Goal: Task Accomplishment & Management: Manage account settings

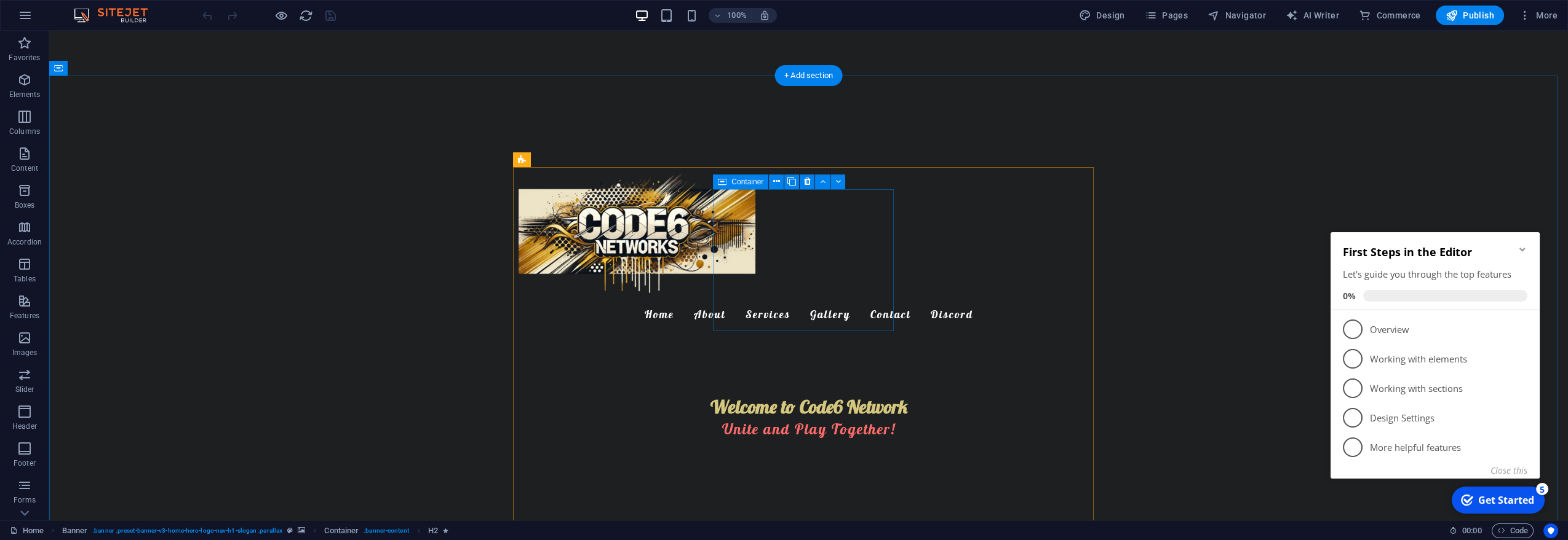
scroll to position [341, 0]
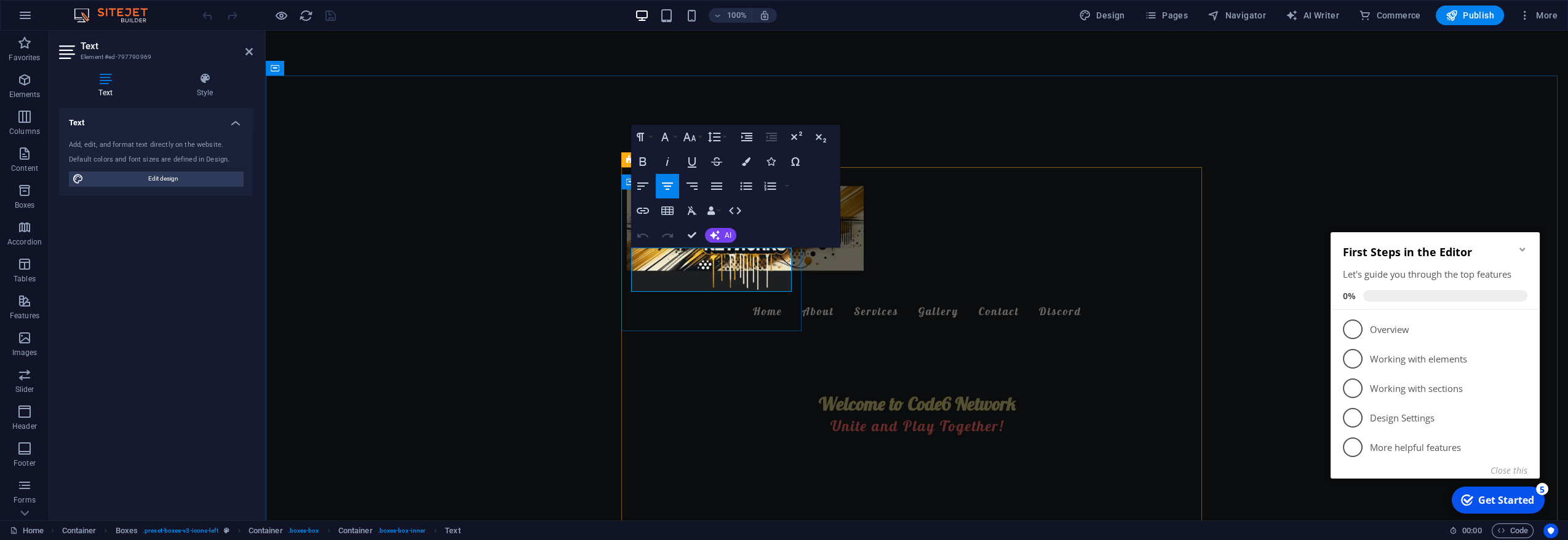
drag, startPoint x: 726, startPoint y: 253, endPoint x: 1032, endPoint y: 275, distance: 306.8
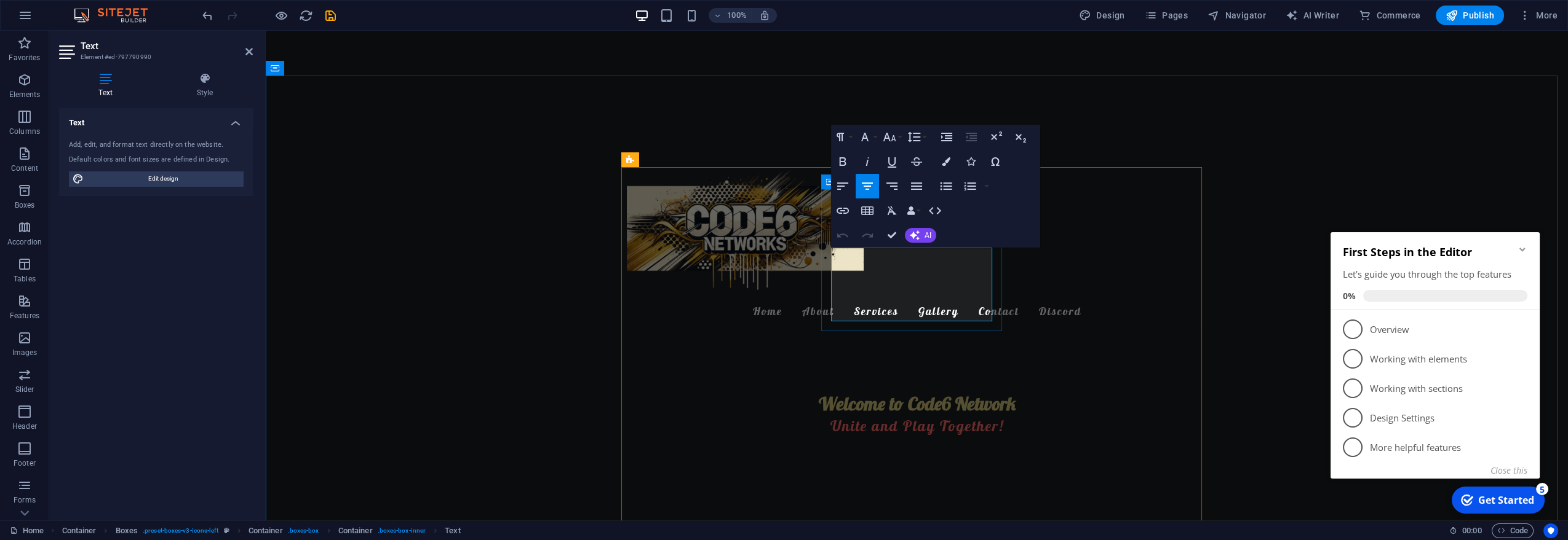
drag, startPoint x: 983, startPoint y: 312, endPoint x: 888, endPoint y: 271, distance: 103.5
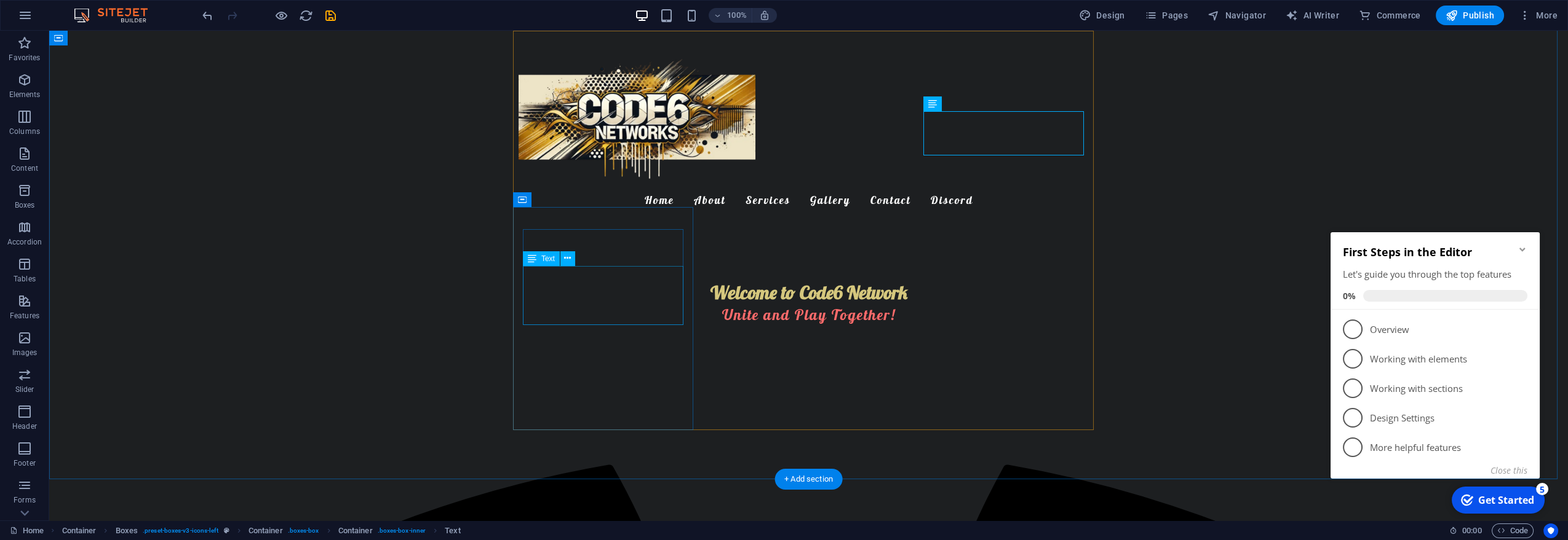
scroll to position [478, 0]
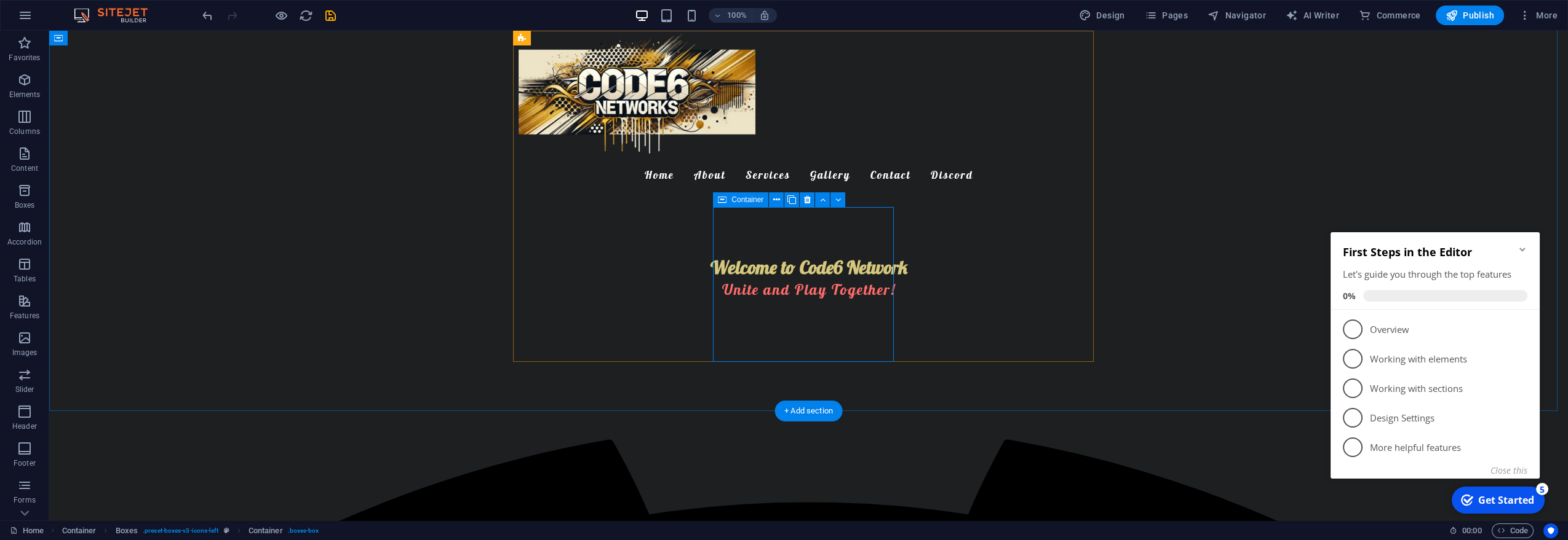
select select "px"
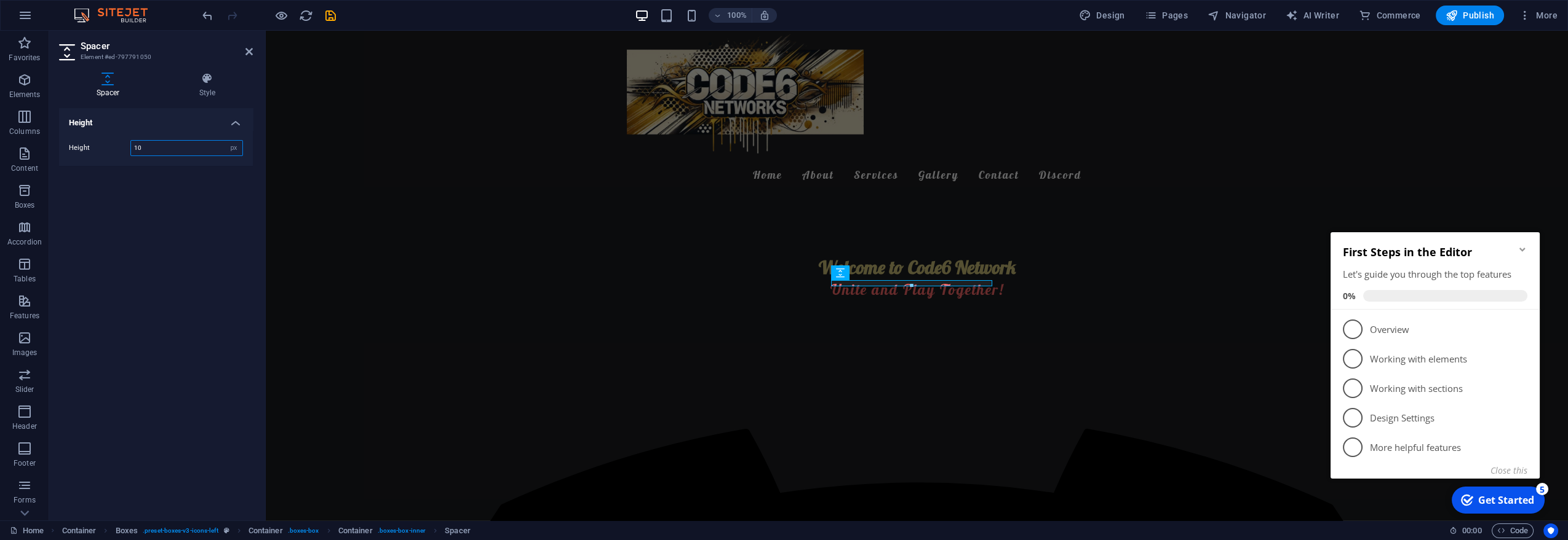
click at [868, 285] on div at bounding box center [911, 286] width 159 height 4
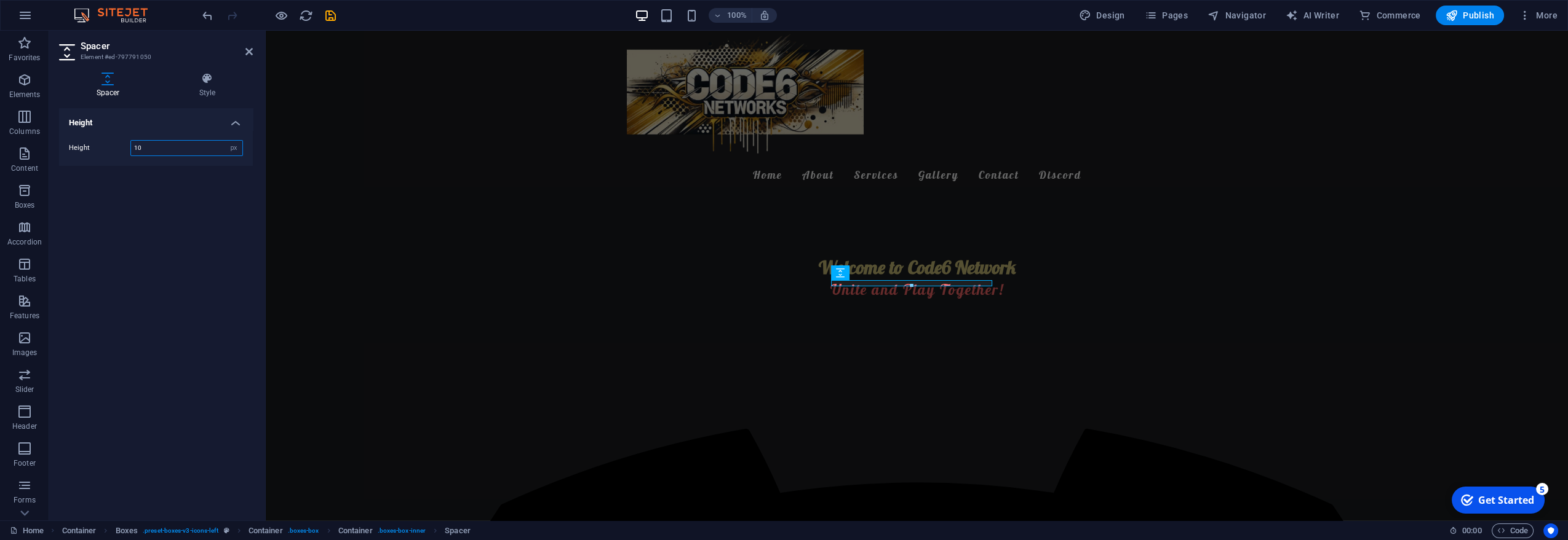
click at [868, 285] on div at bounding box center [911, 286] width 159 height 4
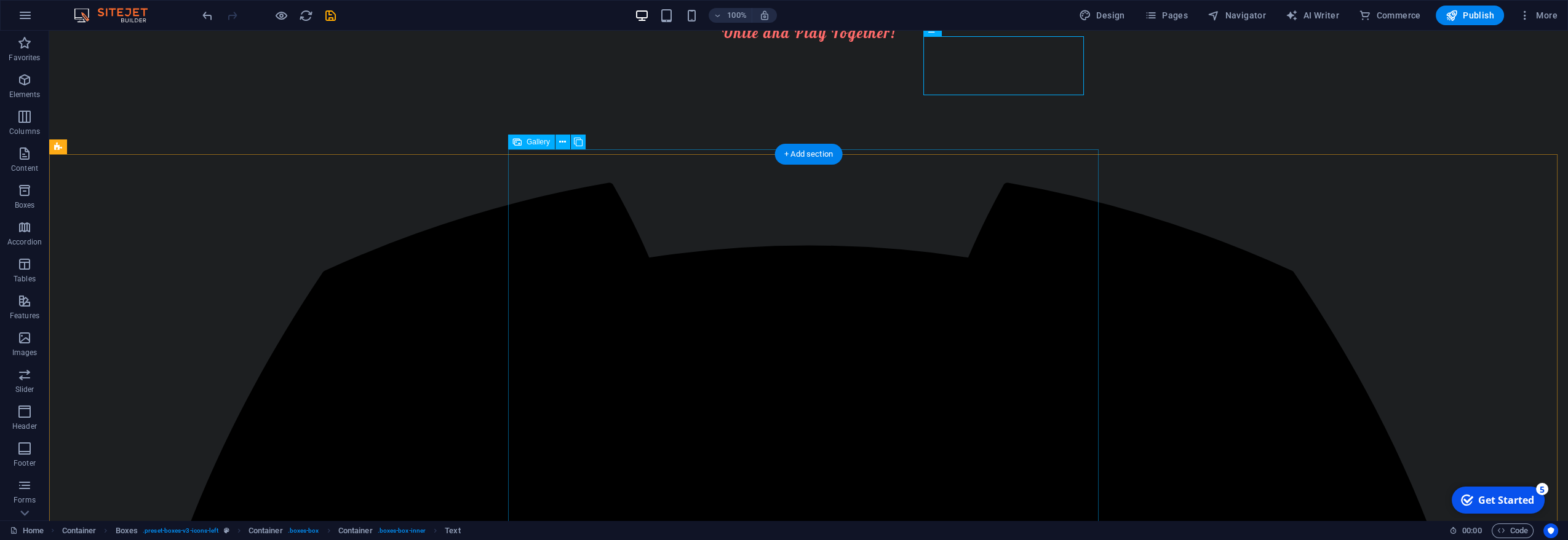
scroll to position [819, 0]
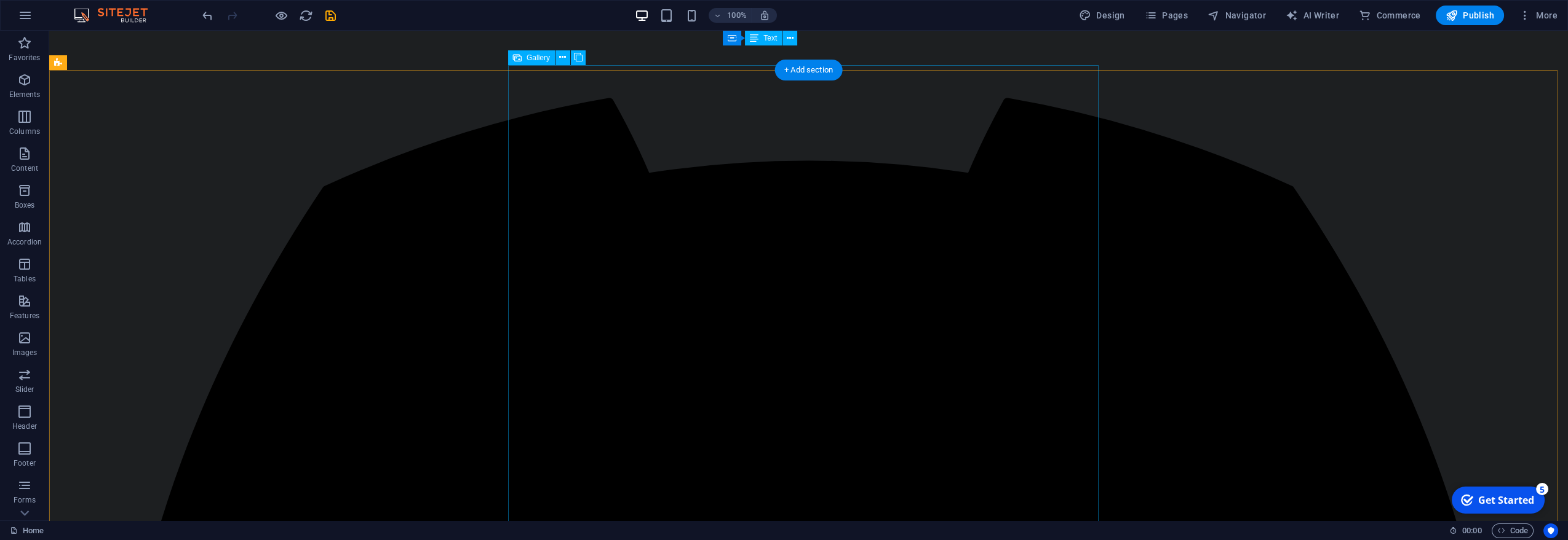
select select "px"
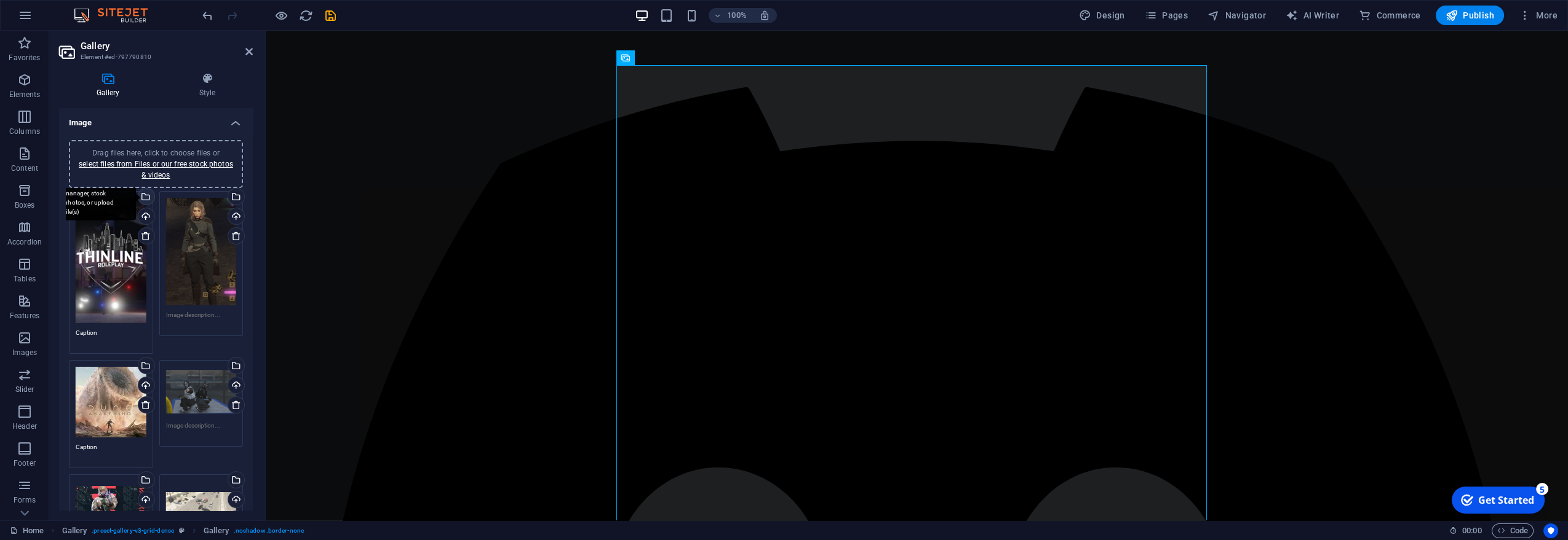
click at [146, 199] on div "Select files from the file manager, stock photos, or upload file(s)" at bounding box center [145, 197] width 19 height 19
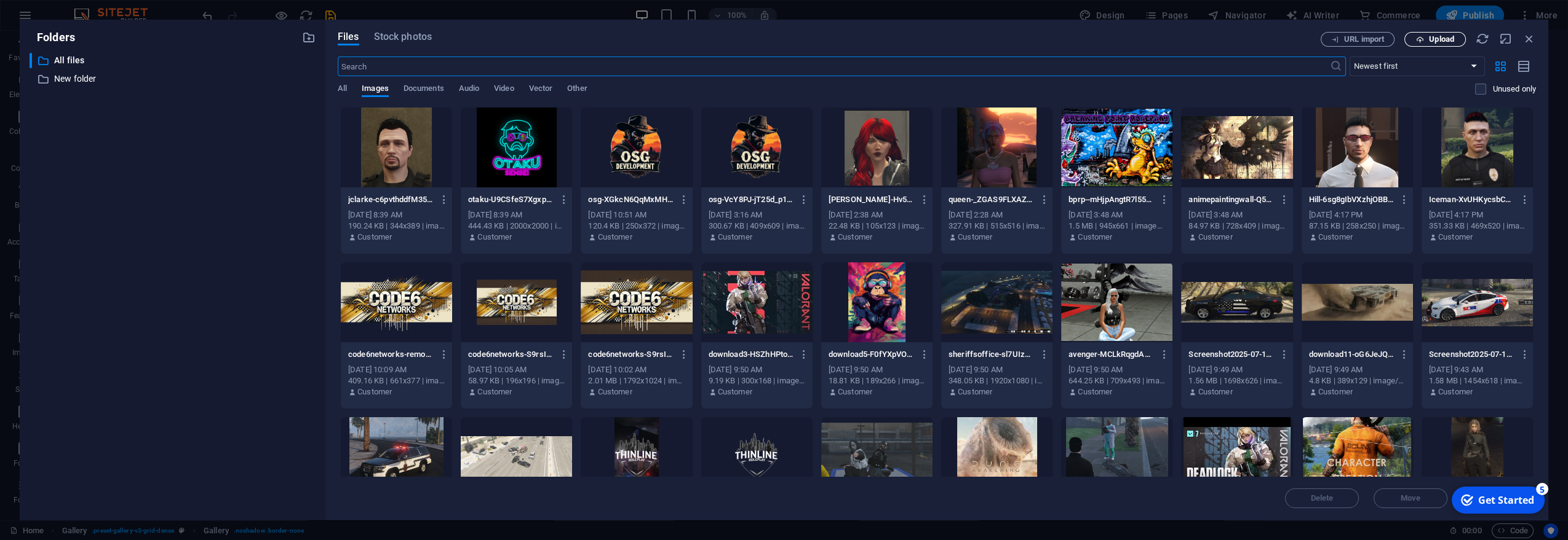
click at [1434, 38] on span "Upload" at bounding box center [1442, 39] width 26 height 7
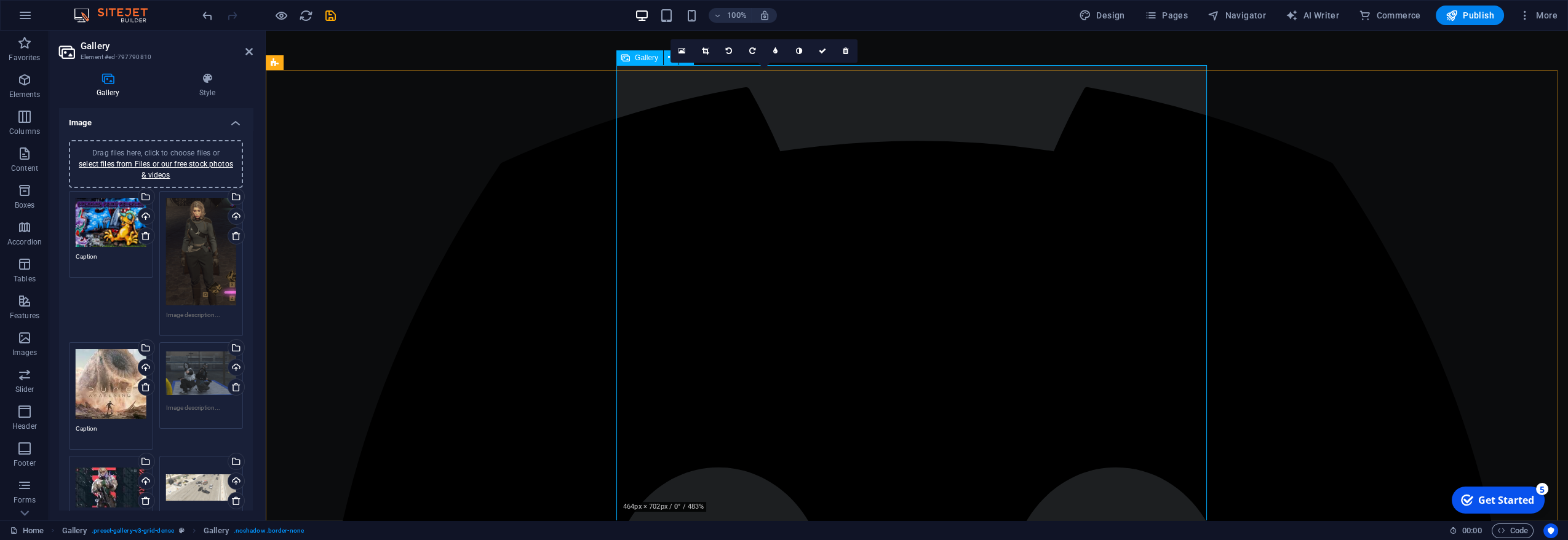
click at [116, 216] on div "Drag files here, click to choose files or select files from Files or our free s…" at bounding box center [112, 222] width 71 height 49
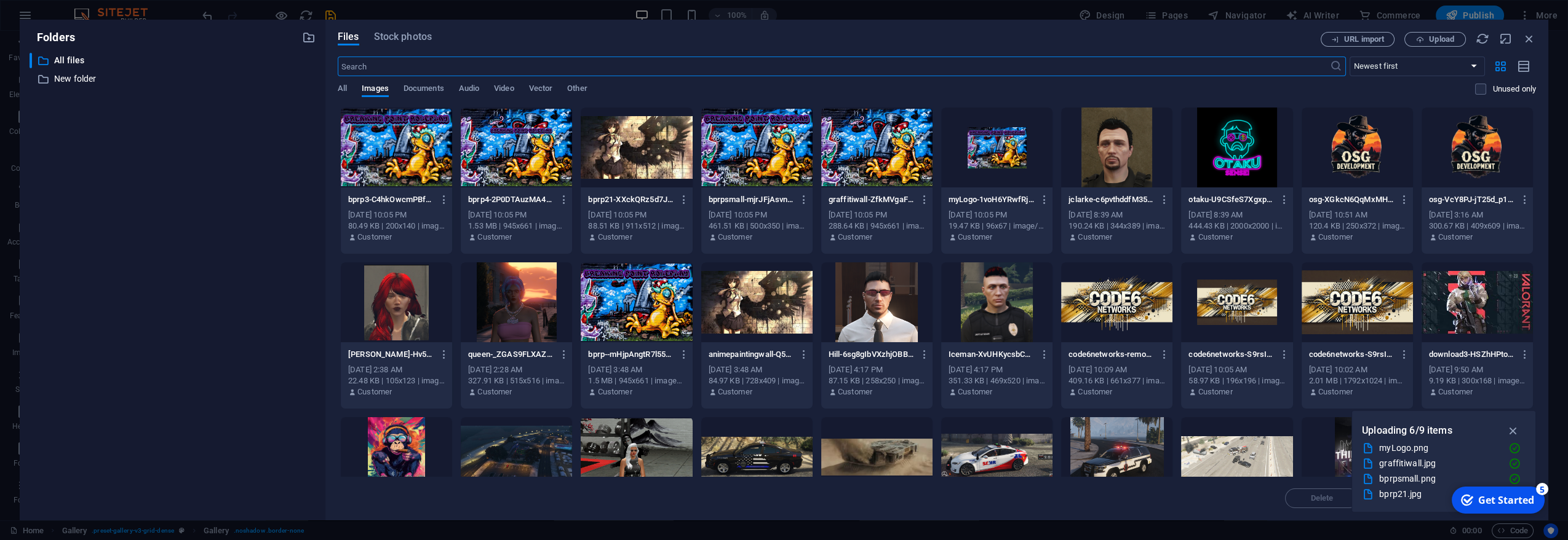
click at [775, 153] on div "bprp3-C4hkOwcmPBfNgGh6NQDzaQ.png bprp3-C4hkOwcmPBfNgGh6NQDzaQ.png [DATE] 10:05 …" at bounding box center [937, 413] width 1198 height 612
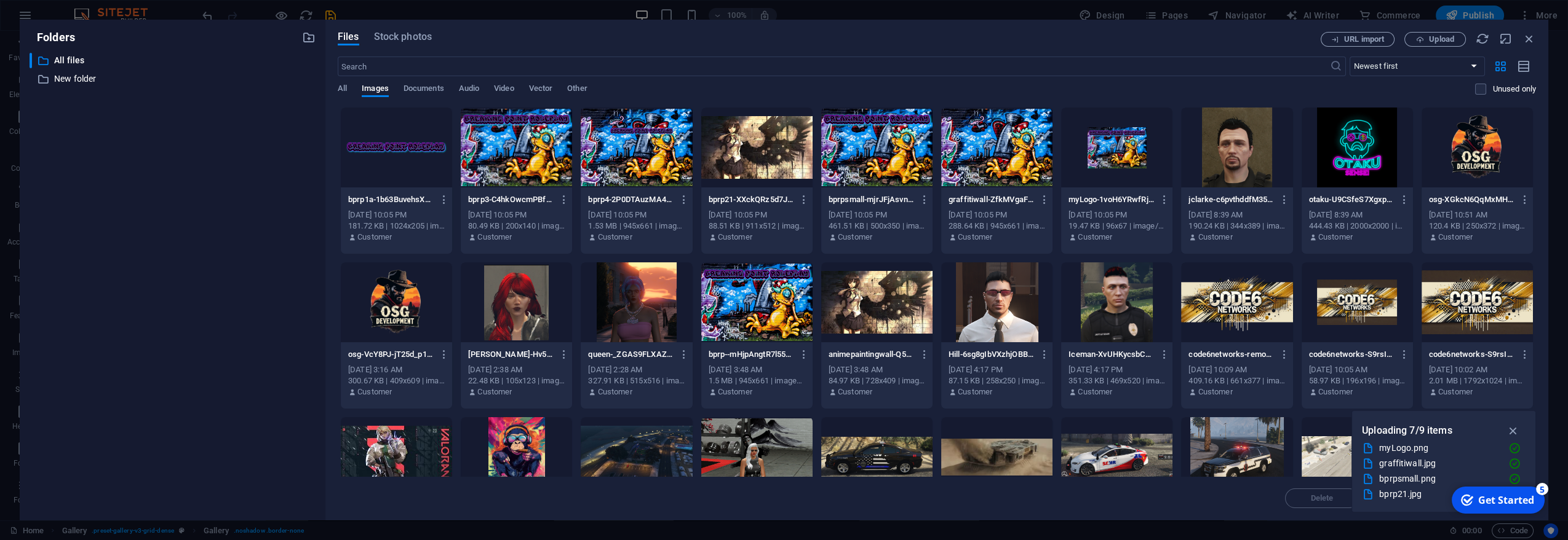
click at [531, 155] on div at bounding box center [516, 147] width 112 height 80
click at [531, 155] on div "1" at bounding box center [516, 147] width 112 height 80
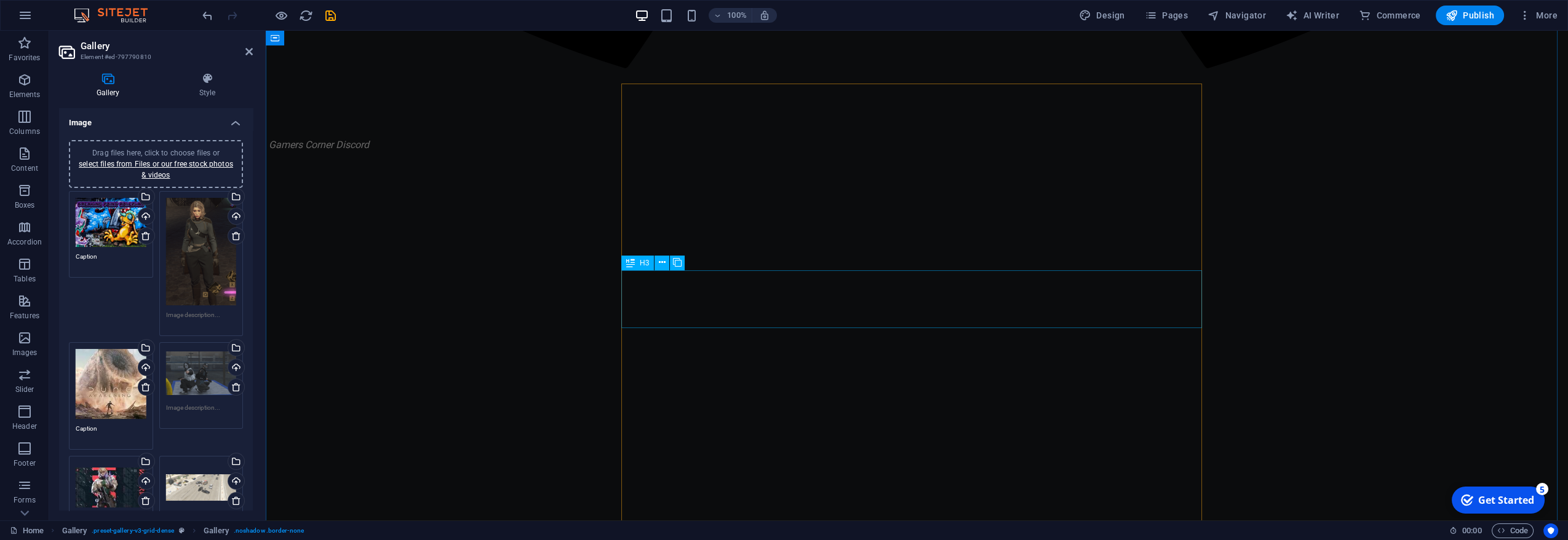
scroll to position [1775, 0]
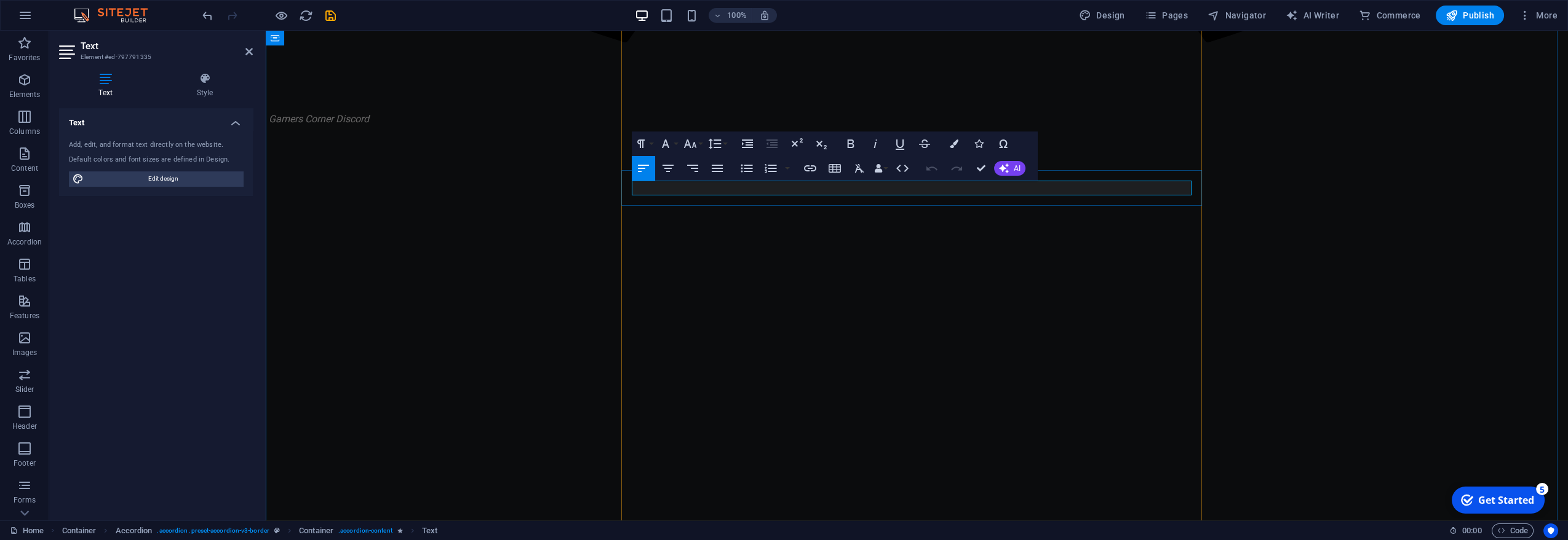
drag, startPoint x: 845, startPoint y: 189, endPoint x: 821, endPoint y: 190, distance: 24.0
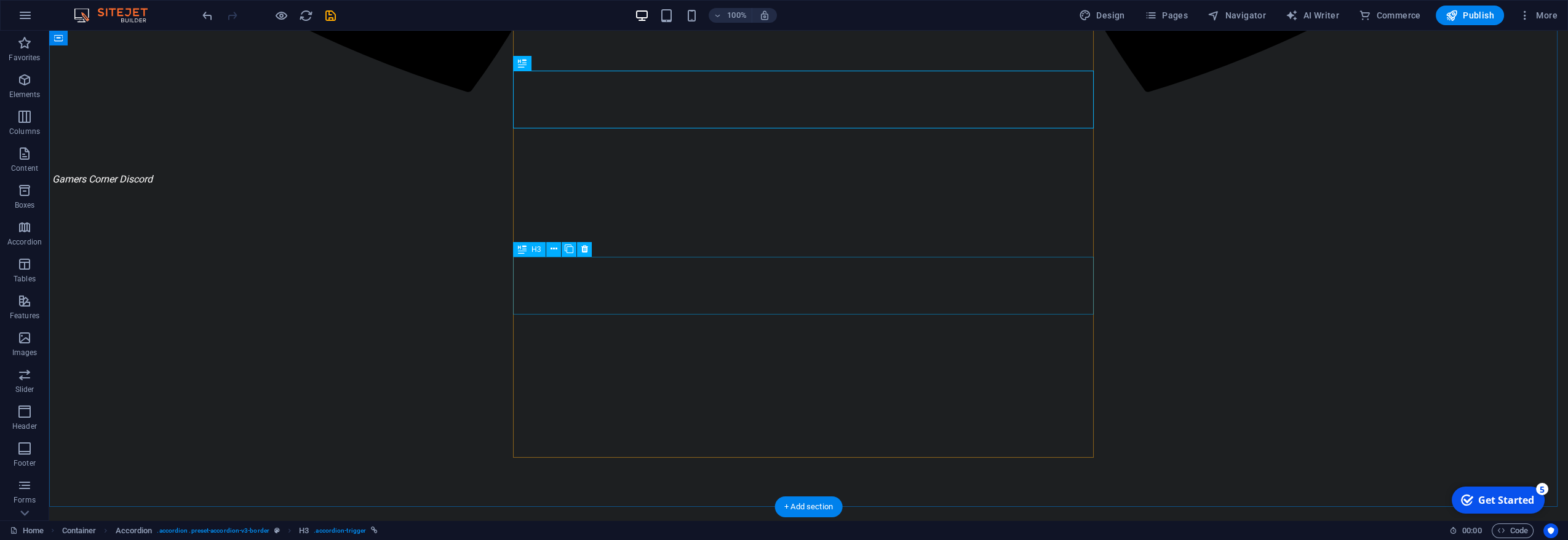
scroll to position [1912, 0]
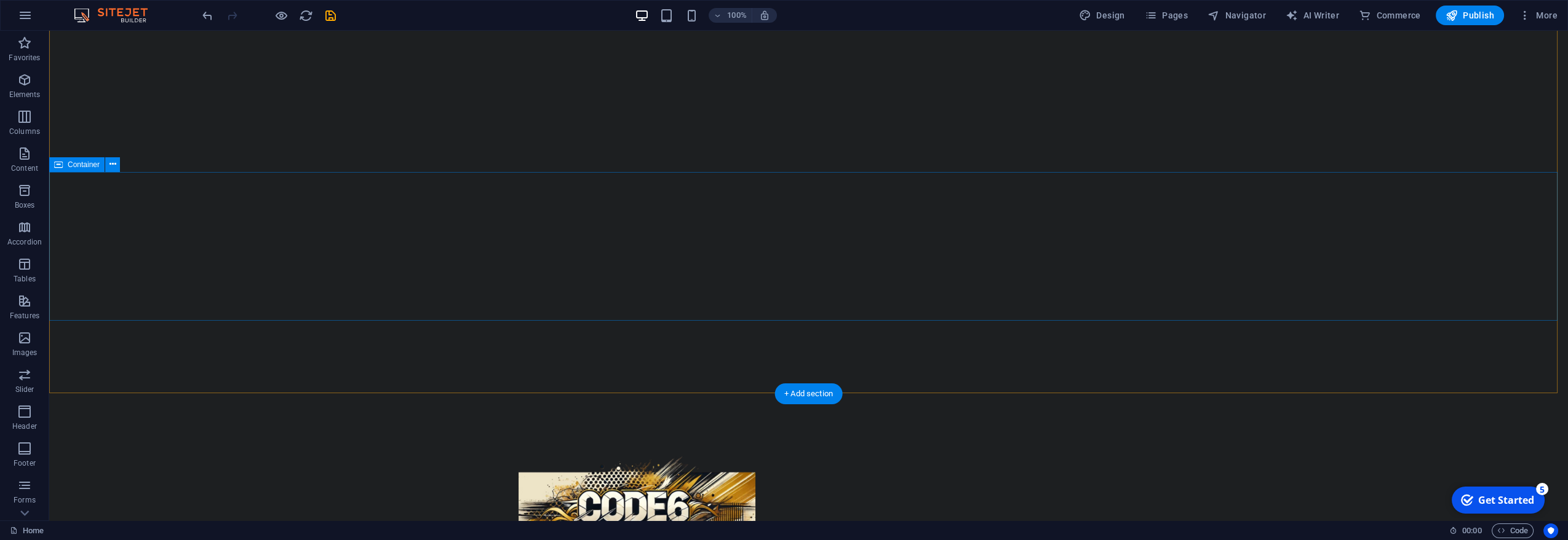
scroll to position [0, 0]
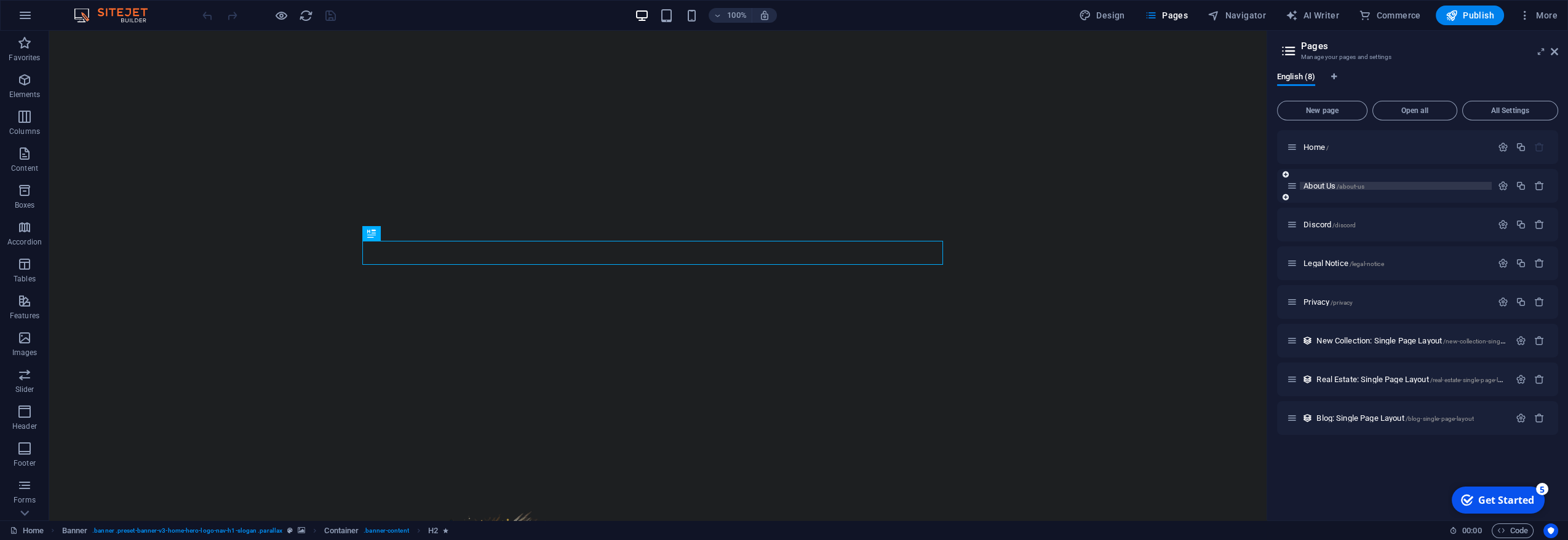
click at [1334, 184] on span "About Us /about-us" at bounding box center [1334, 186] width 61 height 9
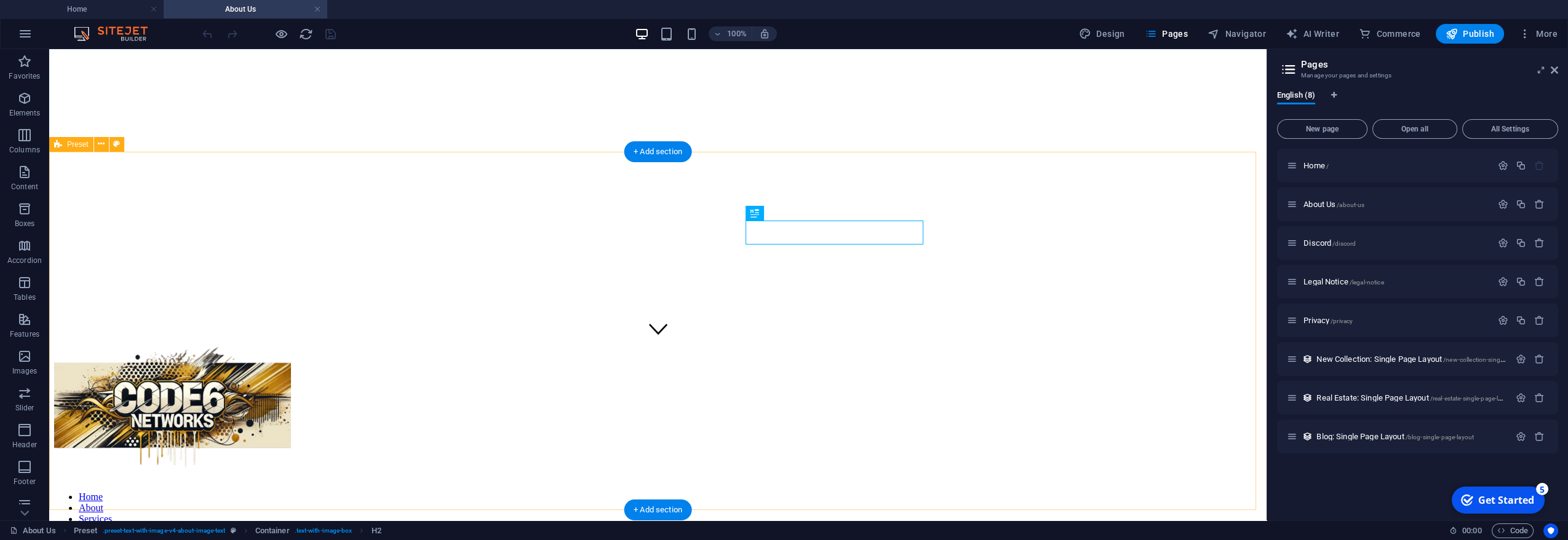
scroll to position [204, 0]
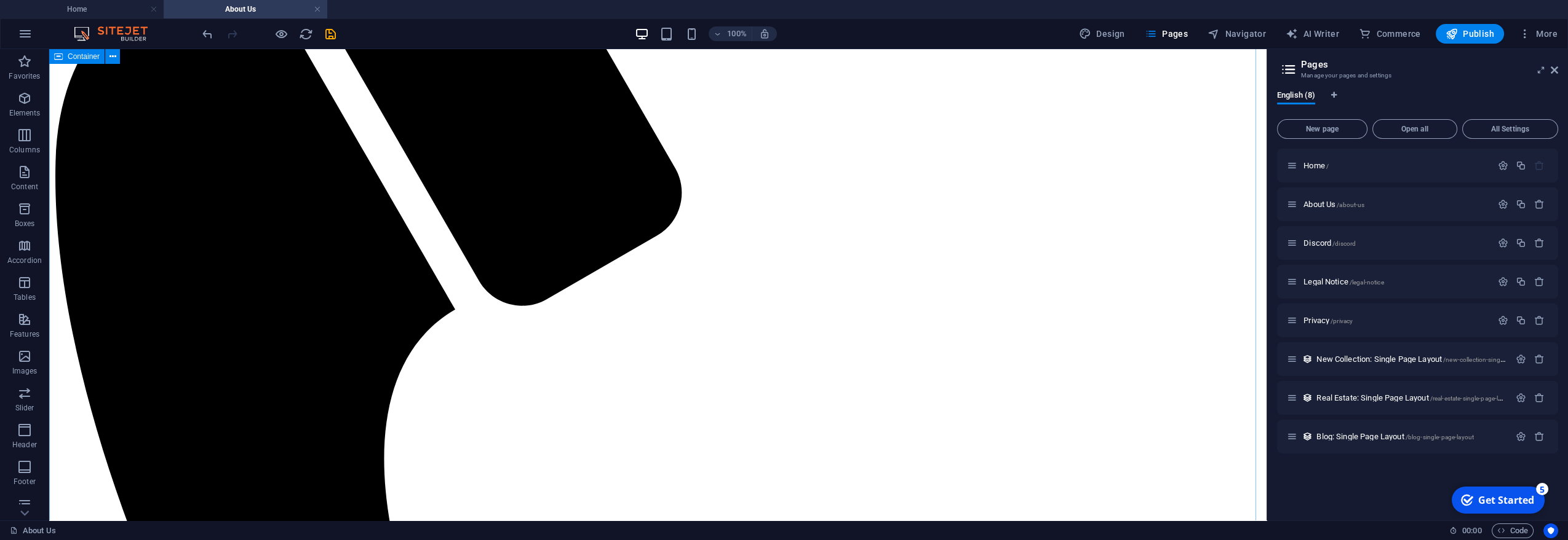
scroll to position [1092, 0]
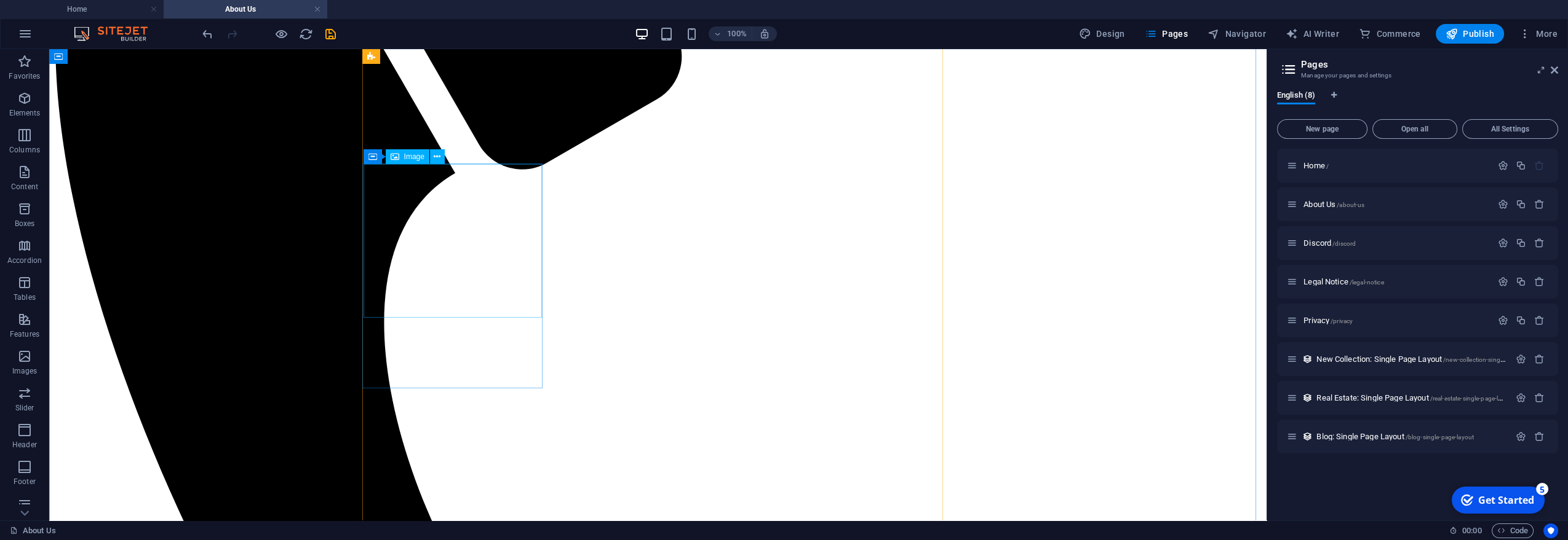
select select "vw"
select select "px"
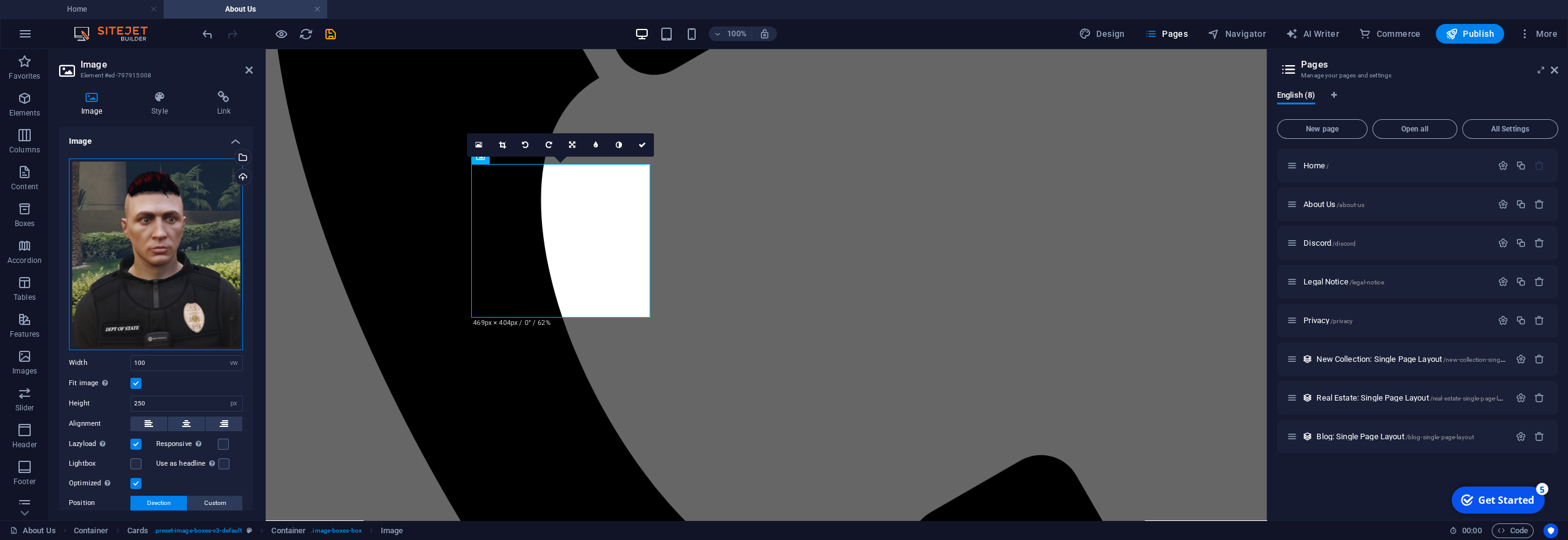
click at [154, 193] on div "Drag files here, click to choose files or select files from Files or our free s…" at bounding box center [156, 255] width 174 height 192
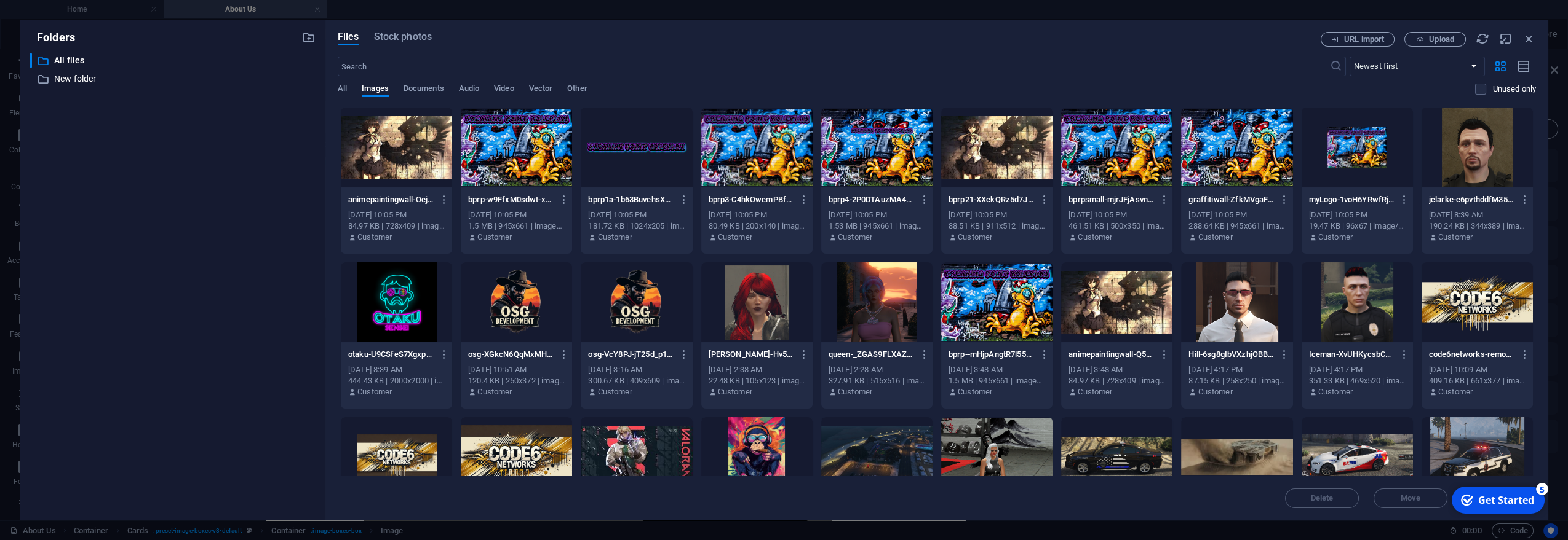
click at [1459, 139] on div at bounding box center [1477, 147] width 112 height 80
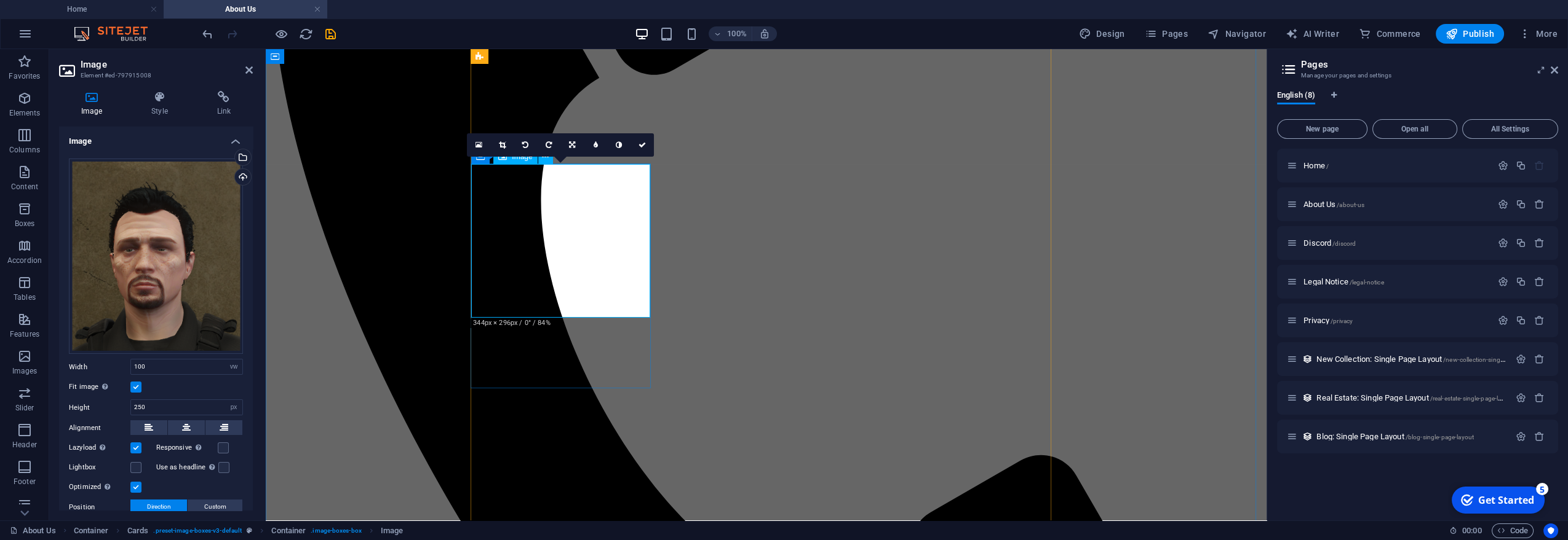
click at [573, 142] on icon at bounding box center [572, 144] width 6 height 7
click at [565, 124] on link at bounding box center [572, 121] width 24 height 24
click at [574, 145] on icon at bounding box center [571, 144] width 7 height 7
click at [574, 147] on icon at bounding box center [572, 144] width 6 height 7
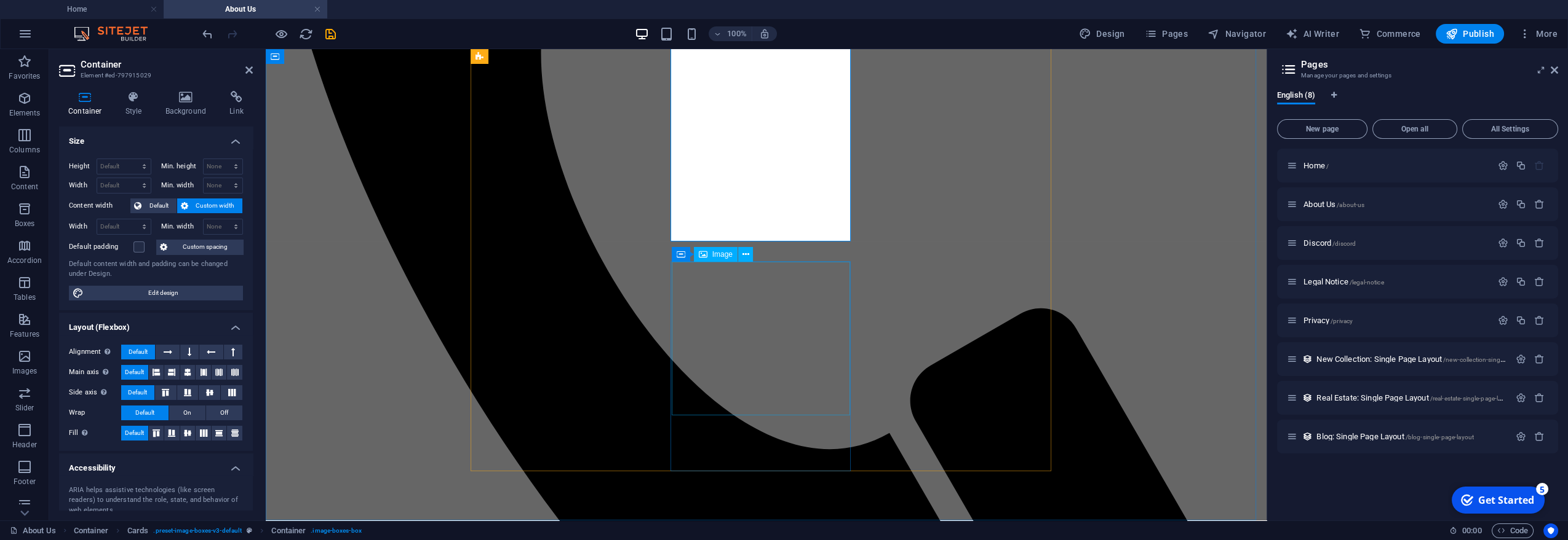
scroll to position [1240, 0]
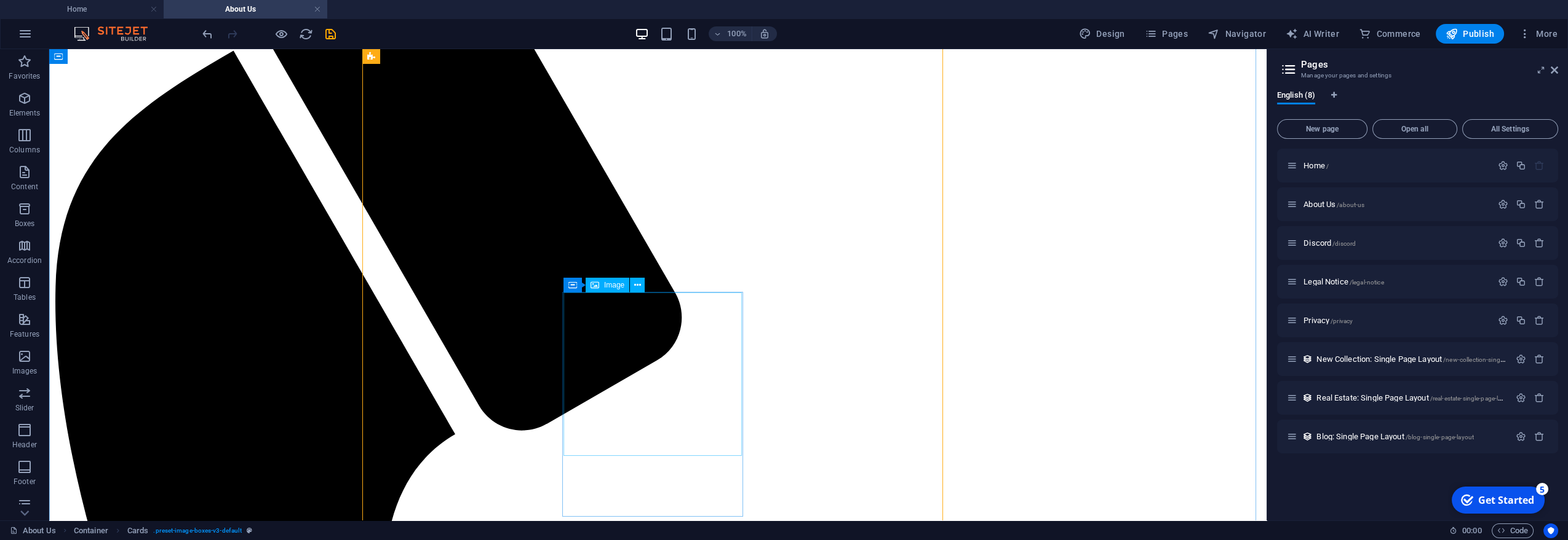
scroll to position [829, 0]
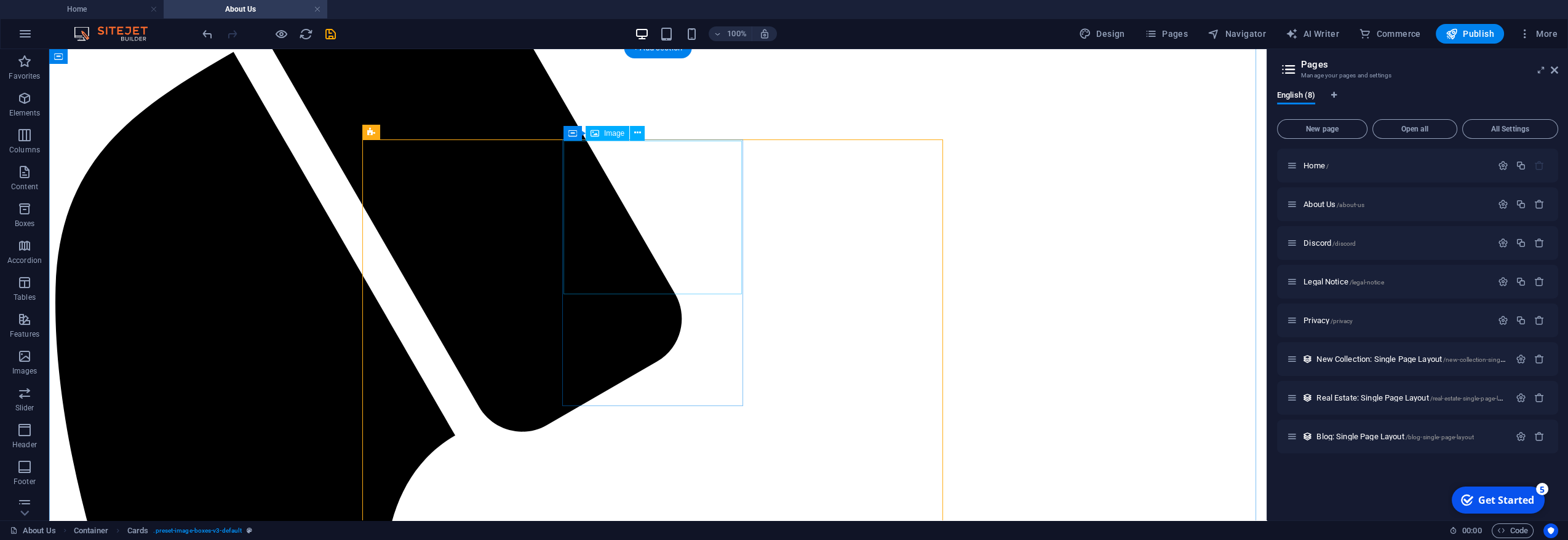
select select "vw"
select select "px"
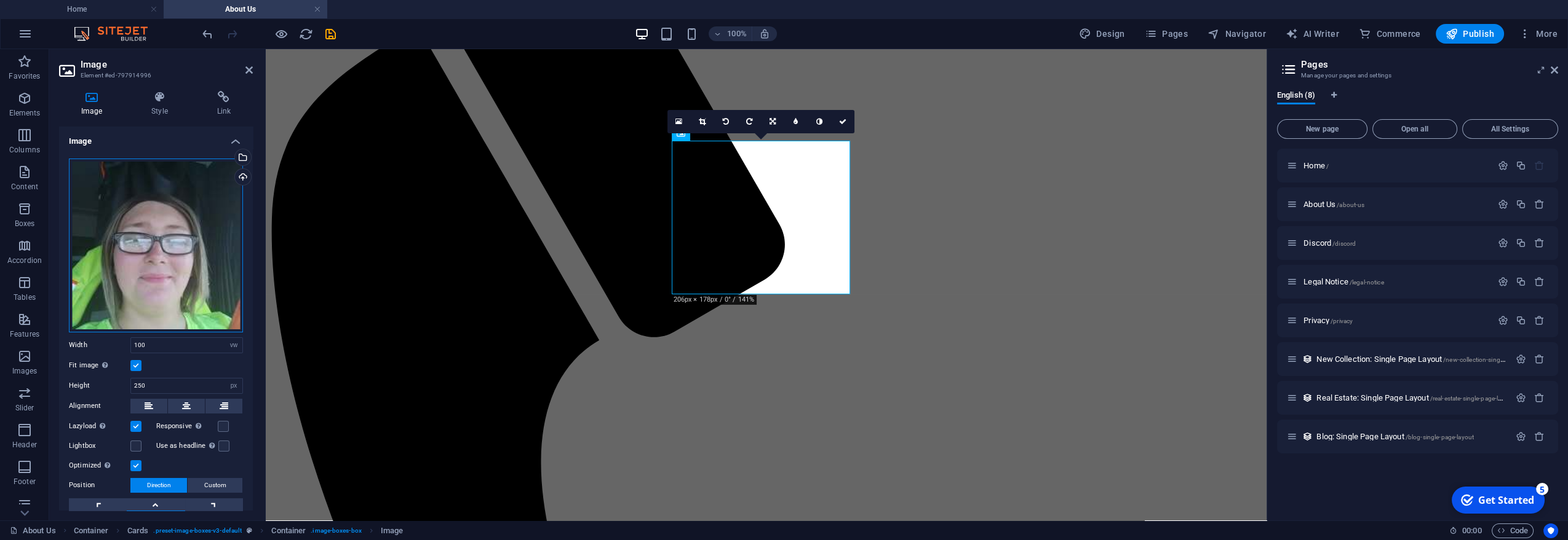
click at [145, 184] on div "Drag files here, click to choose files or select files from Files or our free s…" at bounding box center [156, 246] width 174 height 174
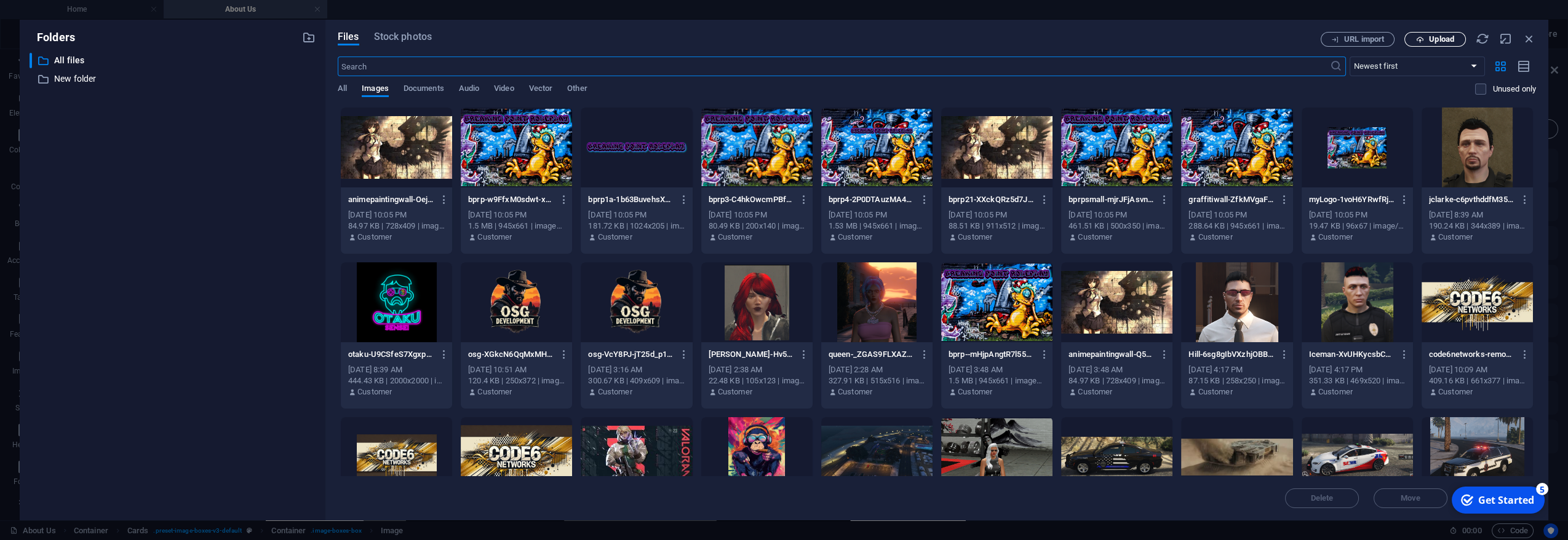
click at [1445, 42] on span "Upload" at bounding box center [1442, 39] width 26 height 7
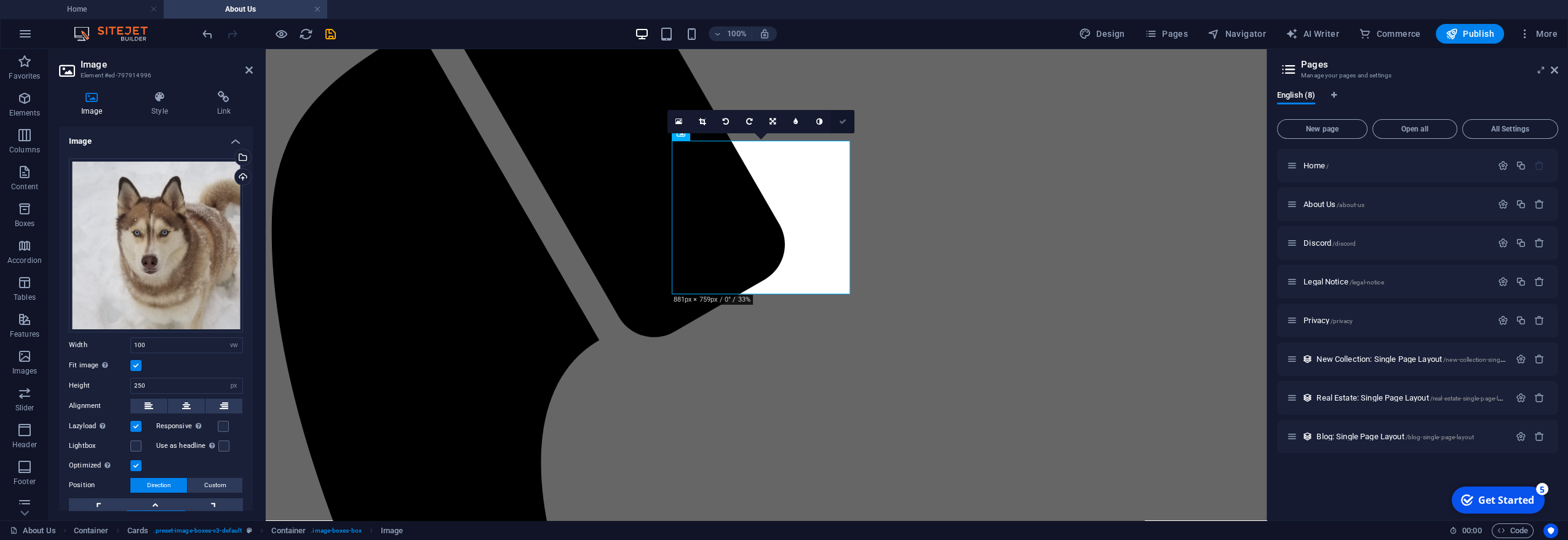
click at [837, 119] on link at bounding box center [843, 121] width 24 height 24
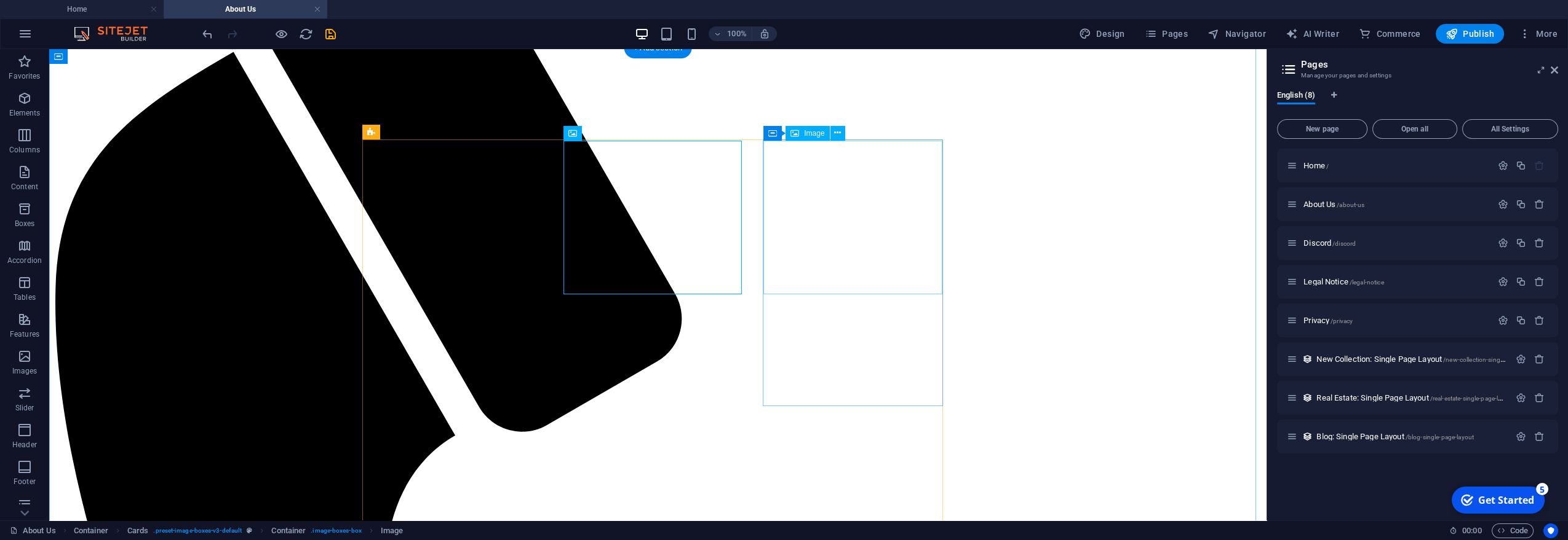
select select "vw"
select select "px"
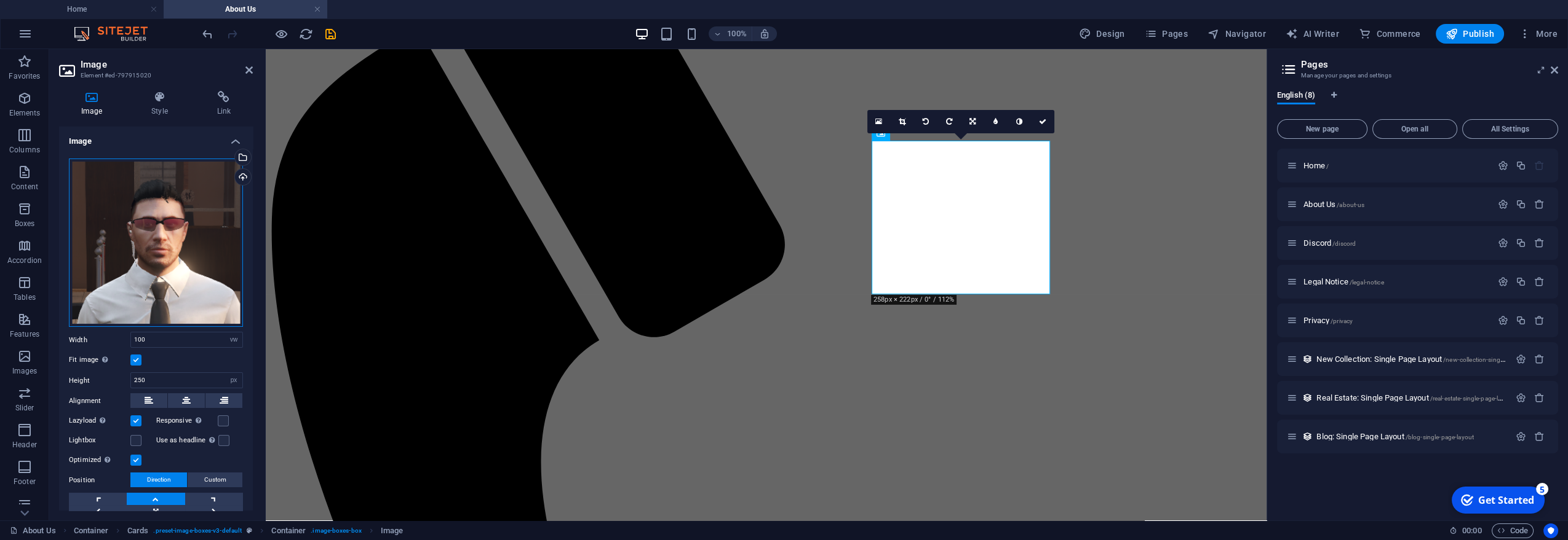
click at [174, 206] on div "Drag files here, click to choose files or select files from Files or our free s…" at bounding box center [156, 243] width 174 height 169
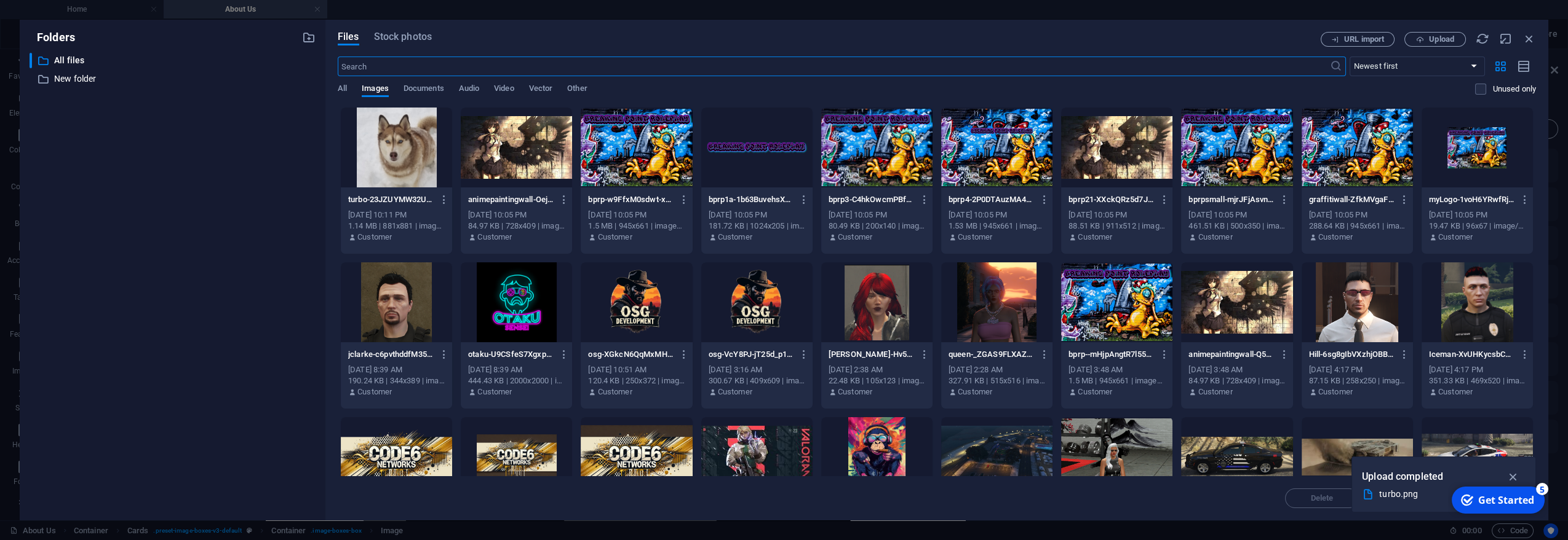
click at [369, 147] on div at bounding box center [396, 147] width 112 height 80
click at [369, 147] on div "1" at bounding box center [396, 147] width 112 height 80
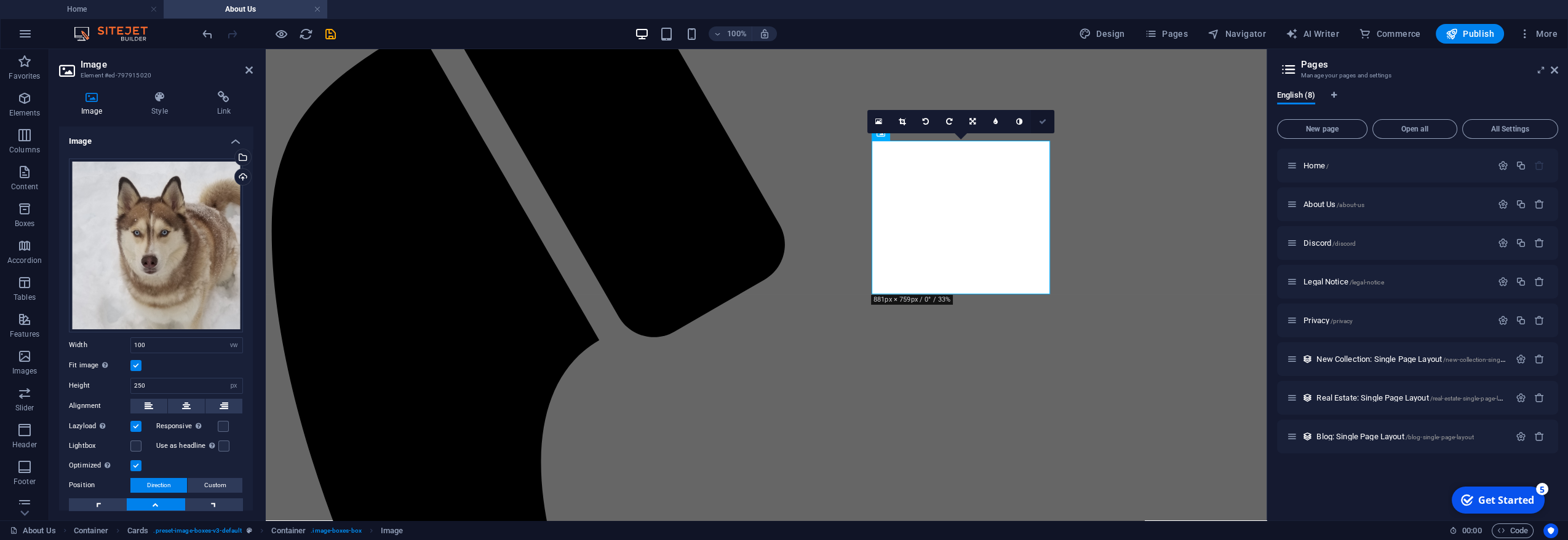
click at [1043, 121] on icon at bounding box center [1041, 121] width 7 height 7
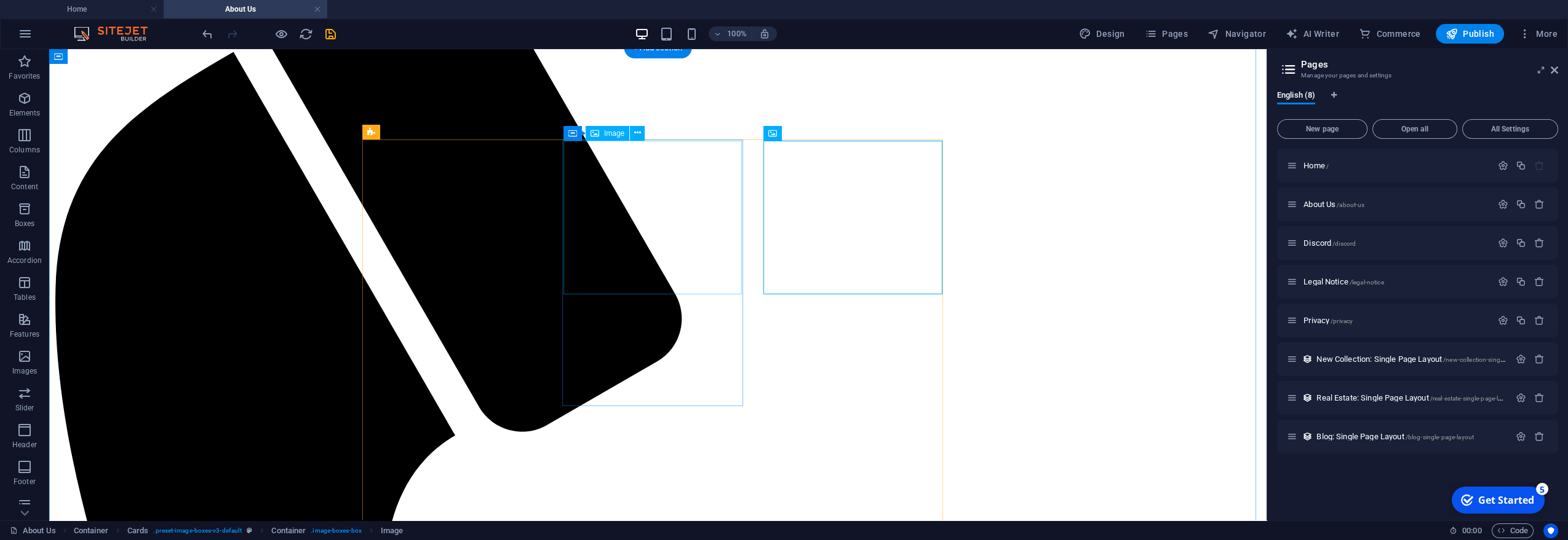
select select "vw"
select select "px"
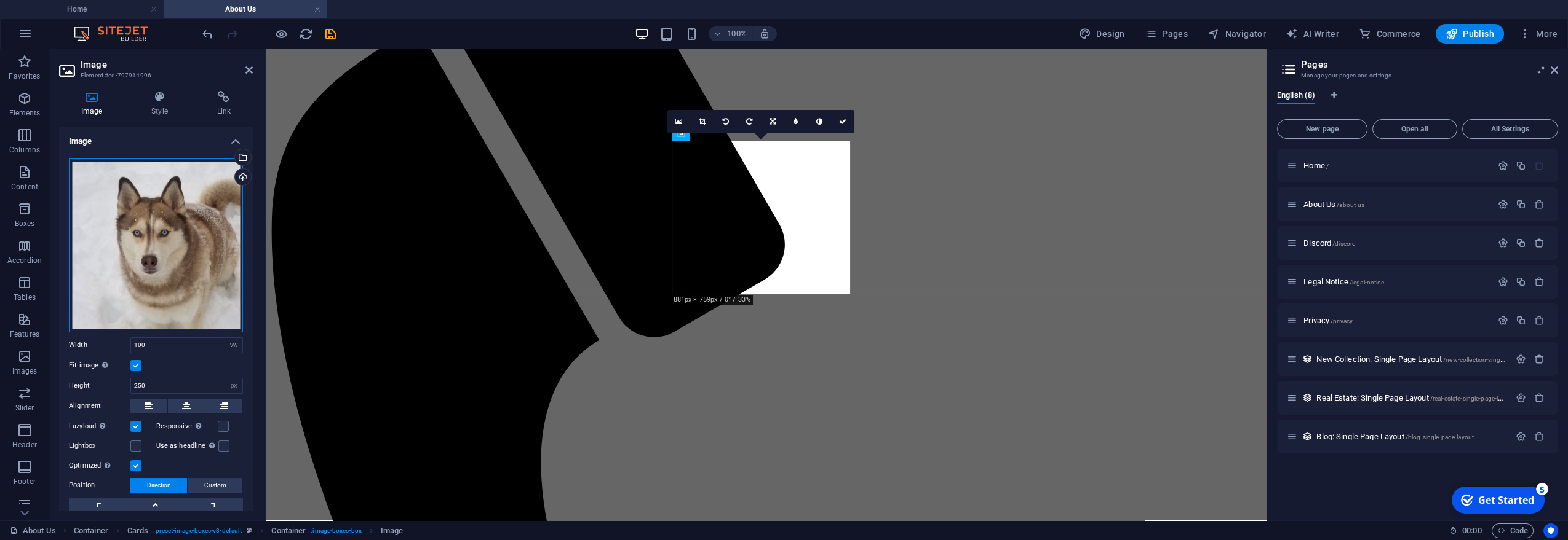
click at [144, 206] on div "Drag files here, click to choose files or select files from Files or our free s…" at bounding box center [156, 246] width 174 height 174
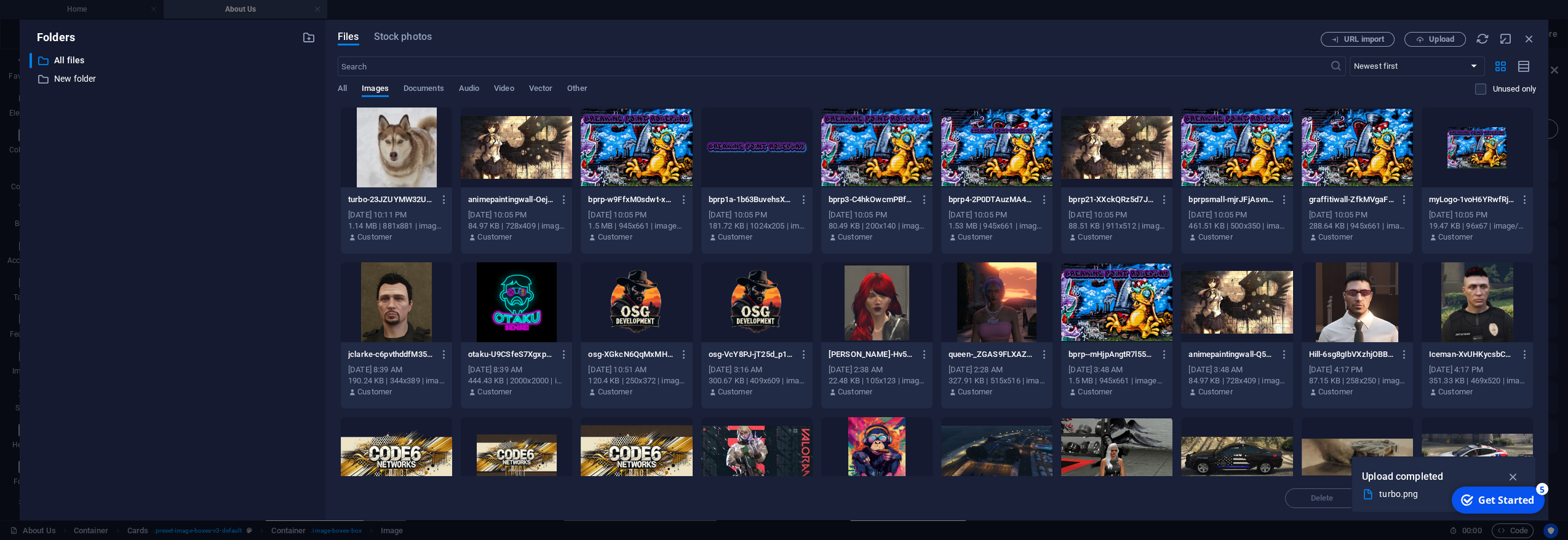
click at [528, 162] on div at bounding box center [516, 147] width 112 height 80
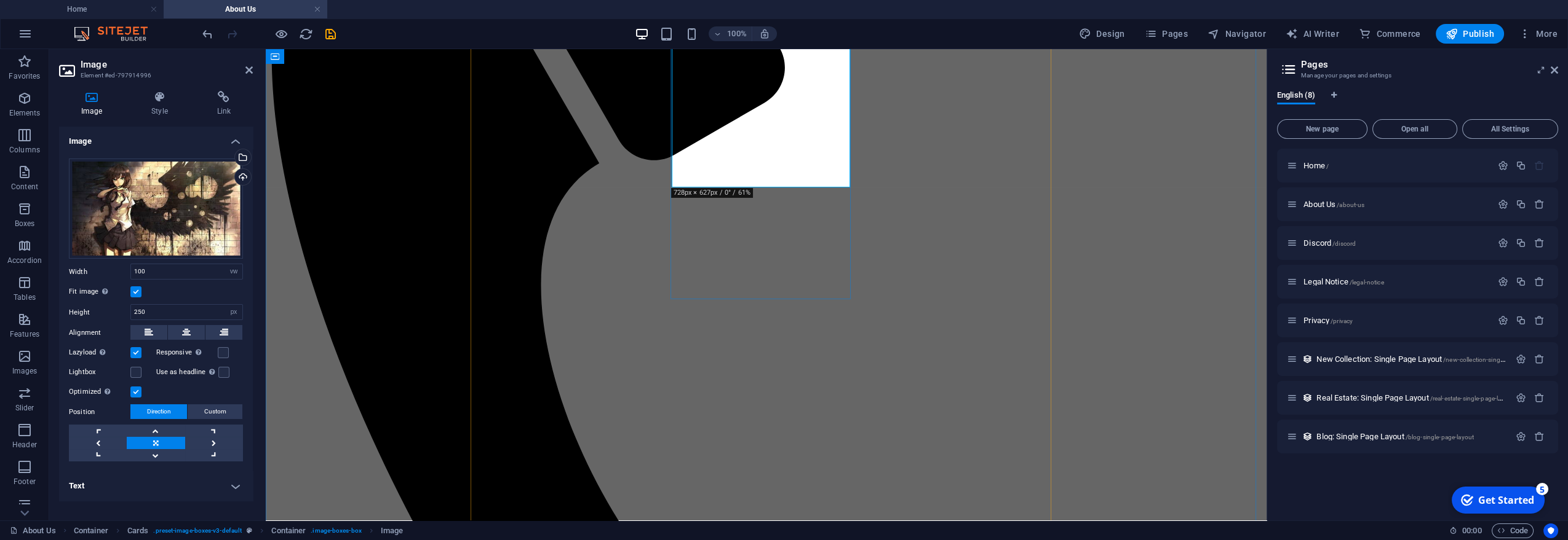
scroll to position [1035, 0]
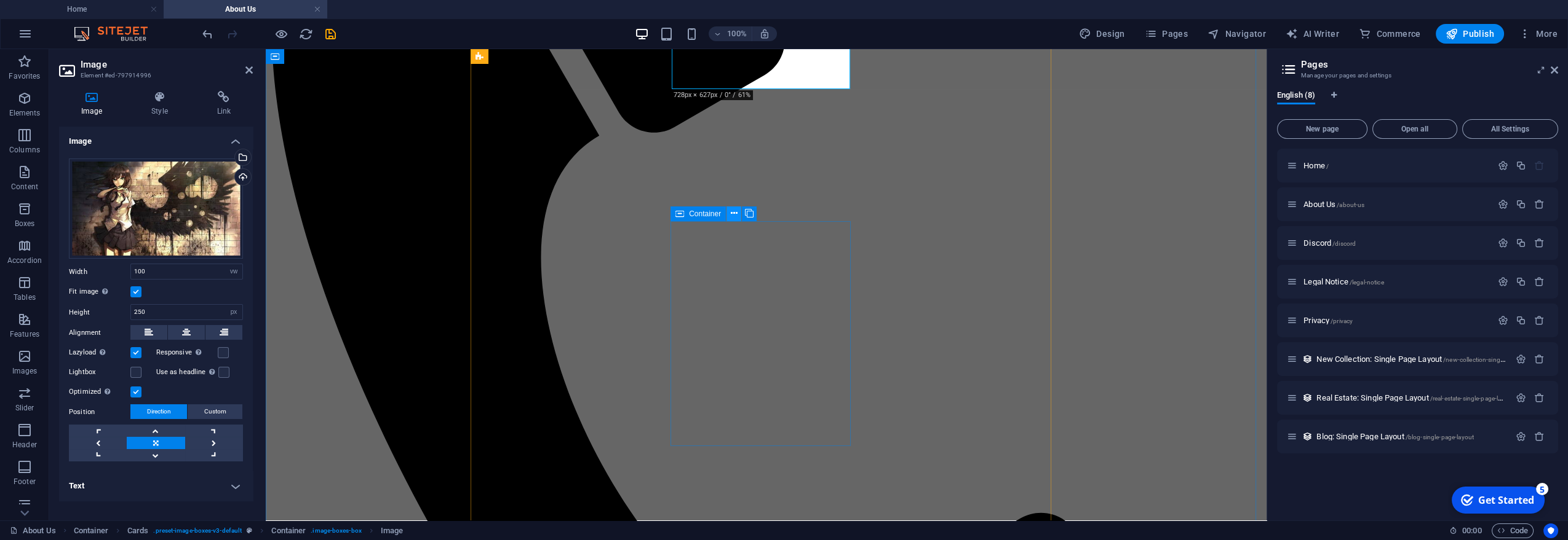
click at [733, 213] on icon at bounding box center [734, 213] width 7 height 13
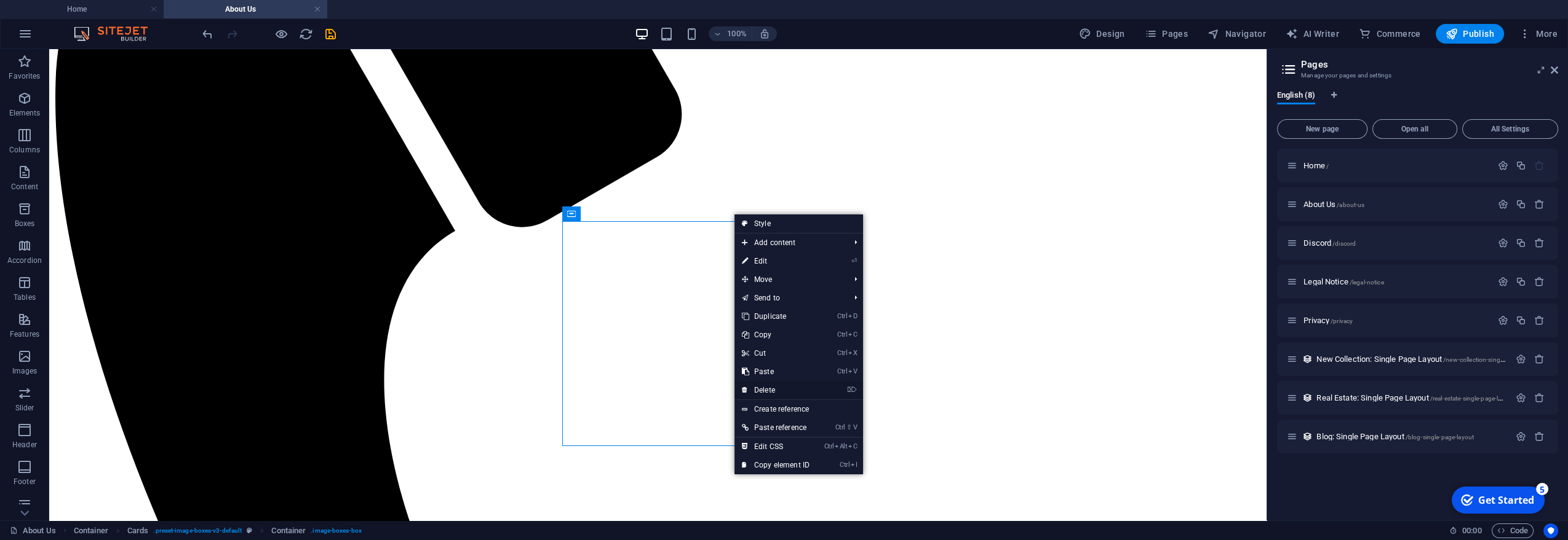
click at [774, 389] on link "⌦ Delete" at bounding box center [775, 390] width 82 height 19
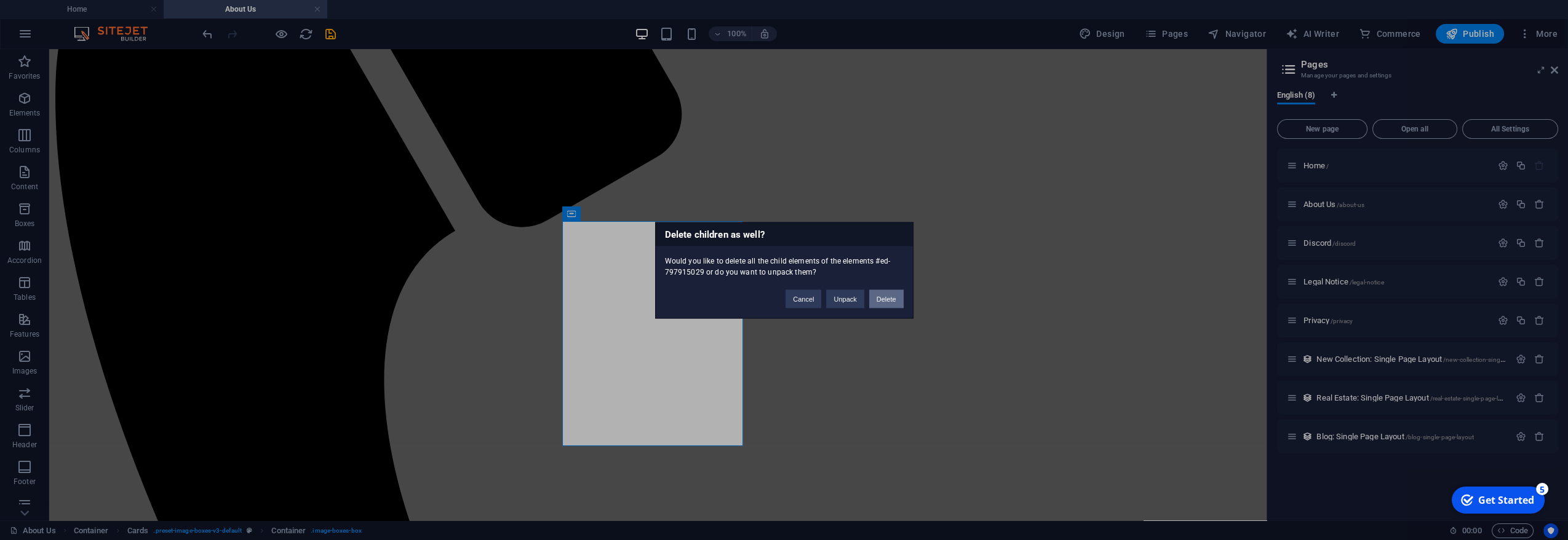
click at [877, 295] on button "Delete" at bounding box center [886, 298] width 35 height 19
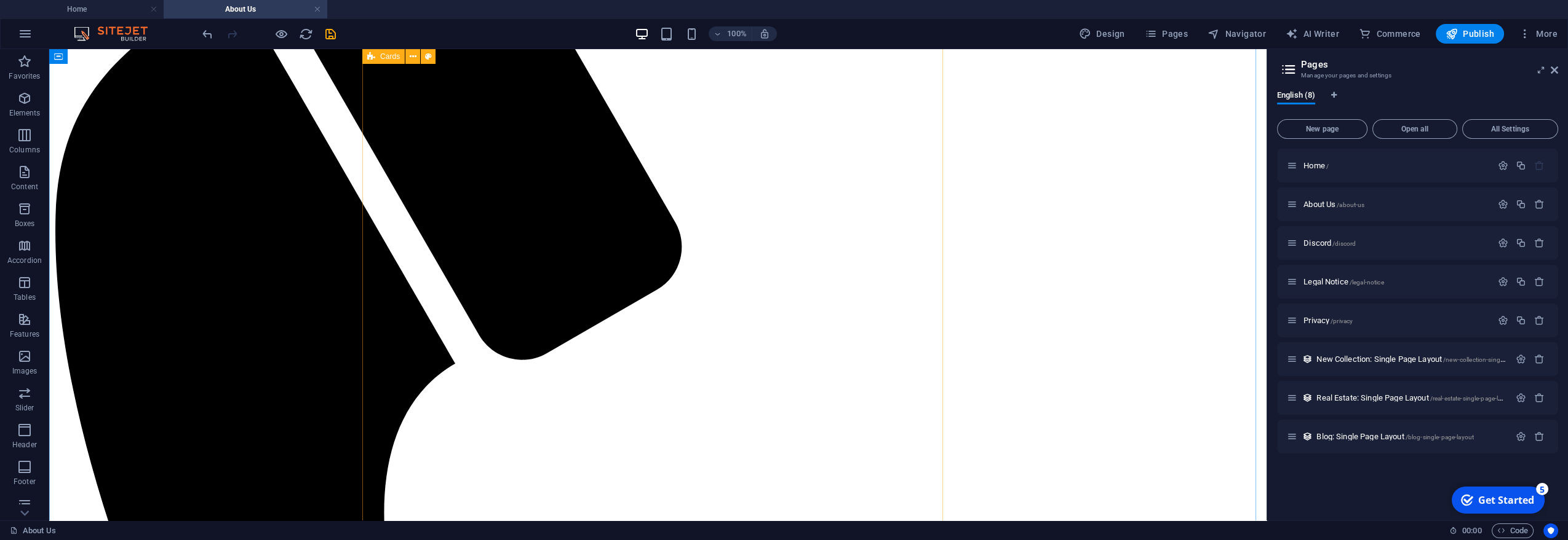
scroll to position [693, 0]
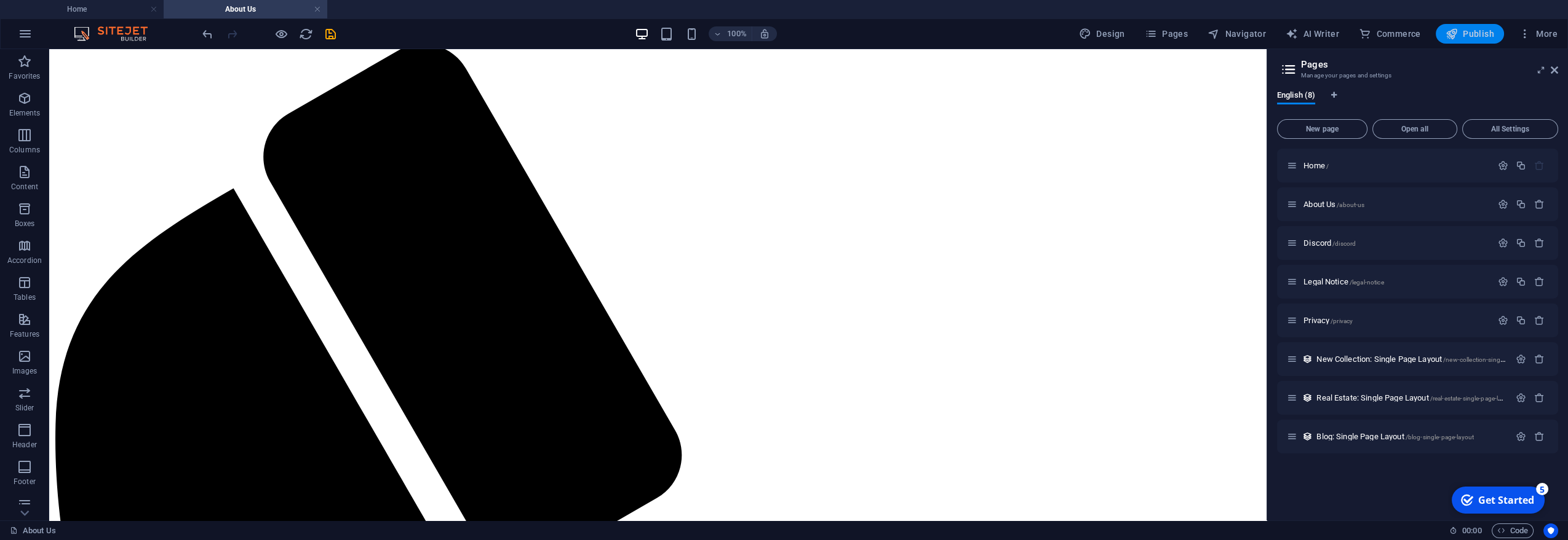
click at [1486, 30] on span "Publish" at bounding box center [1469, 34] width 48 height 12
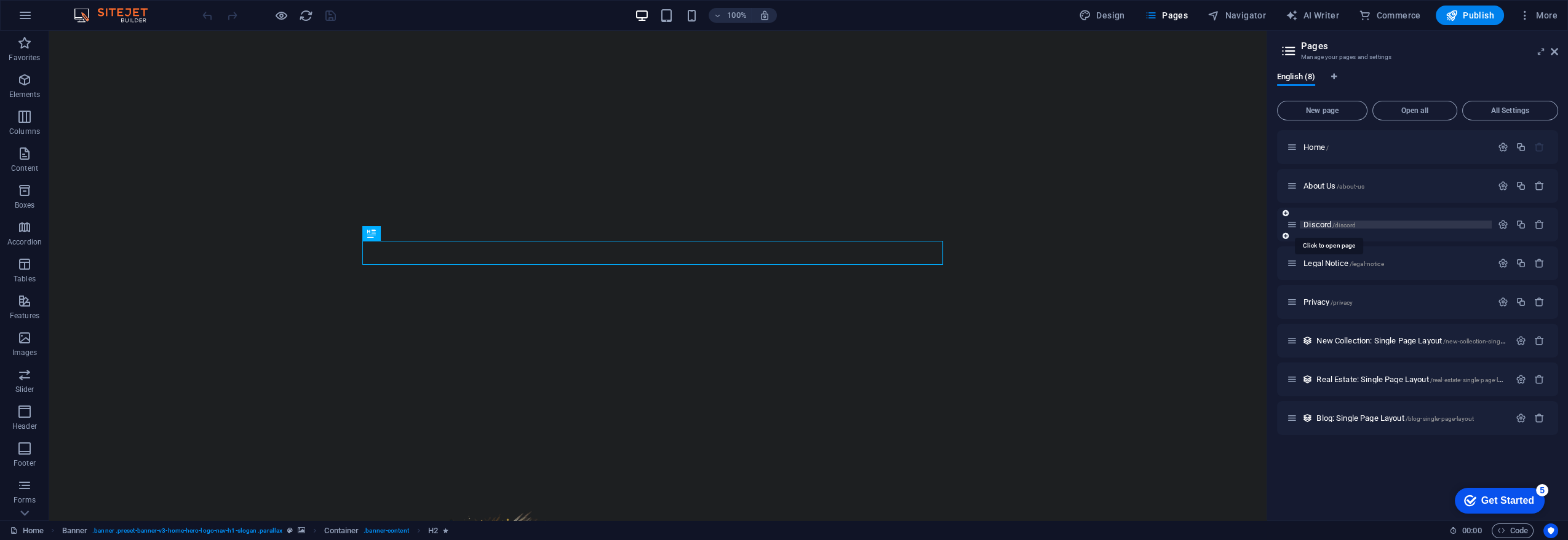
click at [1321, 223] on span "Discord /discord" at bounding box center [1329, 224] width 52 height 9
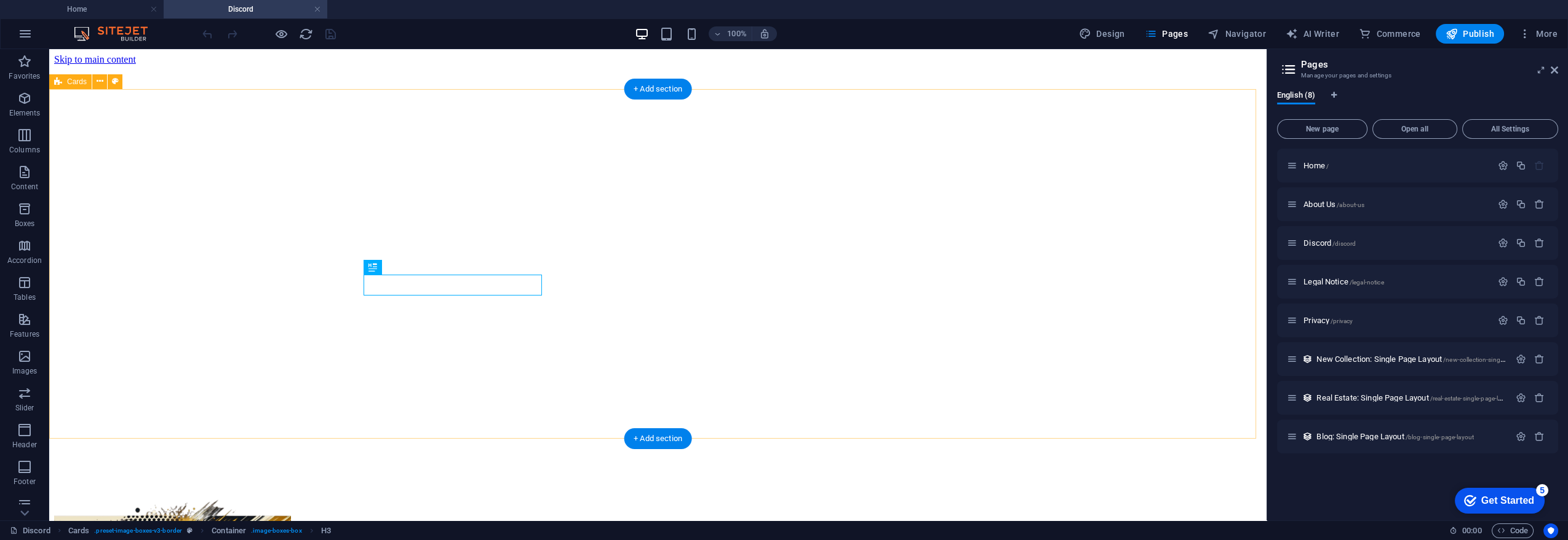
scroll to position [361, 0]
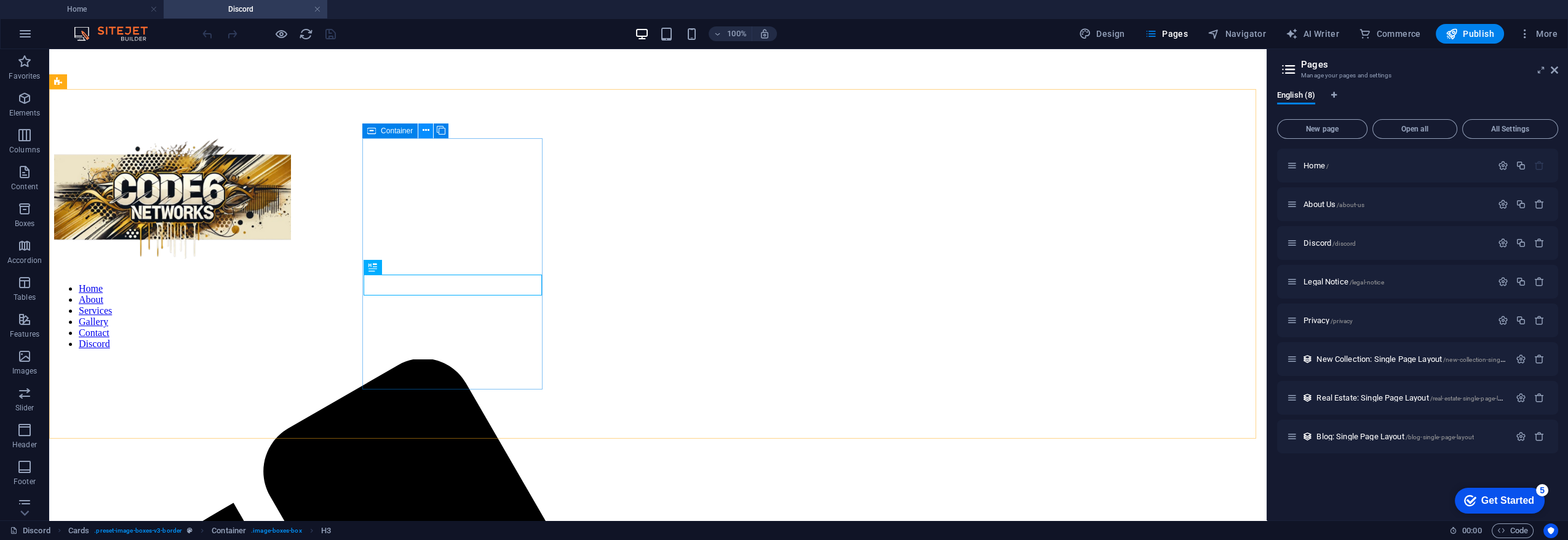
click at [423, 129] on icon at bounding box center [426, 130] width 7 height 13
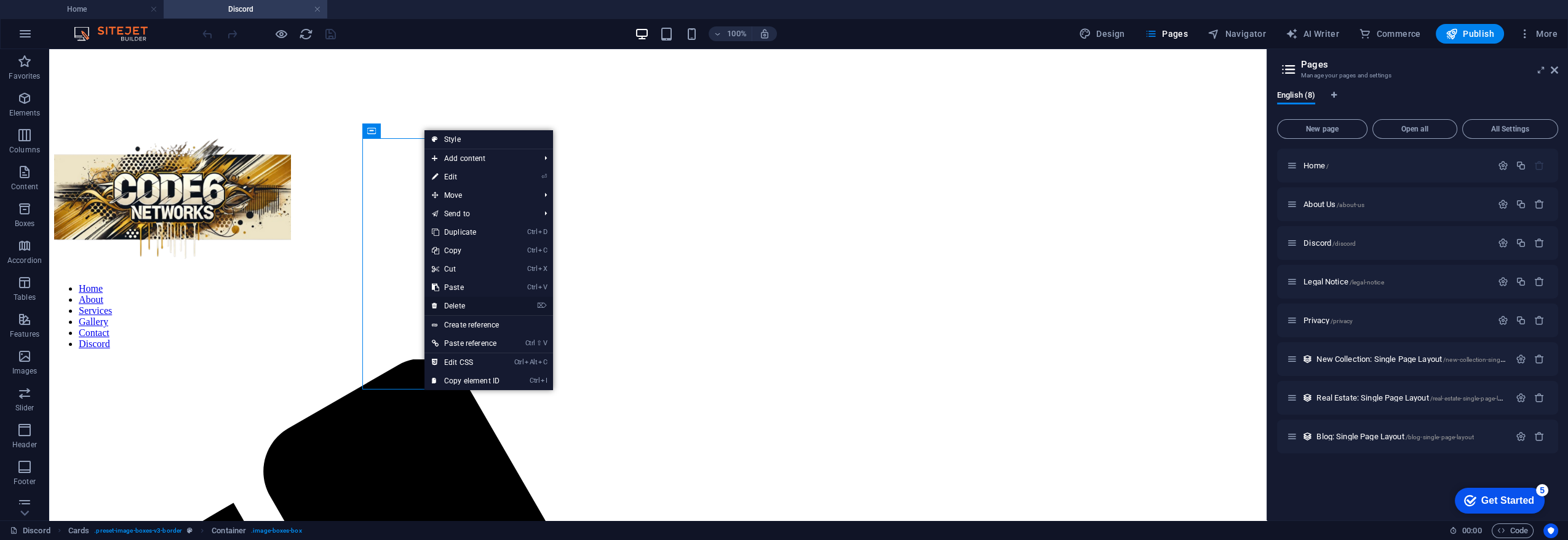
click at [463, 306] on link "⌦ Delete" at bounding box center [465, 306] width 82 height 19
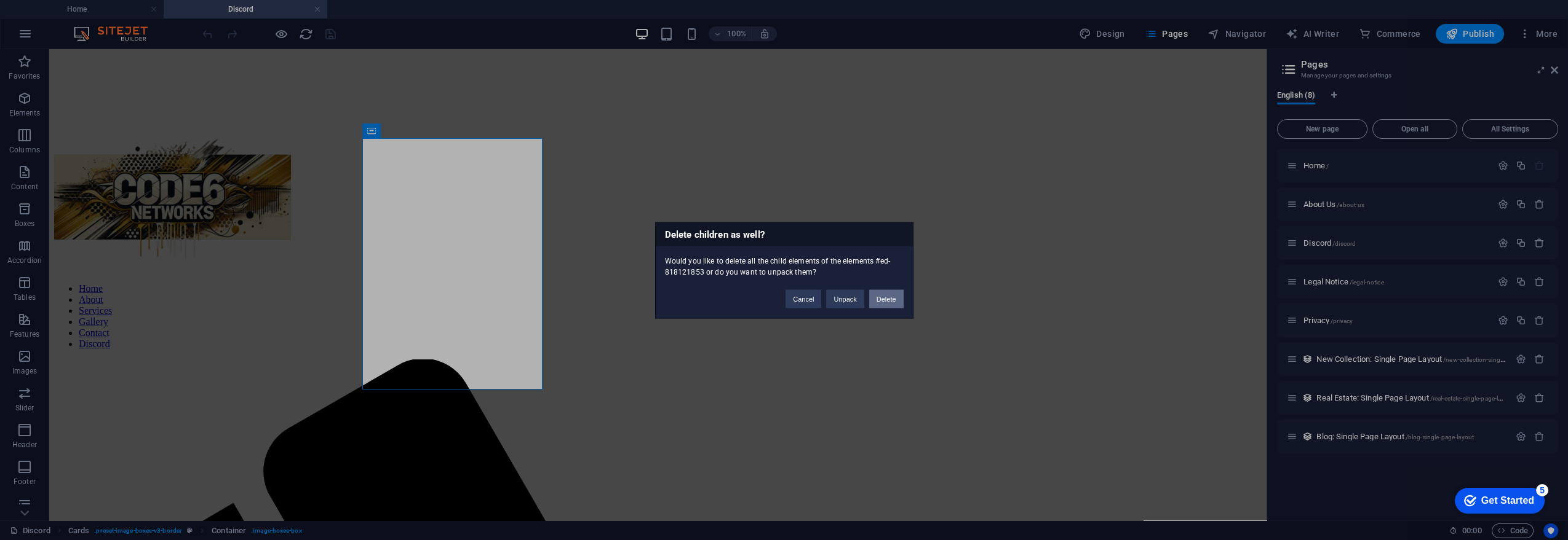
click at [886, 297] on button "Delete" at bounding box center [886, 298] width 35 height 19
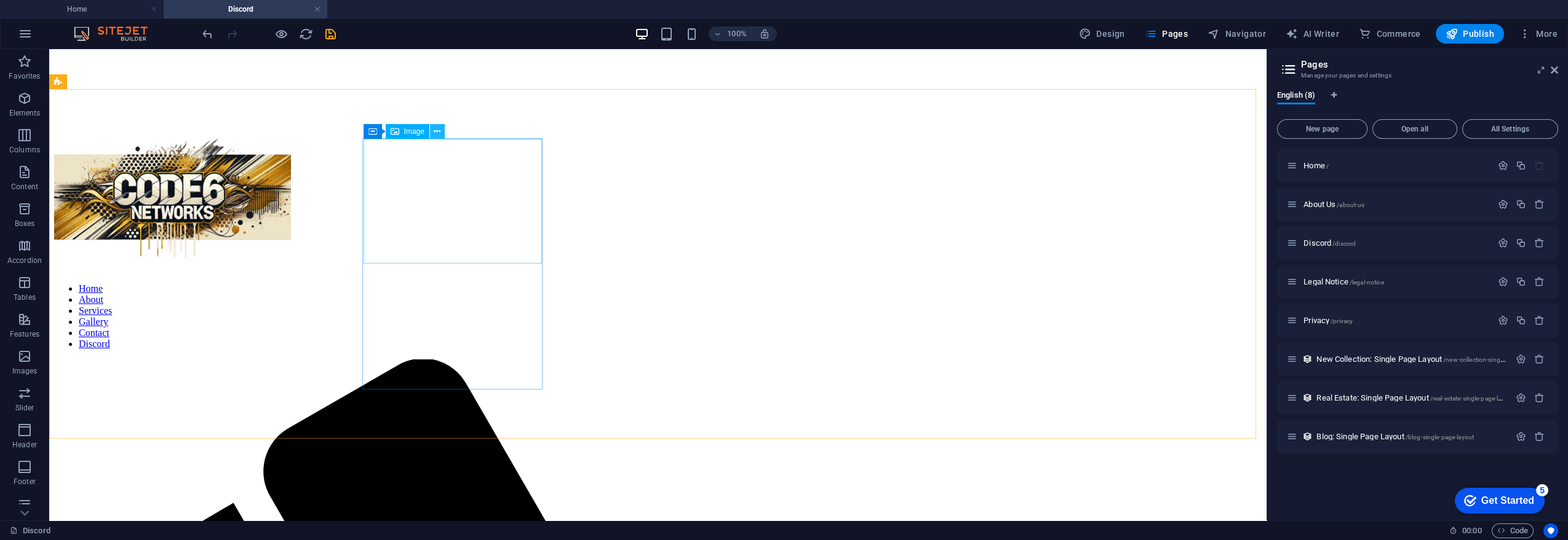
click at [434, 128] on icon at bounding box center [437, 131] width 7 height 13
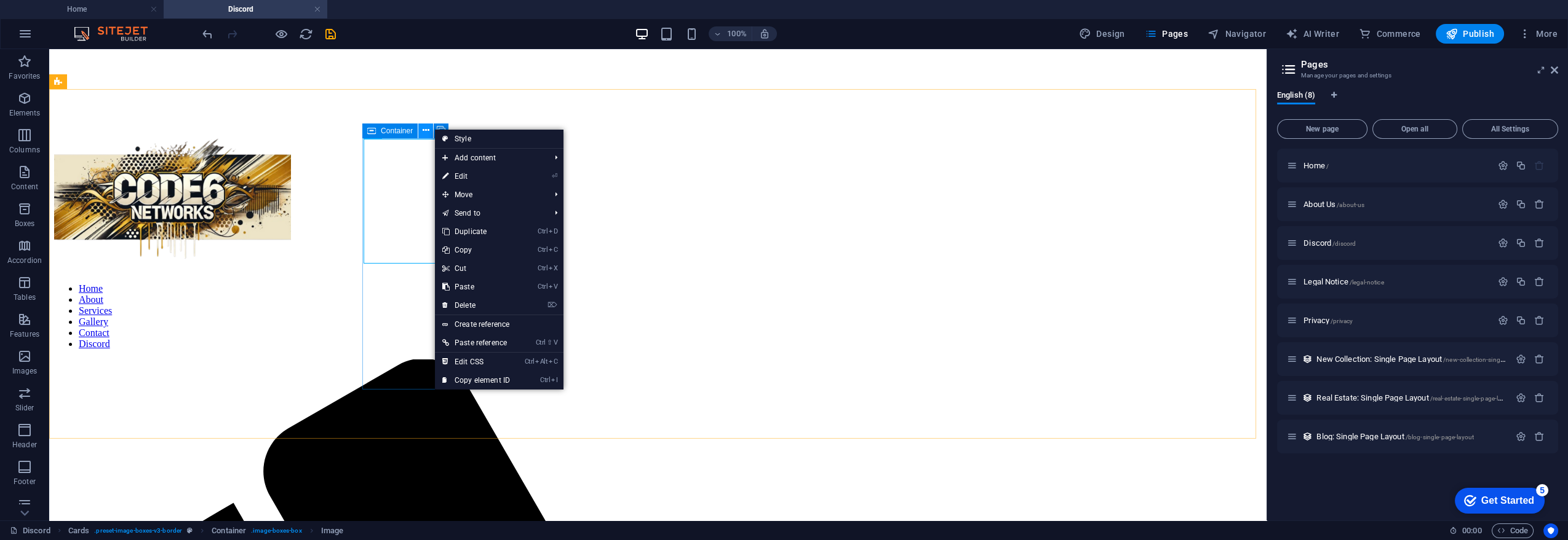
click at [425, 129] on icon at bounding box center [426, 130] width 7 height 13
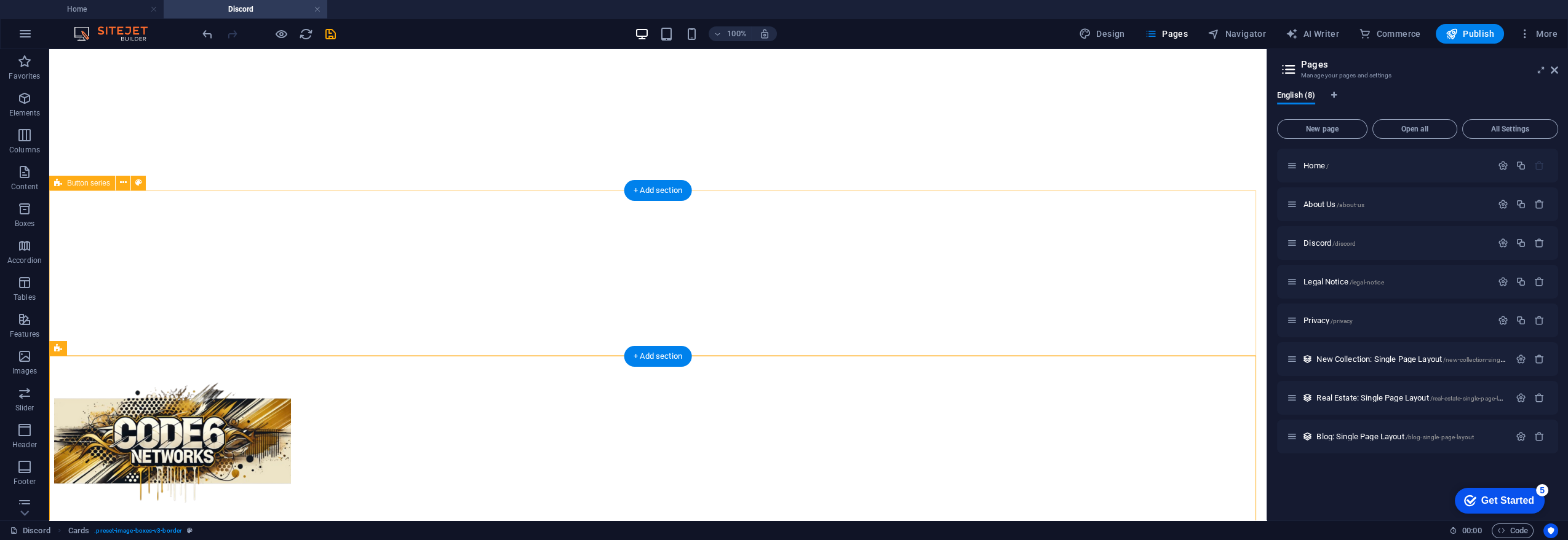
scroll to position [204, 0]
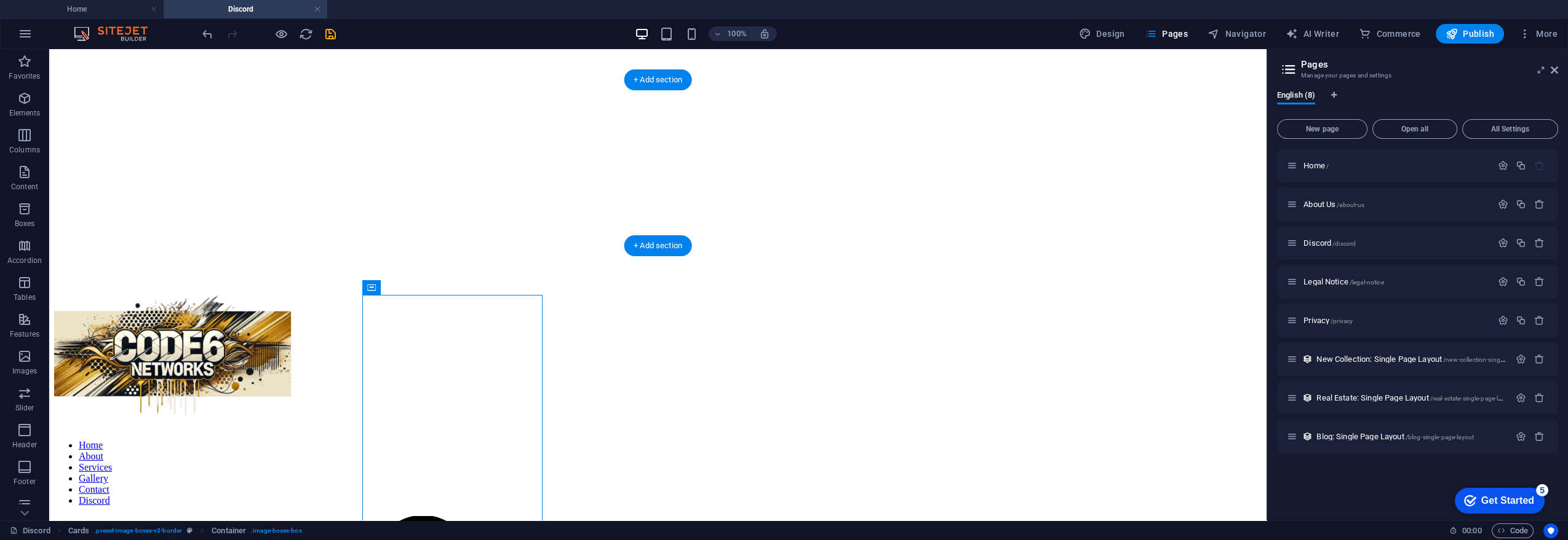
drag, startPoint x: 423, startPoint y: 335, endPoint x: 587, endPoint y: 154, distance: 244.2
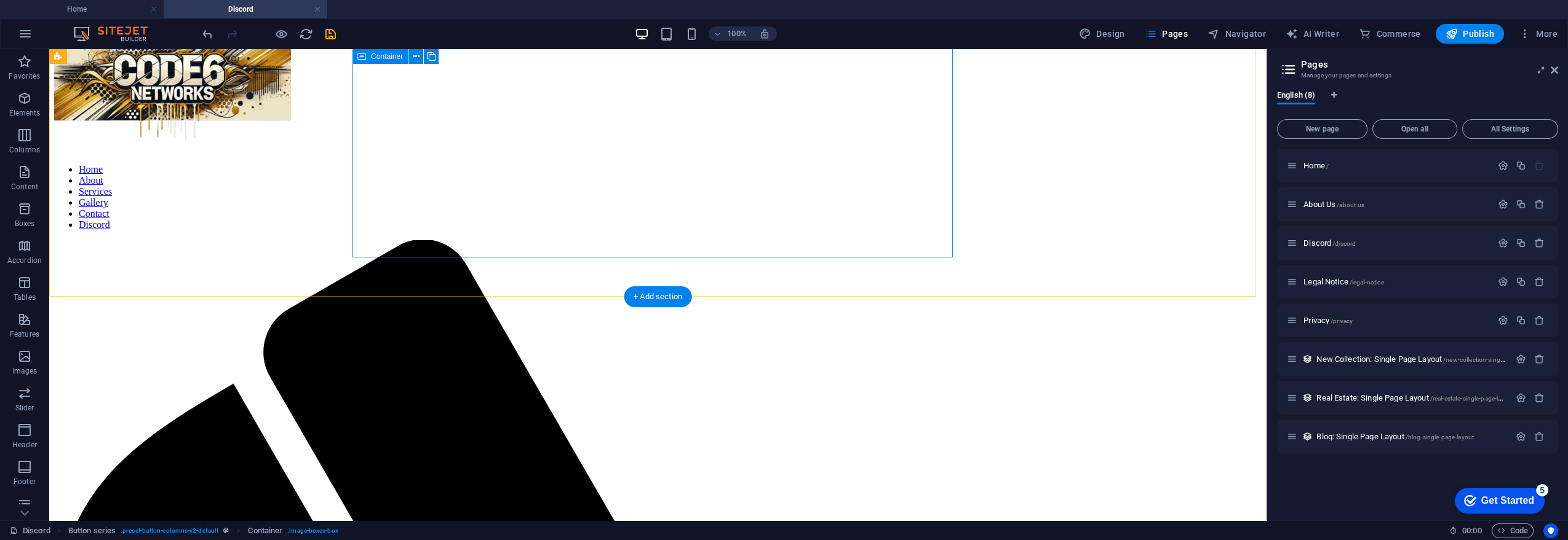
scroll to position [478, 0]
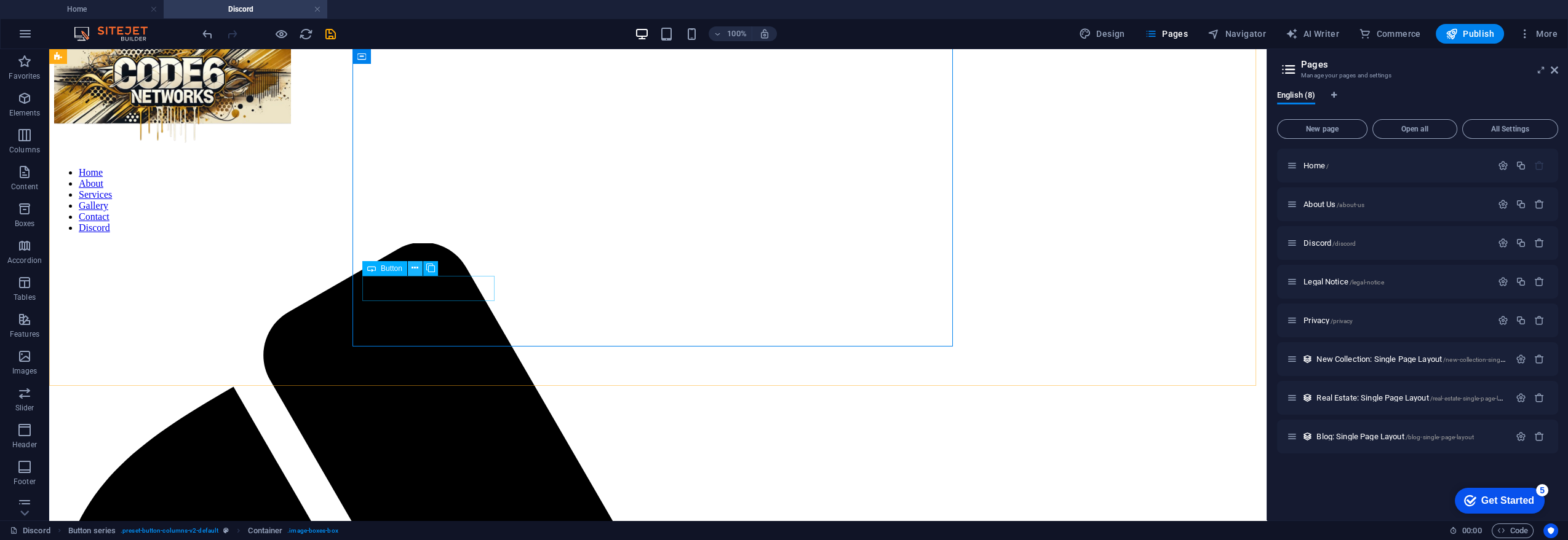
click at [411, 264] on icon at bounding box center [414, 268] width 7 height 13
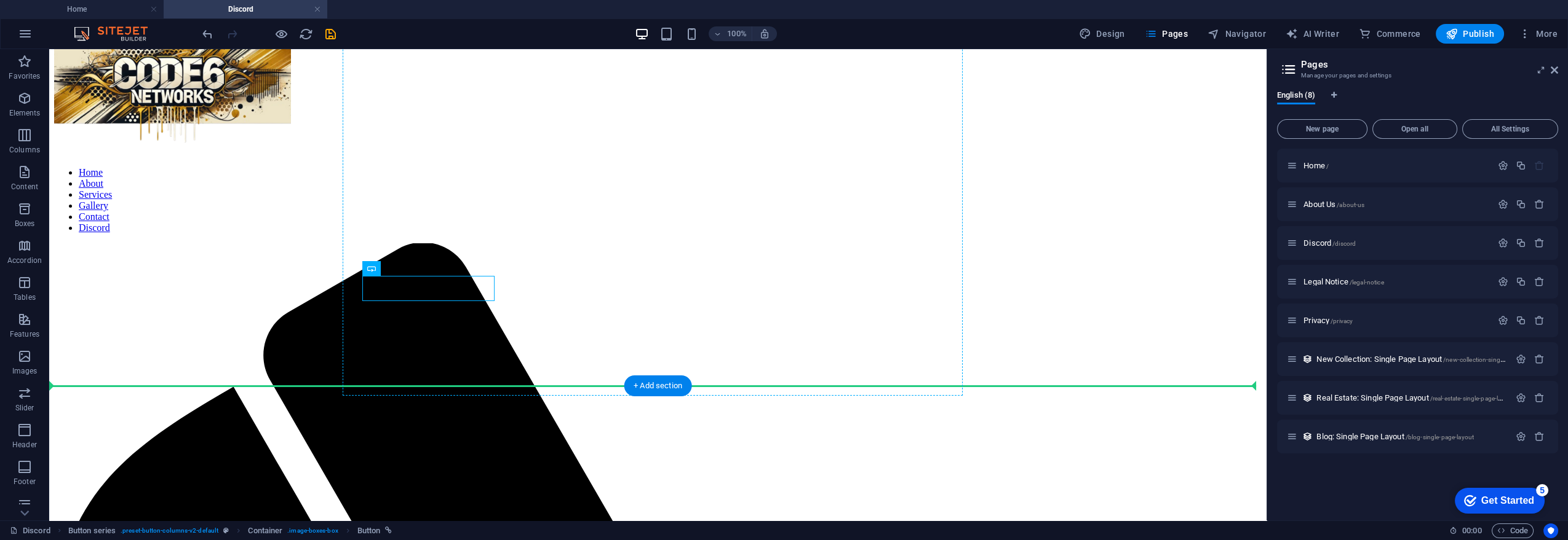
drag, startPoint x: 439, startPoint y: 320, endPoint x: 643, endPoint y: 276, distance: 208.7
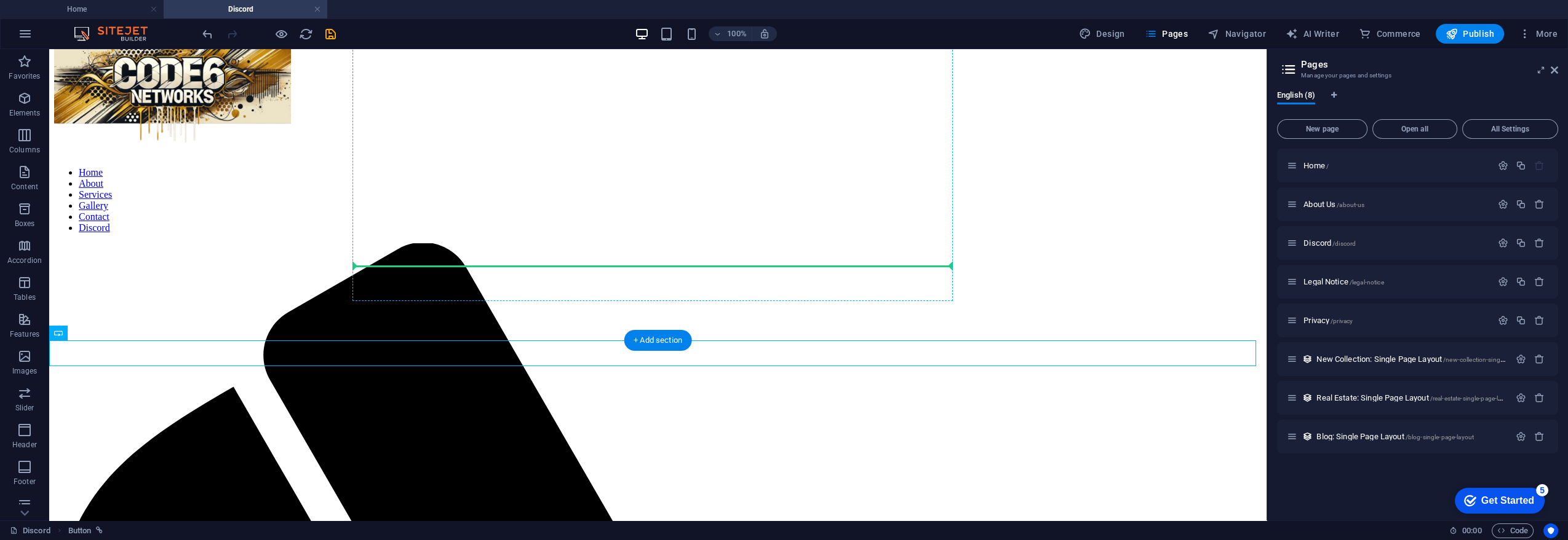
drag, startPoint x: 111, startPoint y: 382, endPoint x: 559, endPoint y: 271, distance: 461.5
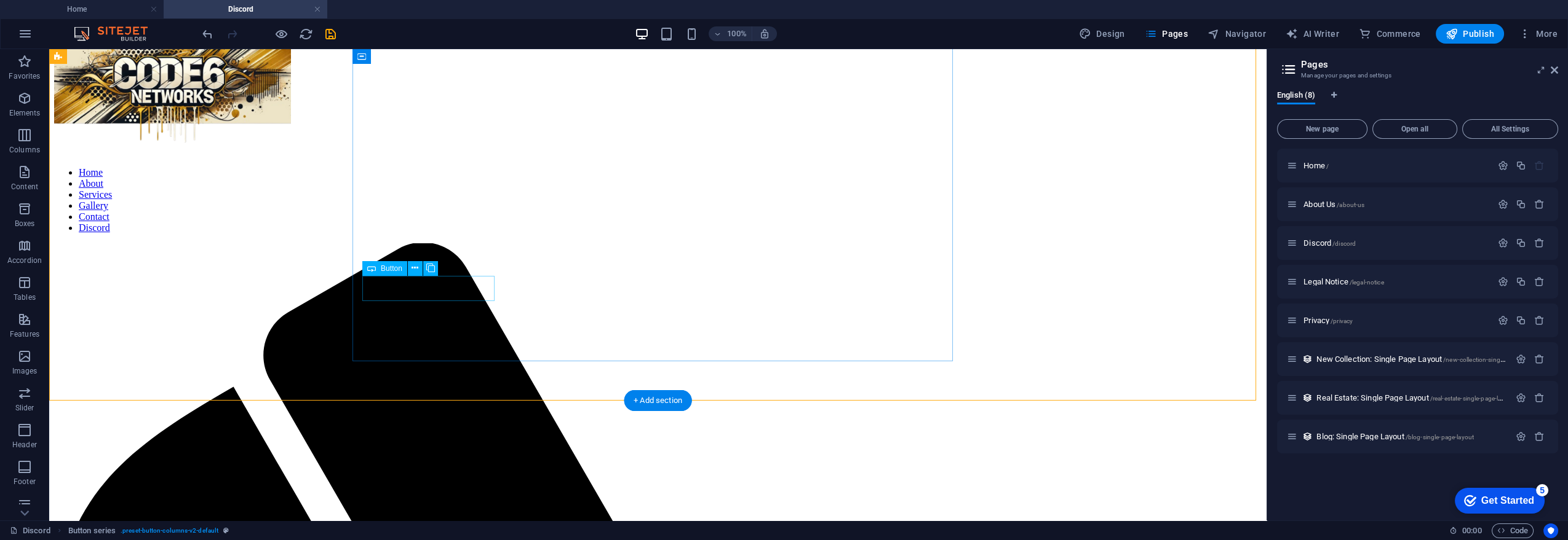
click at [415, 268] on icon at bounding box center [414, 268] width 7 height 13
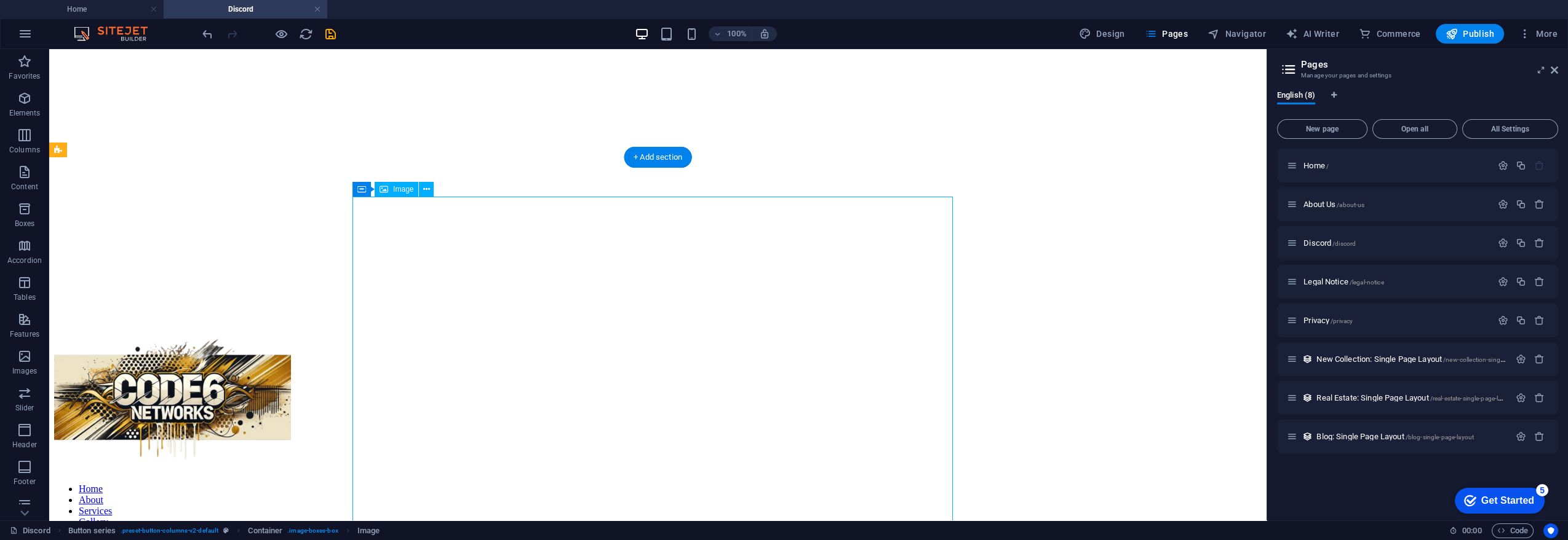
scroll to position [272, 0]
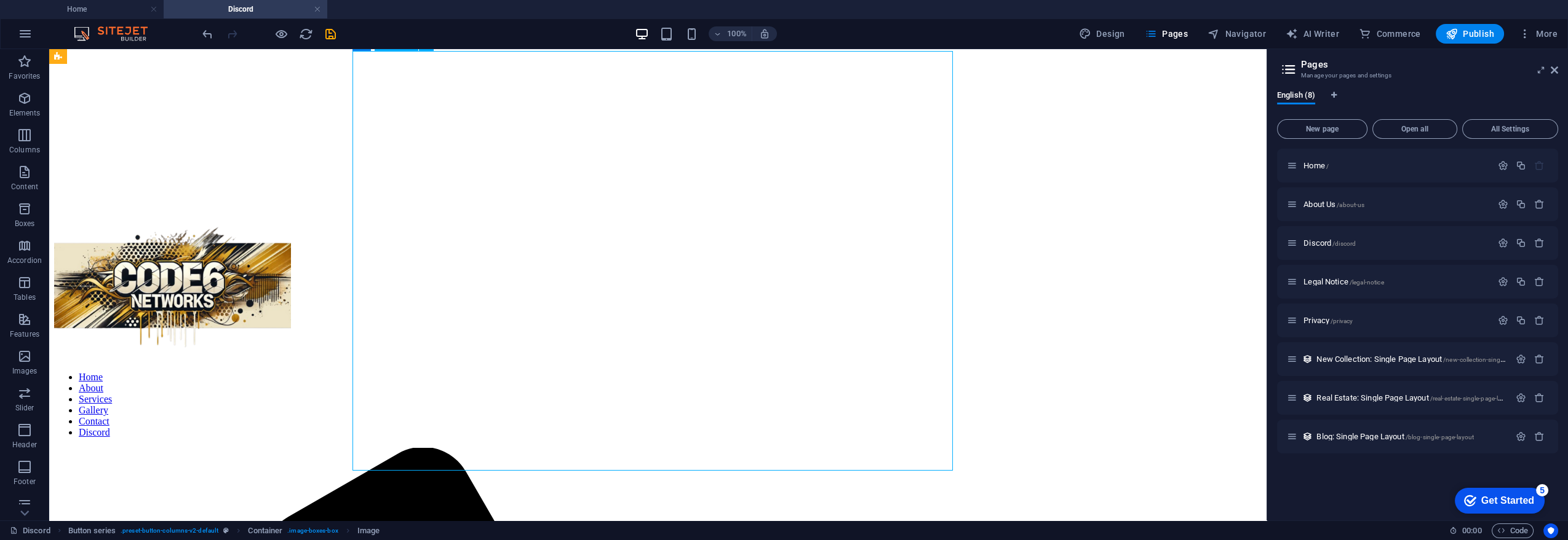
select select "%"
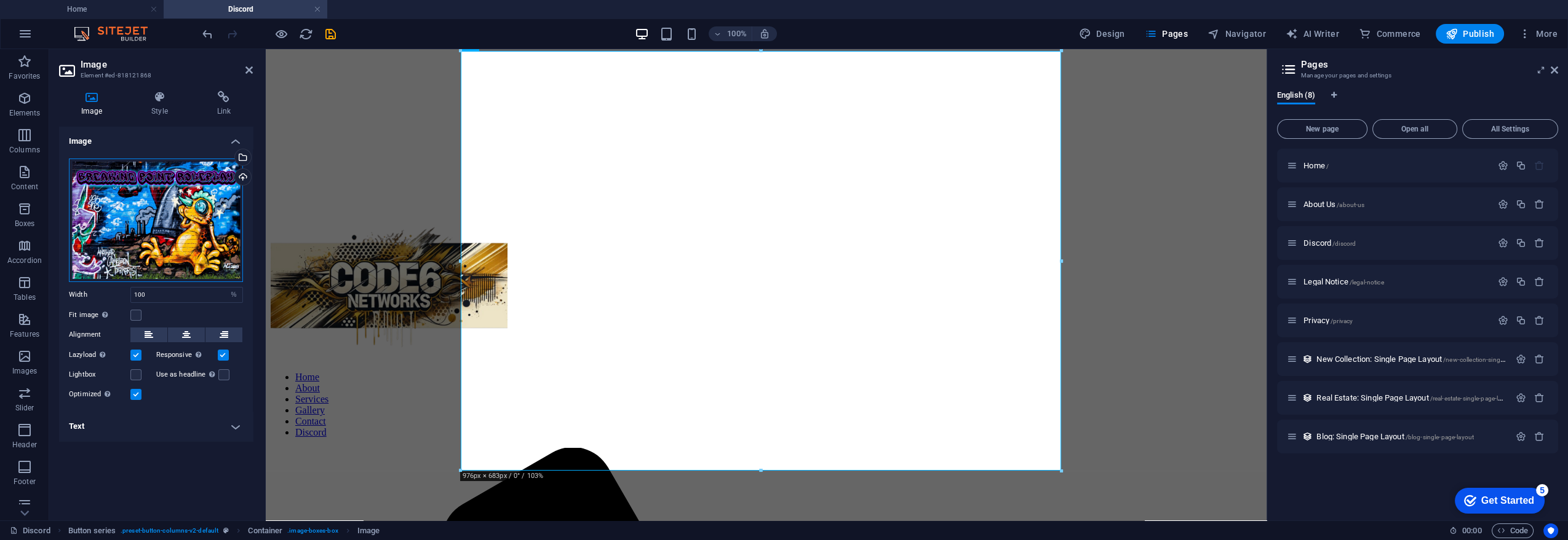
click at [143, 199] on div "Drag files here, click to choose files or select files from Files or our free s…" at bounding box center [156, 220] width 174 height 123
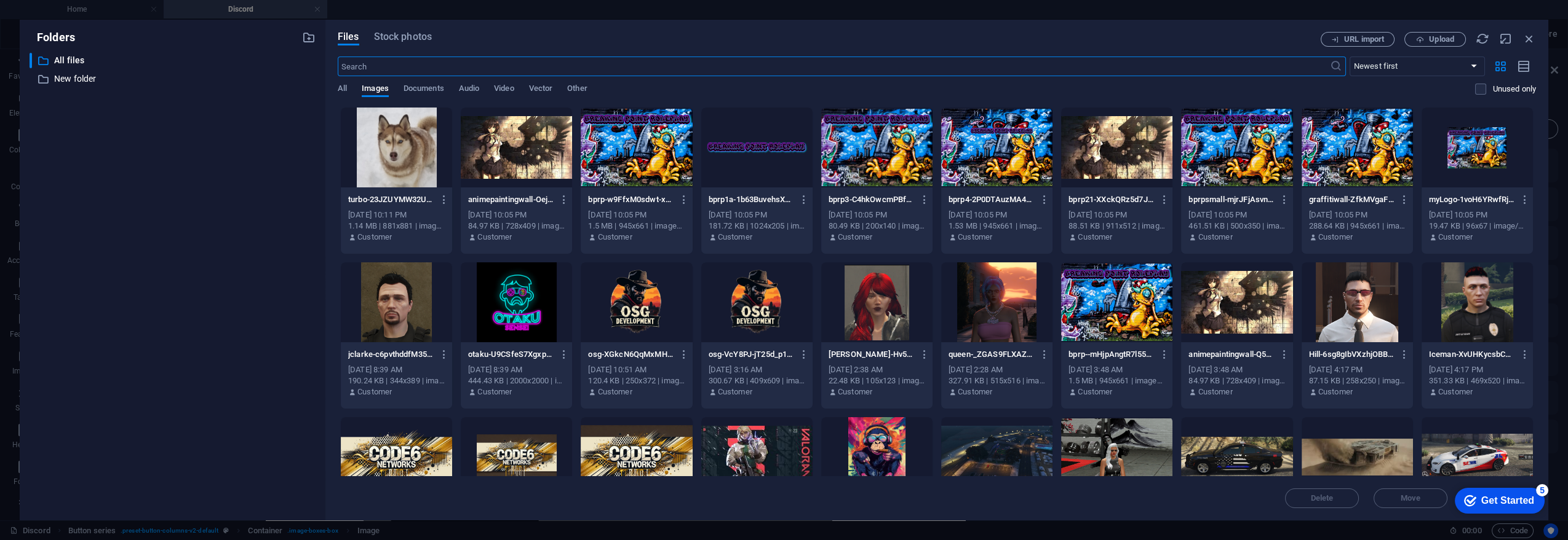
click at [1341, 135] on div at bounding box center [1357, 147] width 112 height 80
click at [1341, 135] on div "1" at bounding box center [1357, 147] width 112 height 80
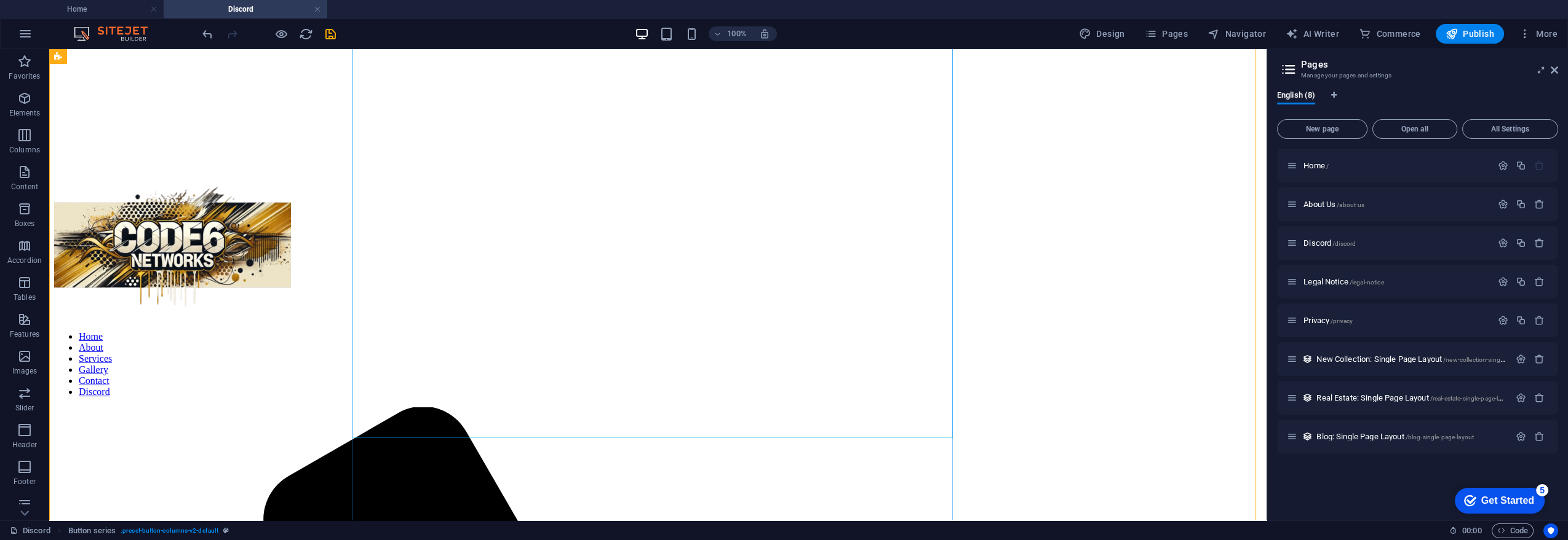
scroll to position [341, 0]
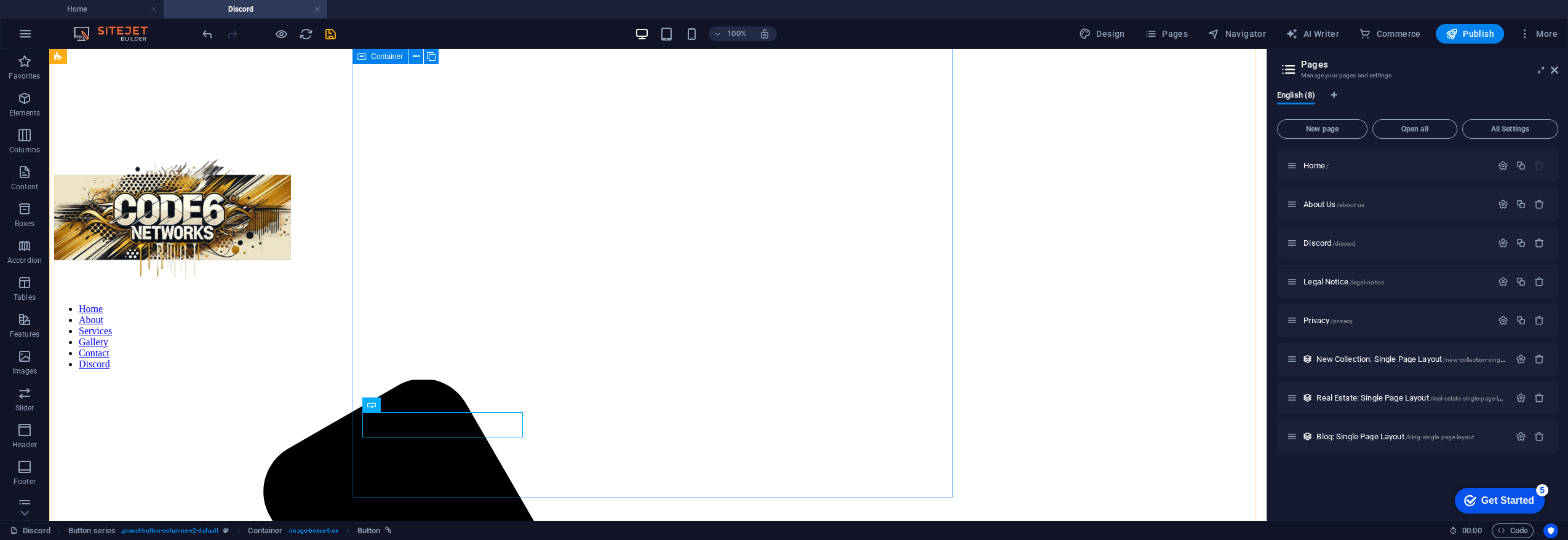
click at [416, 406] on icon at bounding box center [414, 405] width 7 height 13
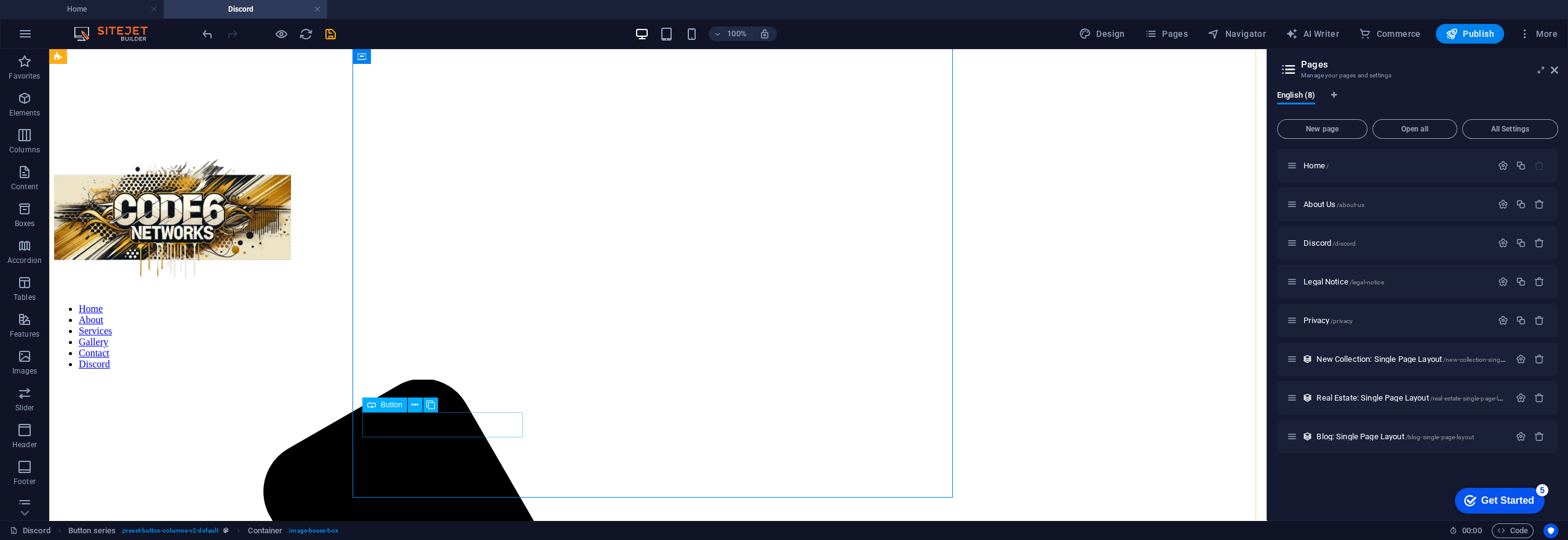
click at [417, 406] on icon at bounding box center [414, 405] width 7 height 13
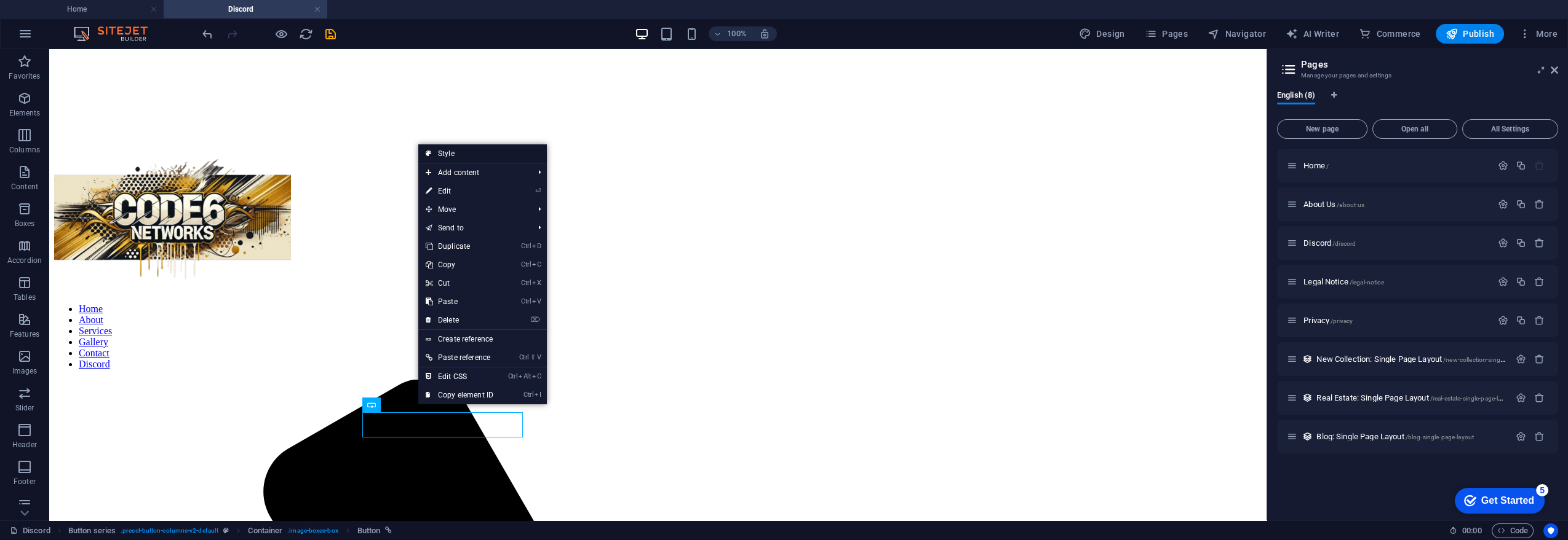
drag, startPoint x: 465, startPoint y: 154, endPoint x: 209, endPoint y: 110, distance: 259.8
click at [465, 154] on link "Style" at bounding box center [482, 153] width 128 height 19
select select "rem"
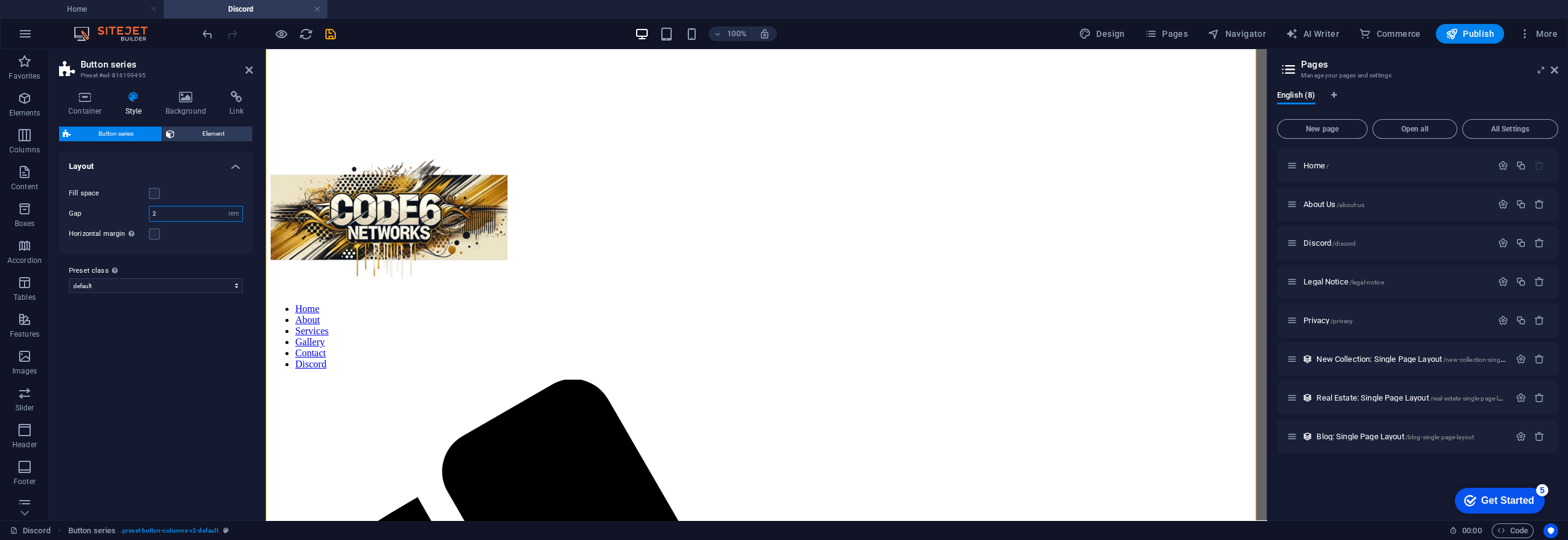
click at [159, 214] on input "2" at bounding box center [196, 213] width 93 height 15
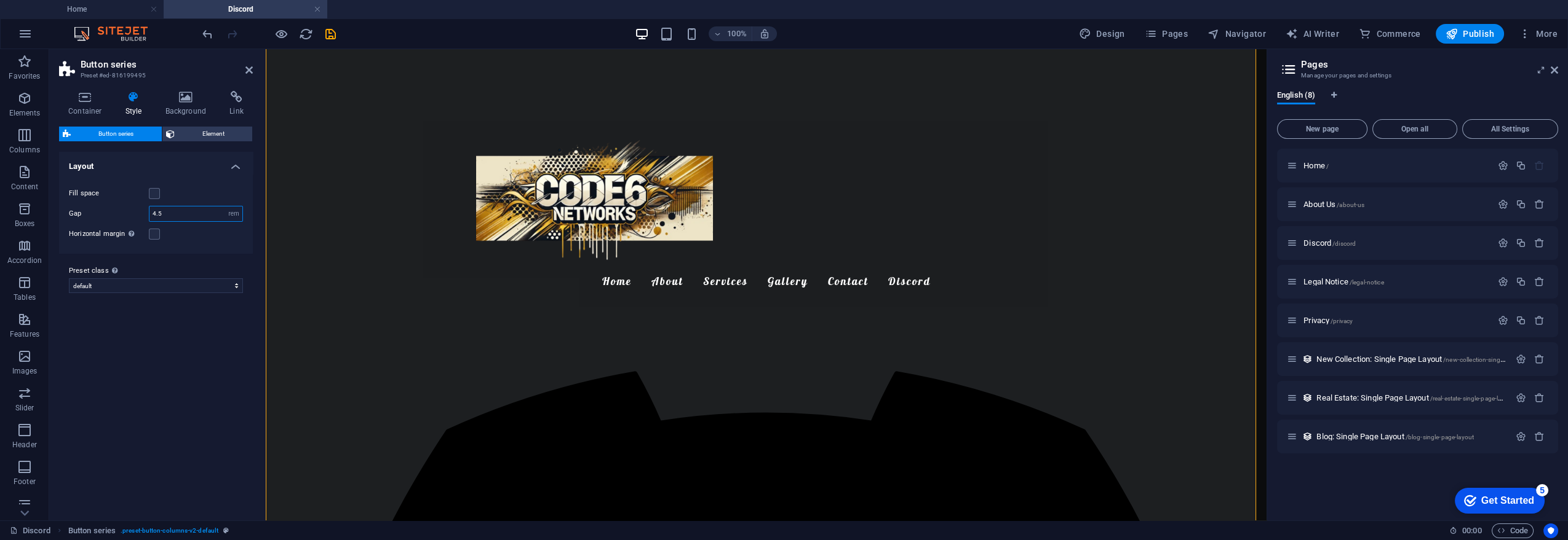
click at [197, 207] on input "4.5" at bounding box center [196, 213] width 93 height 15
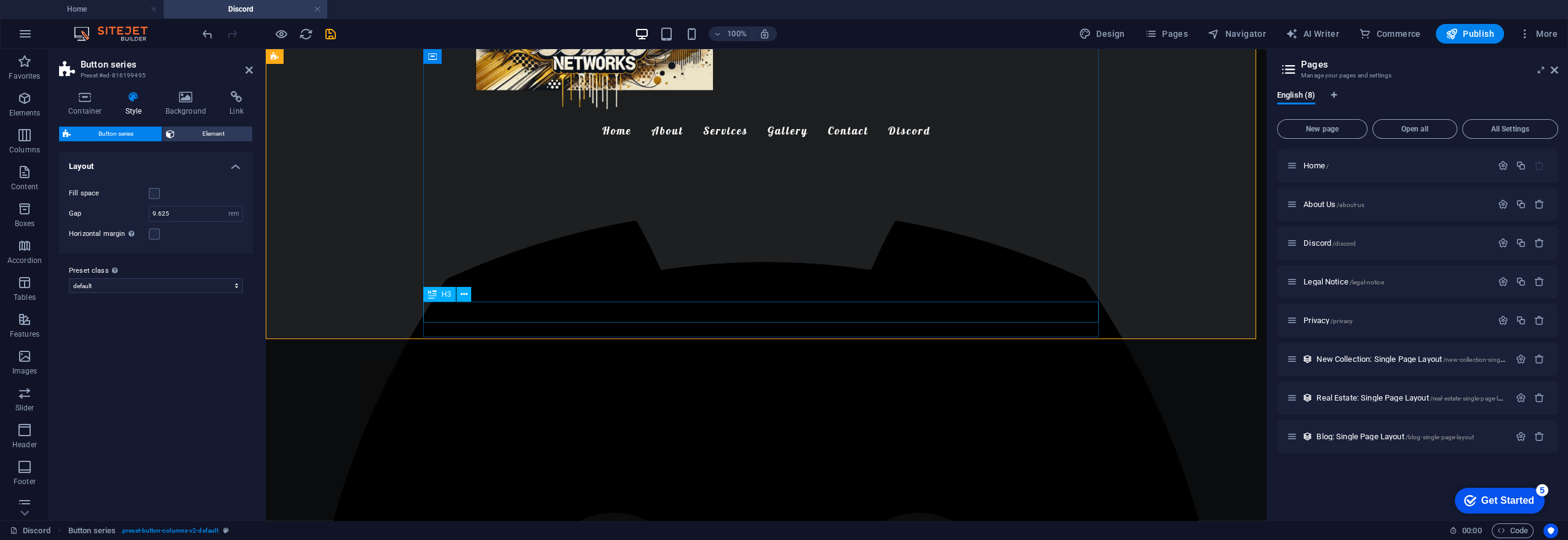
scroll to position [478, 0]
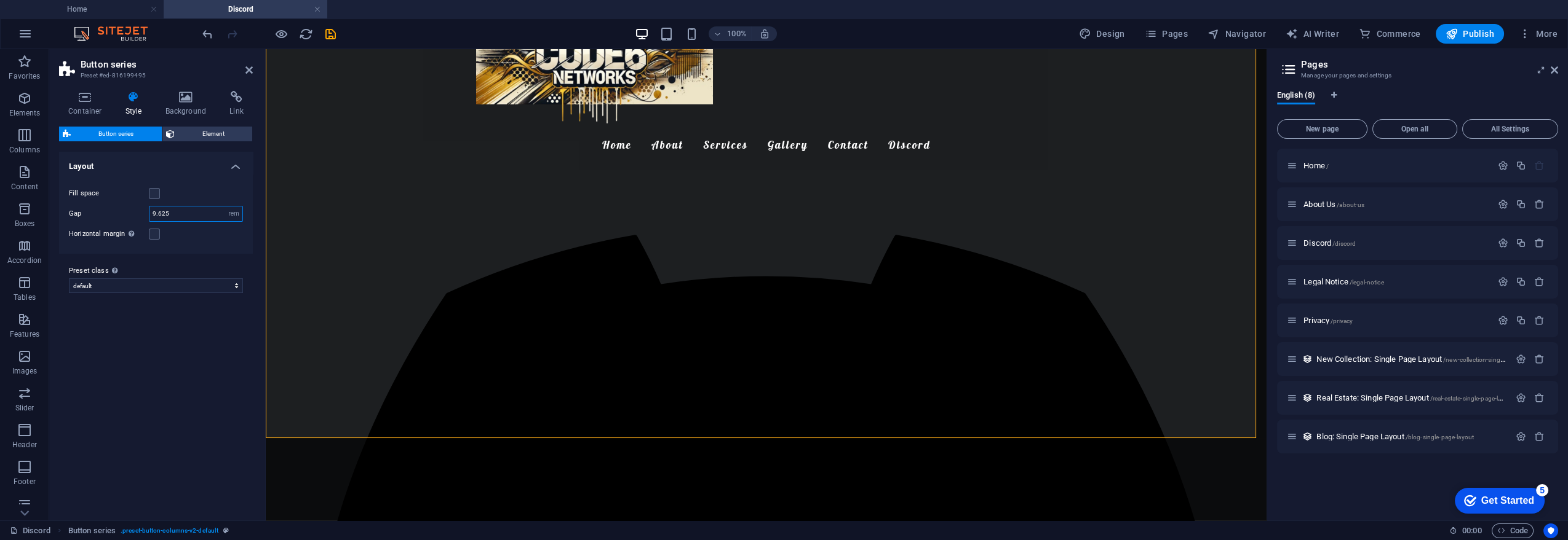
click at [206, 215] on input "9.625" at bounding box center [196, 213] width 93 height 15
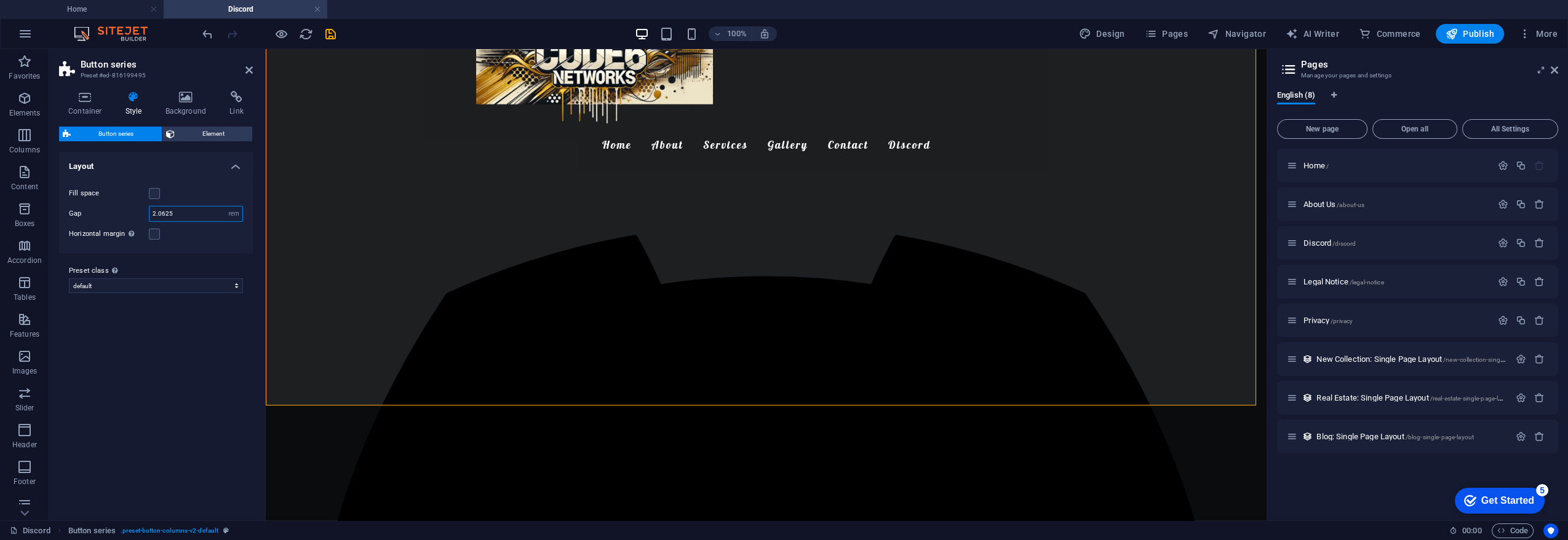
type input "2"
click at [97, 99] on icon at bounding box center [85, 97] width 52 height 12
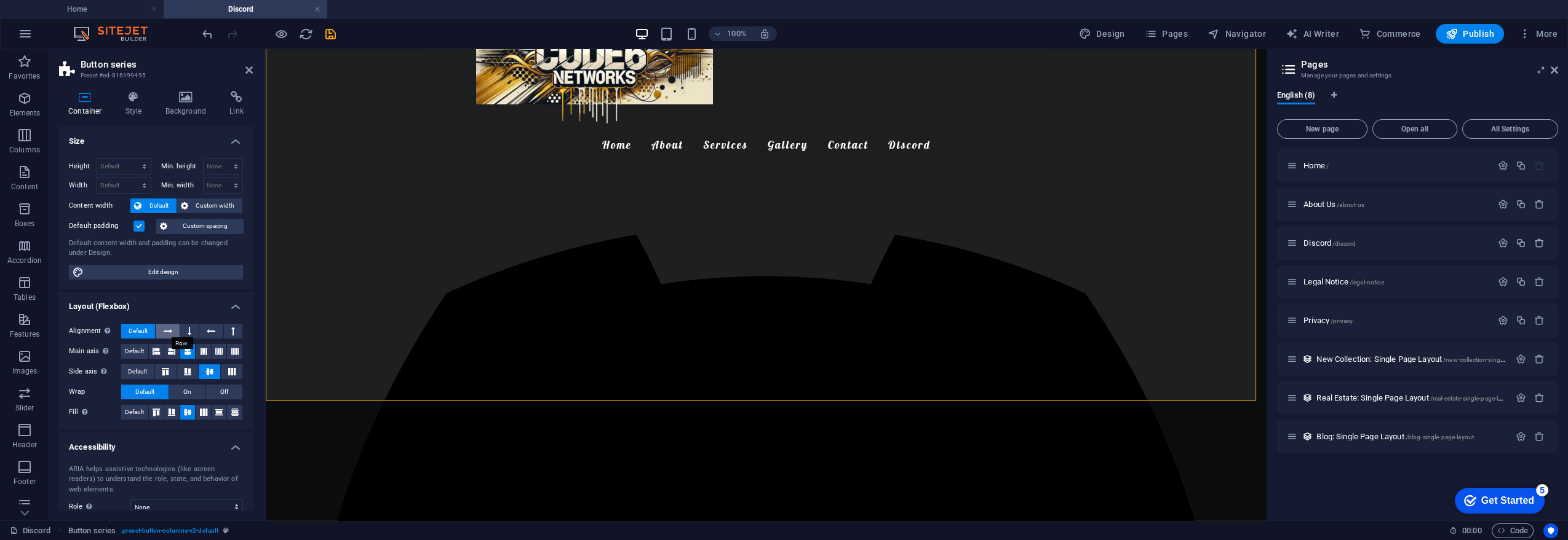
click at [174, 328] on button at bounding box center [167, 331] width 24 height 15
click at [186, 347] on icon at bounding box center [187, 351] width 7 height 15
click at [232, 347] on icon at bounding box center [234, 351] width 7 height 15
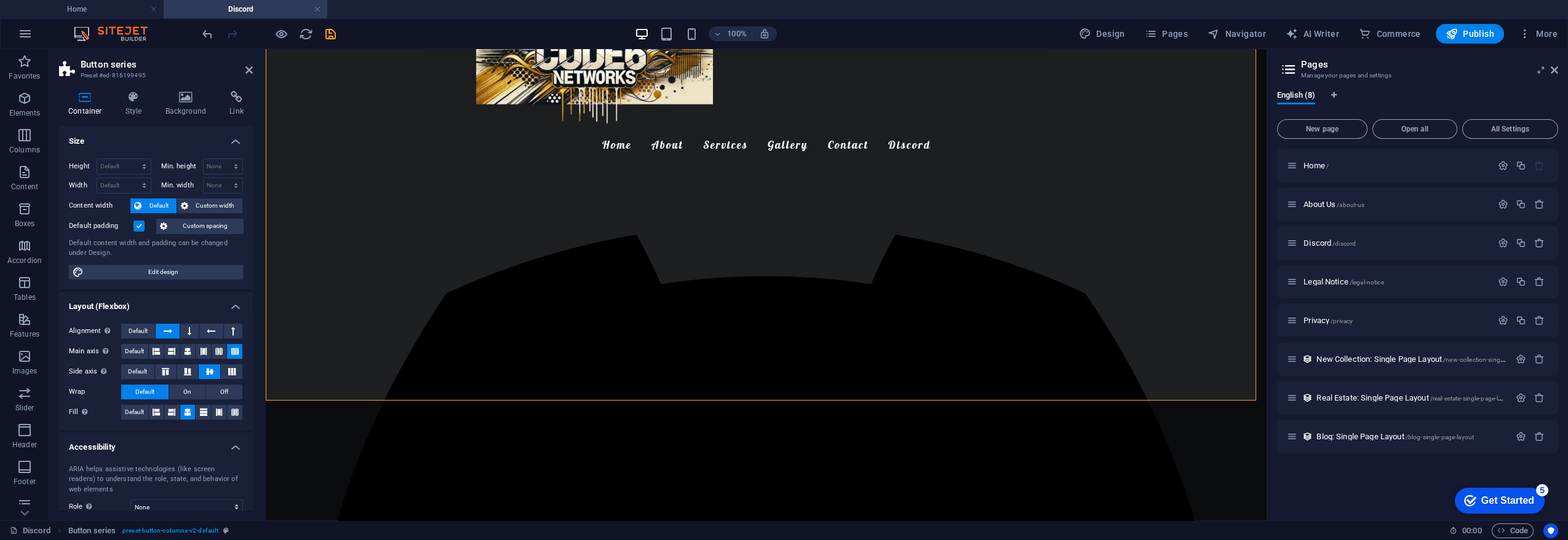
click at [232, 347] on icon at bounding box center [234, 351] width 7 height 15
click at [182, 349] on button at bounding box center [188, 351] width 16 height 15
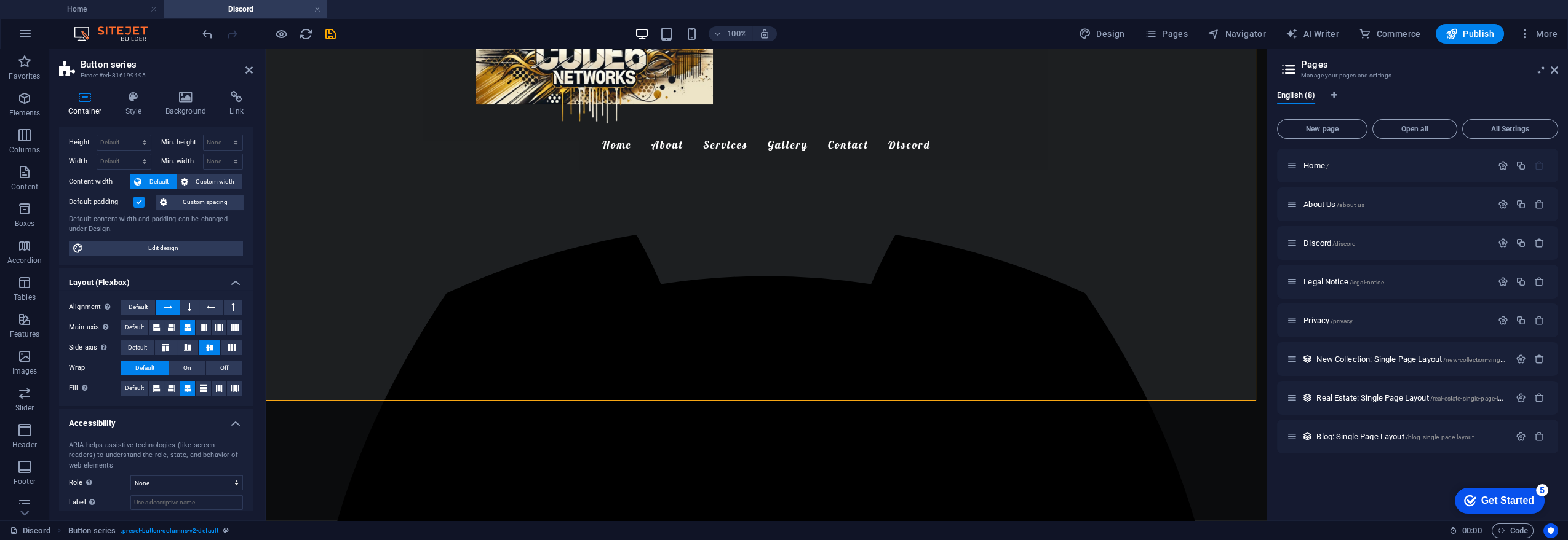
scroll to position [23, 0]
click at [192, 309] on button at bounding box center [189, 308] width 19 height 15
click at [168, 308] on icon at bounding box center [168, 308] width 9 height 15
click at [141, 307] on span "Default" at bounding box center [137, 308] width 19 height 15
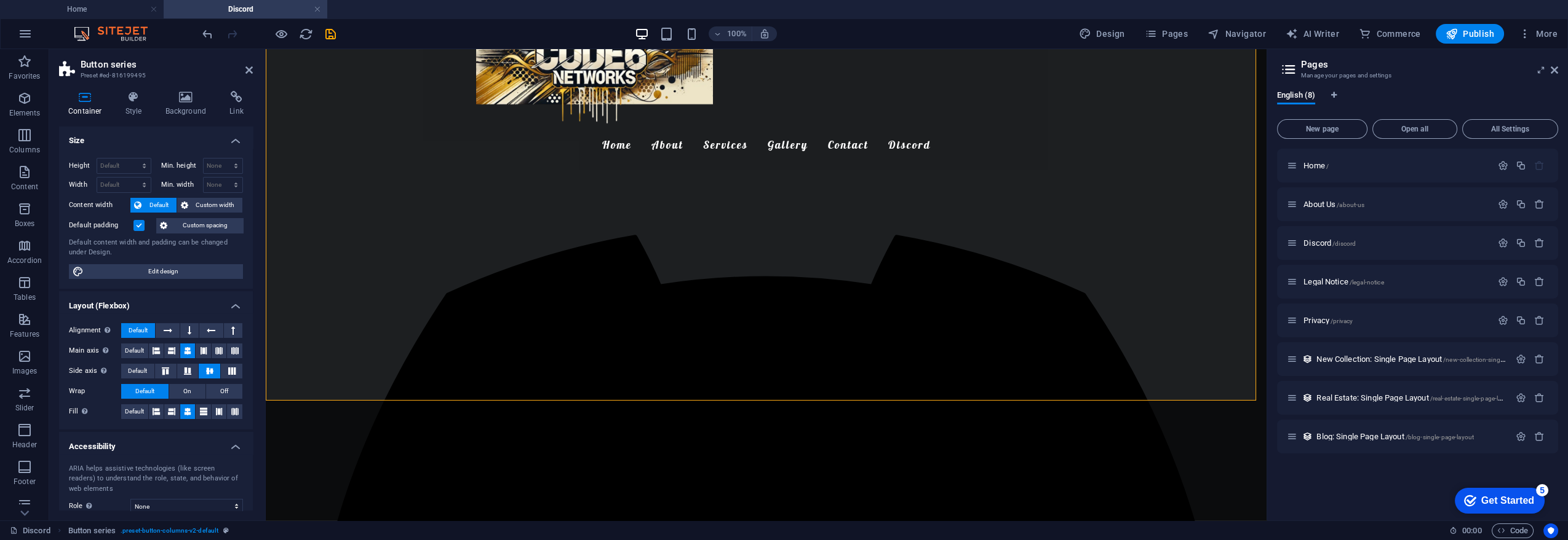
scroll to position [0, 0]
click at [134, 95] on icon at bounding box center [133, 97] width 35 height 12
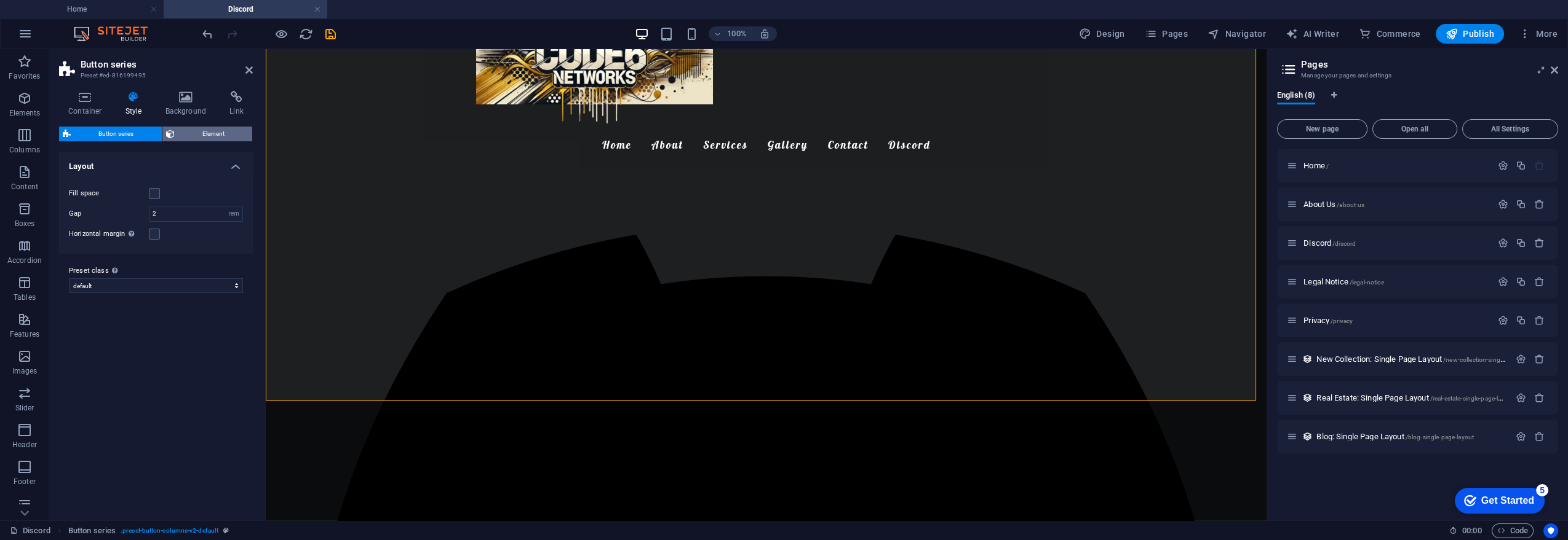
click at [188, 129] on span "Element" at bounding box center [214, 133] width 71 height 15
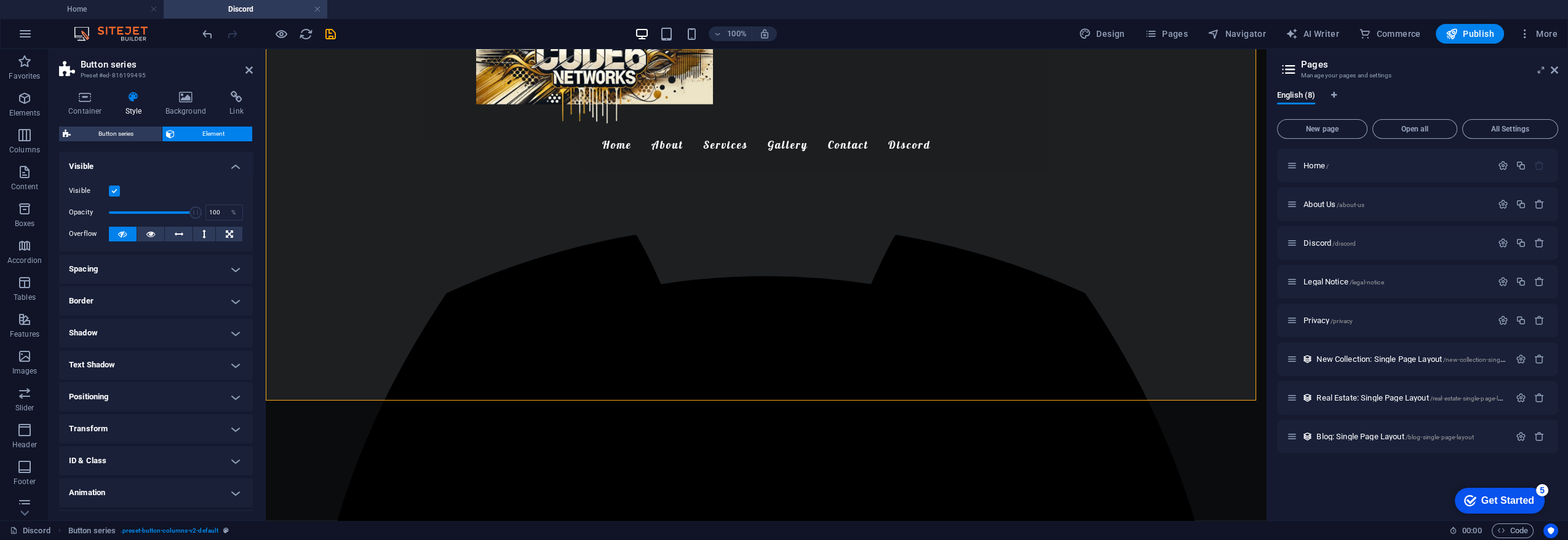
click at [194, 274] on h4 "Spacing" at bounding box center [156, 270] width 194 height 30
click at [195, 271] on h4 "Spacing" at bounding box center [156, 266] width 194 height 22
click at [163, 369] on h4 "Positioning" at bounding box center [156, 369] width 194 height 30
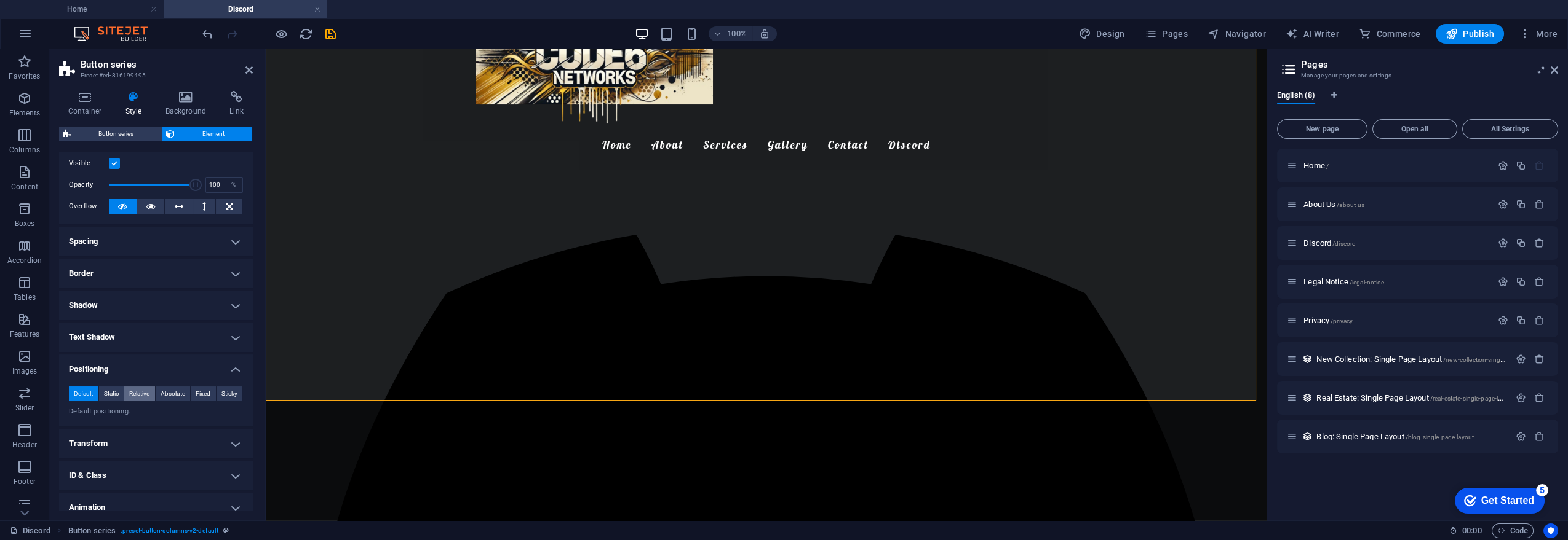
click at [131, 394] on span "Relative" at bounding box center [139, 394] width 21 height 15
click at [219, 457] on select "auto px rem % em" at bounding box center [214, 454] width 55 height 15
select select "rem"
click at [222, 447] on select "auto px rem % em" at bounding box center [214, 454] width 55 height 15
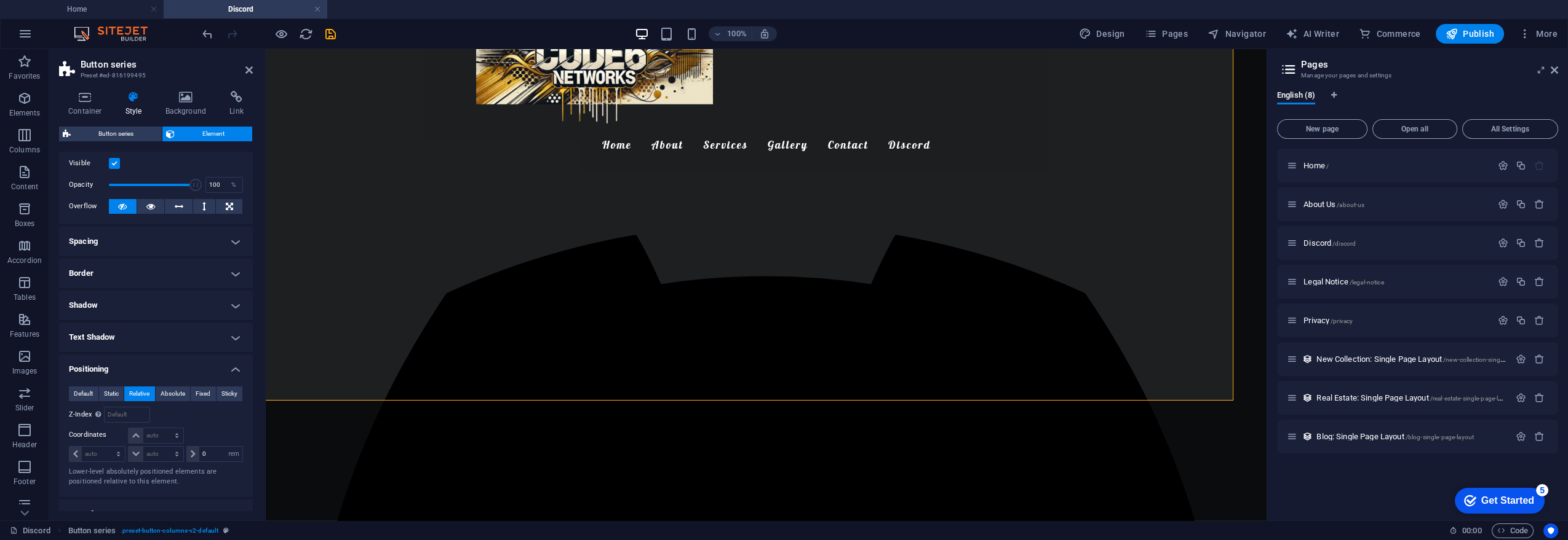
click at [212, 427] on div at bounding box center [213, 435] width 58 height 17
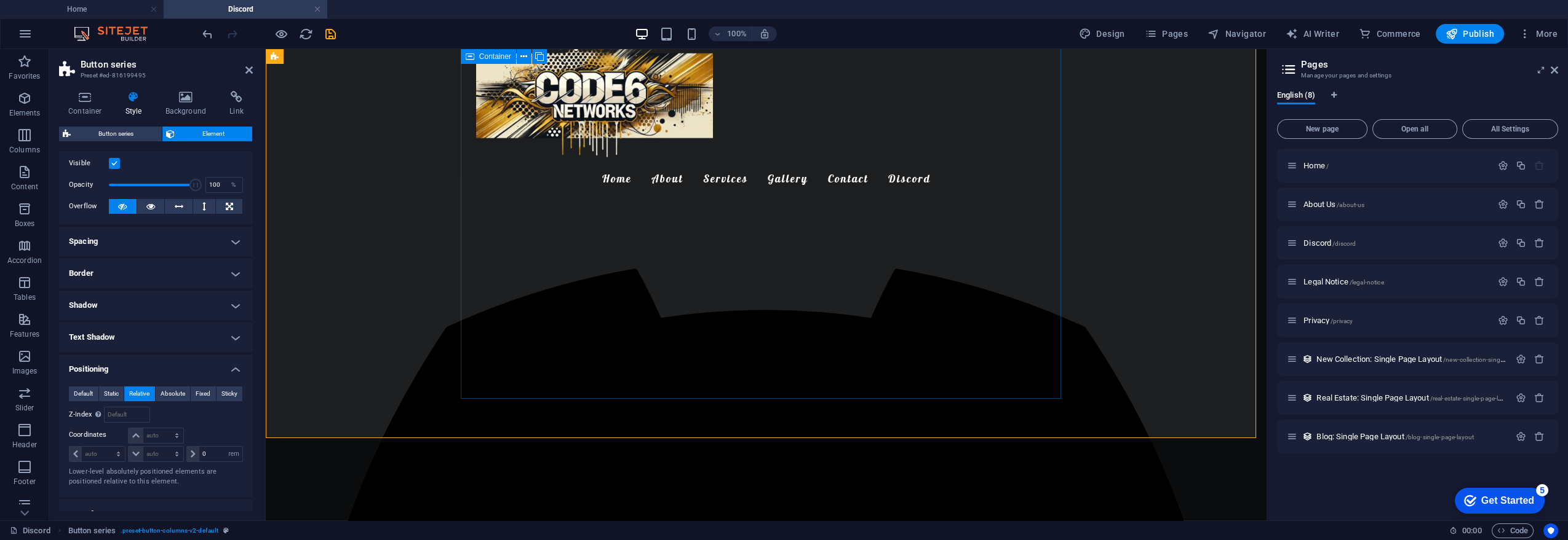
scroll to position [478, 0]
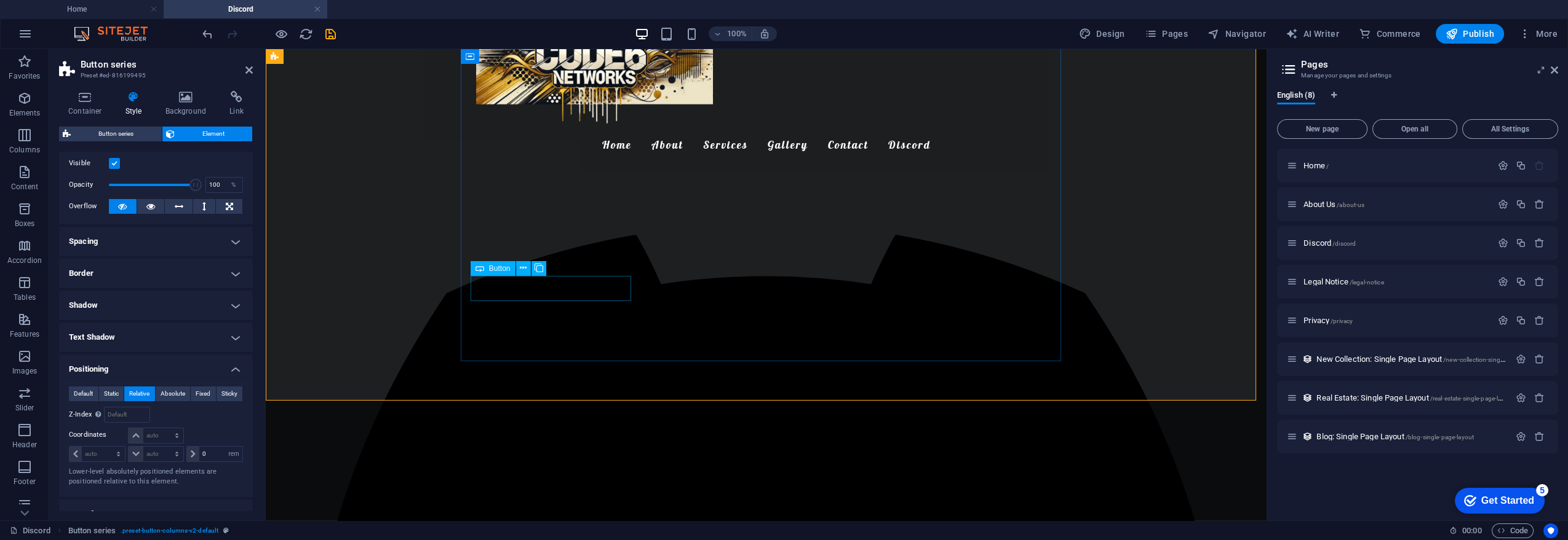
click at [518, 270] on button at bounding box center [523, 269] width 15 height 15
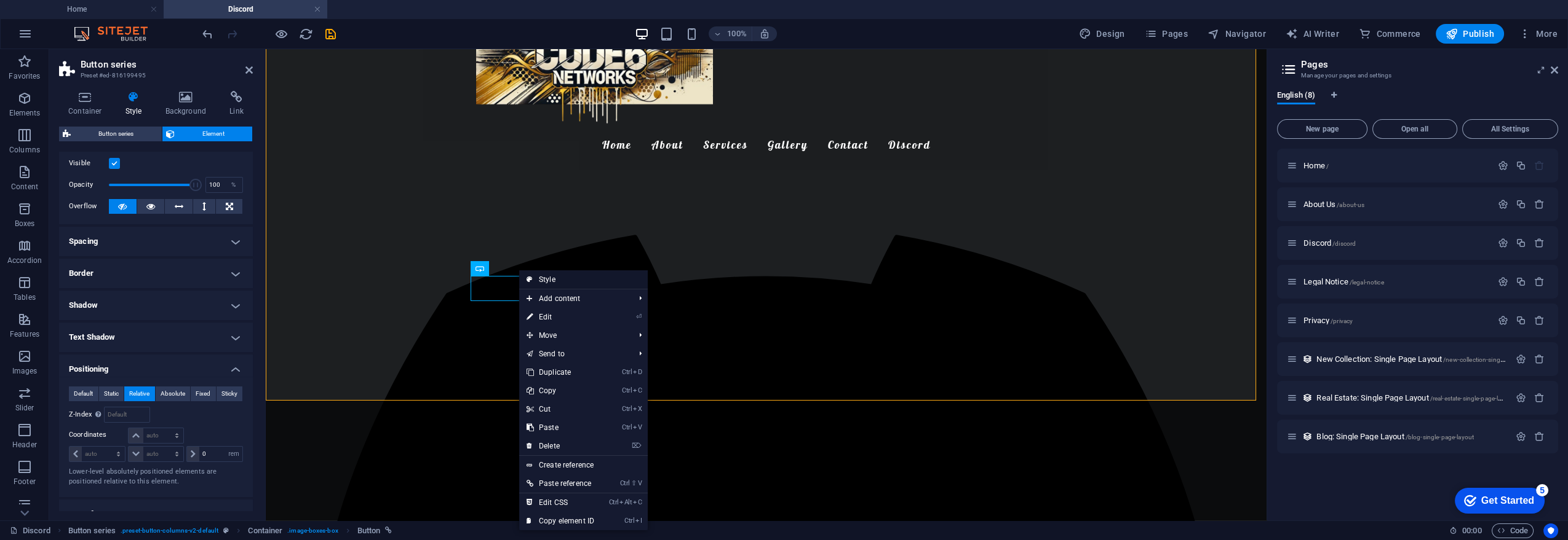
click at [537, 277] on link "Style" at bounding box center [583, 279] width 128 height 19
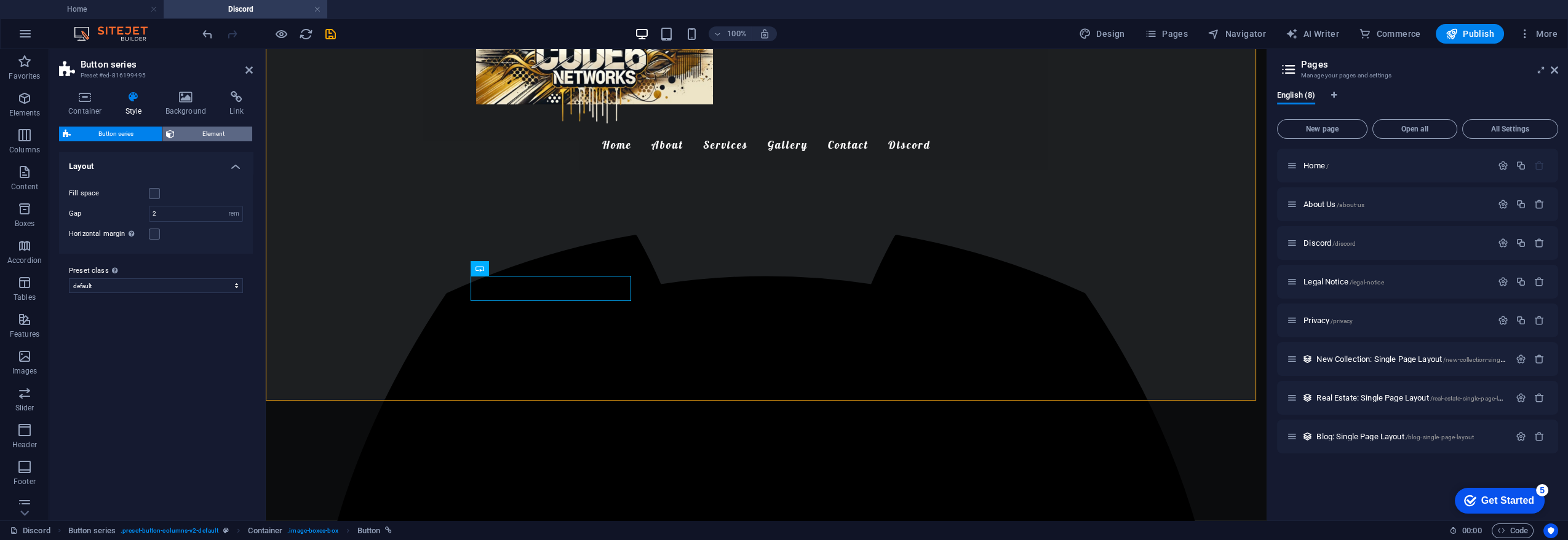
click at [200, 130] on span "Element" at bounding box center [214, 133] width 71 height 15
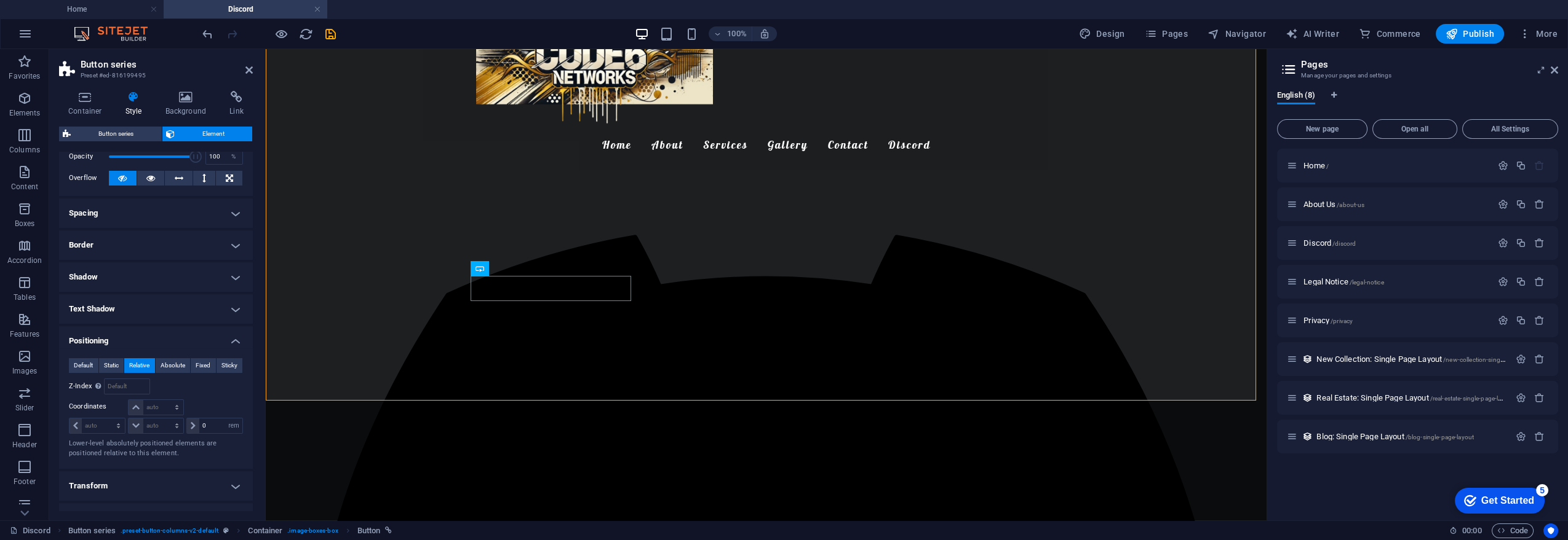
scroll to position [97, 0]
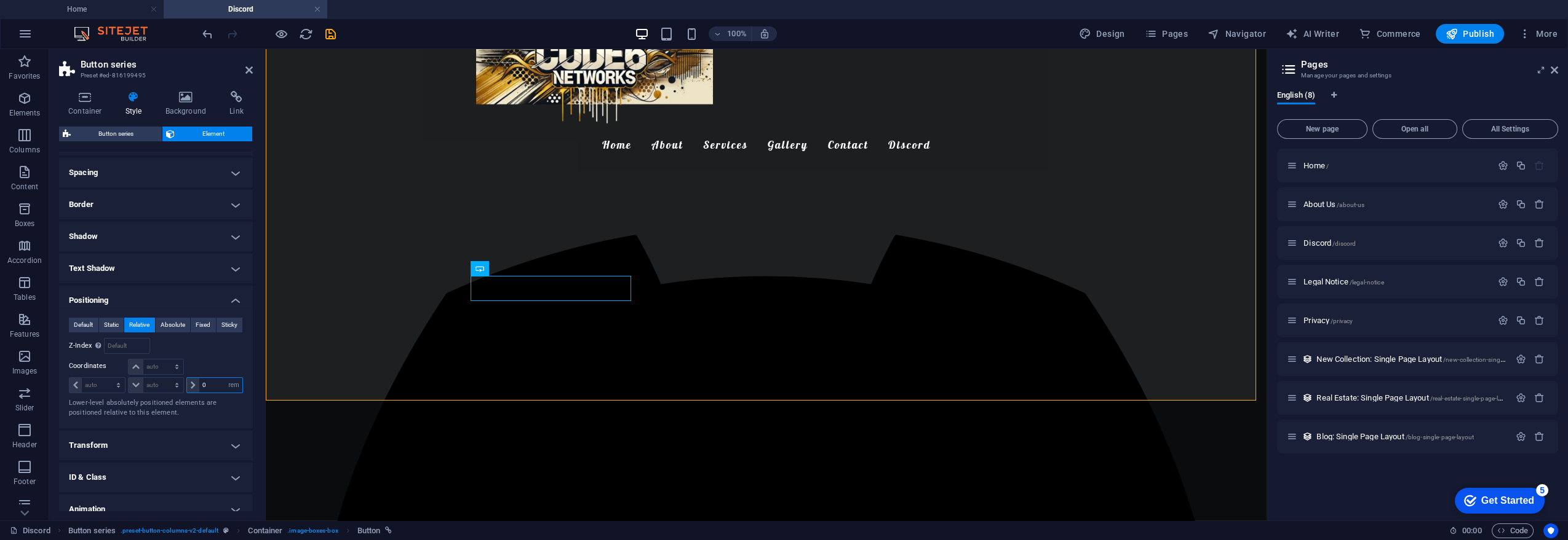
click at [210, 380] on input "0" at bounding box center [221, 385] width 43 height 15
type input "0"
click at [173, 299] on h4 "Positioning" at bounding box center [156, 296] width 194 height 22
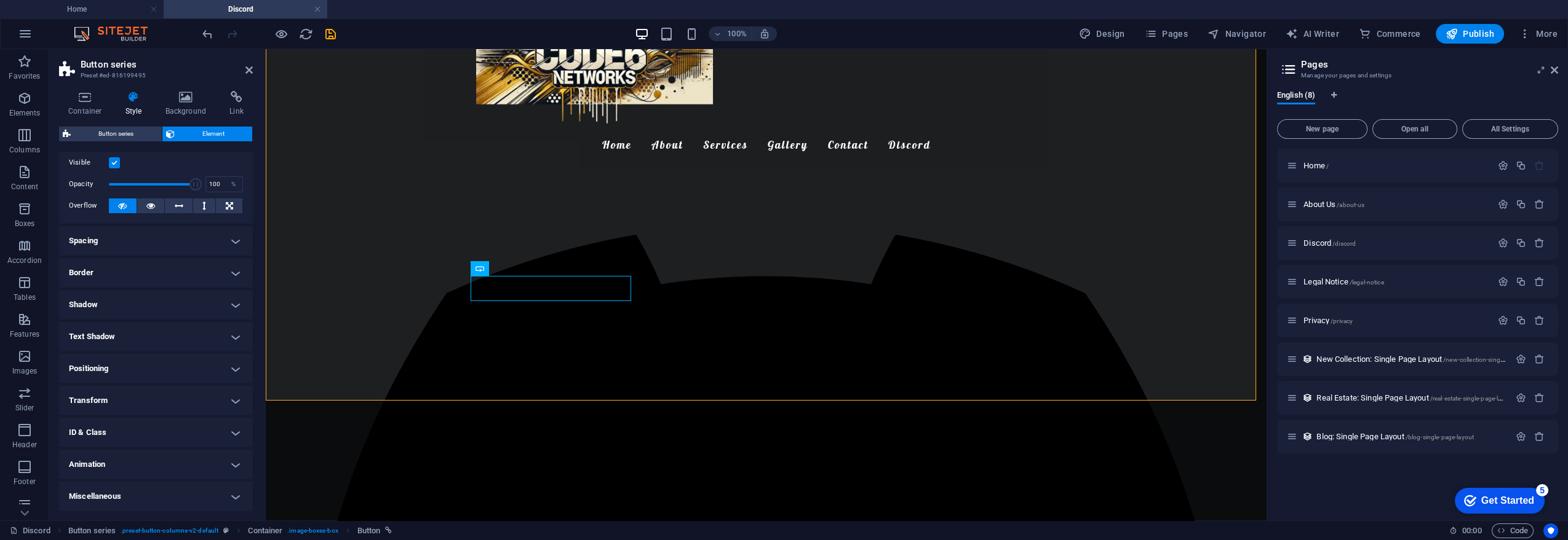
scroll to position [28, 0]
click at [86, 110] on h4 "Container" at bounding box center [88, 104] width 57 height 26
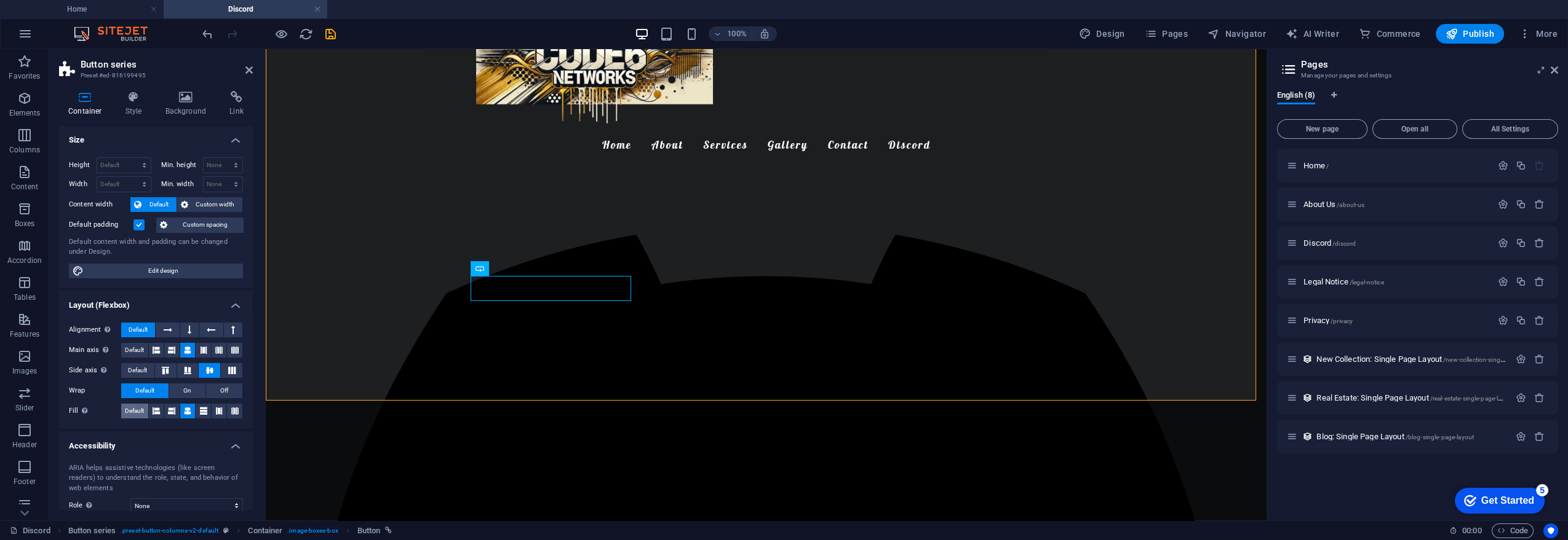
scroll to position [0, 0]
click at [159, 268] on span "Edit design" at bounding box center [163, 271] width 152 height 15
select select "px"
select select "200"
select select "px"
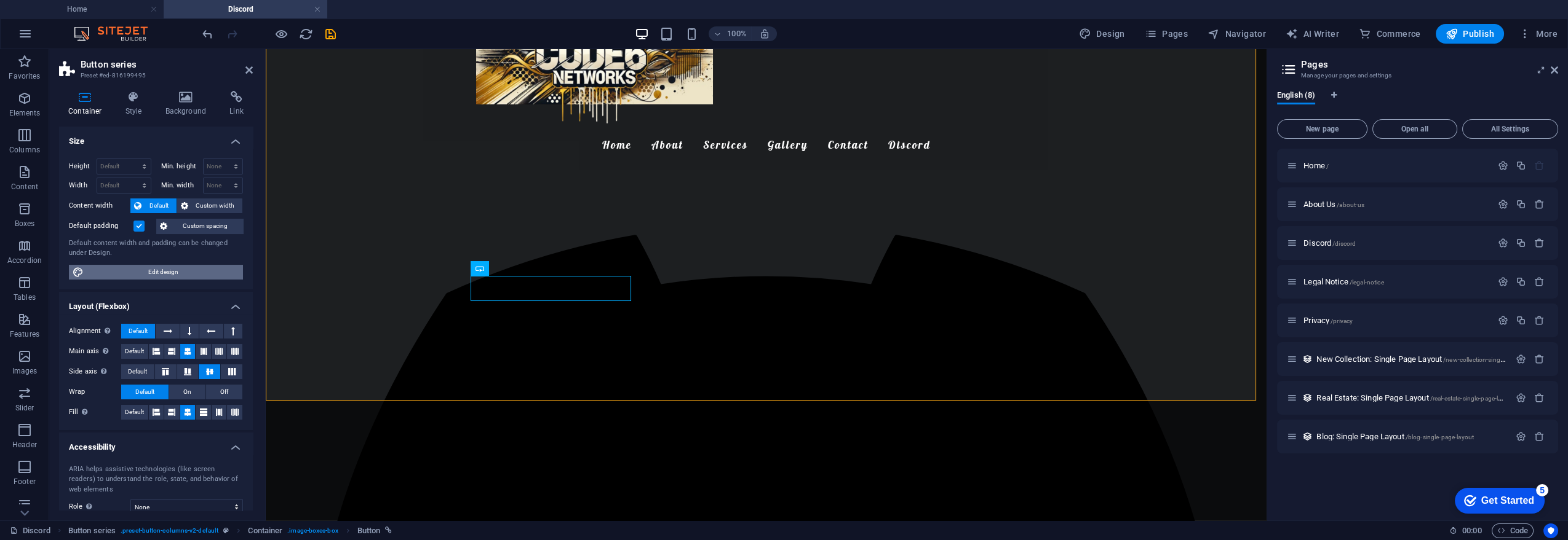
select select "rem"
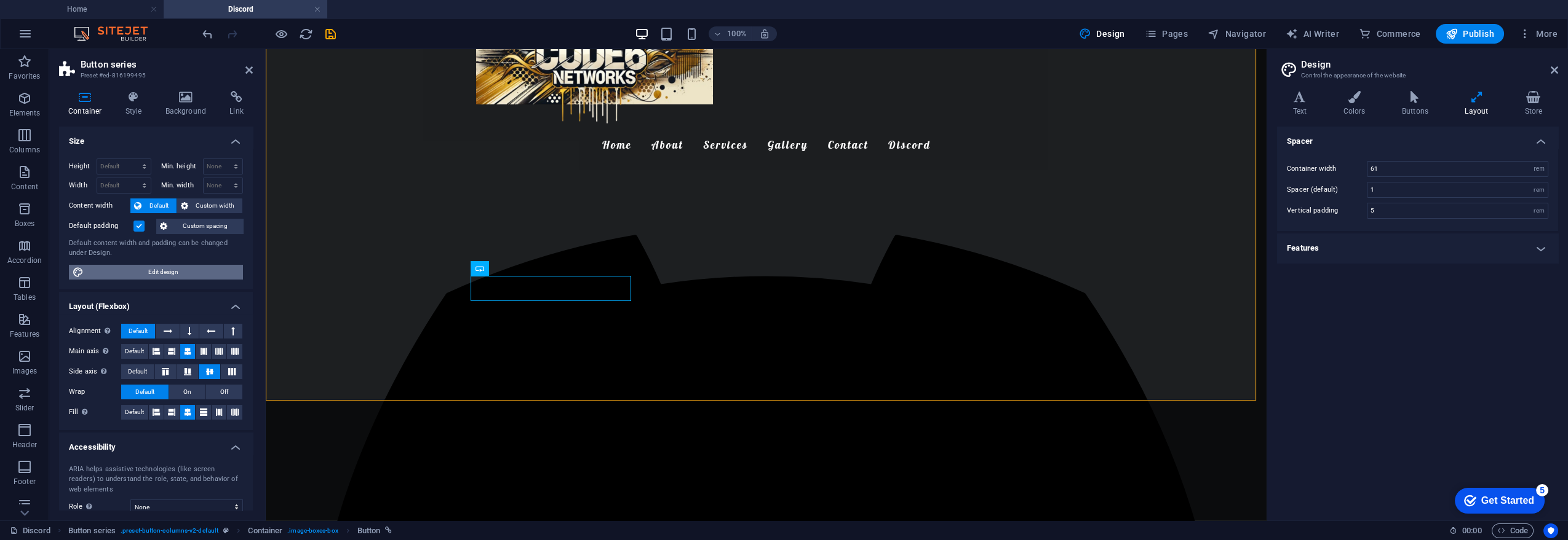
click at [207, 277] on span "Edit design" at bounding box center [163, 271] width 152 height 15
click at [1404, 192] on input "1" at bounding box center [1457, 190] width 180 height 15
type input "0"
click at [1432, 304] on div "Spacer Container width 61 rem px Spacer (default) 0 rem Vertical padding 5 rem …" at bounding box center [1417, 318] width 281 height 384
click at [1407, 253] on h4 "Features" at bounding box center [1417, 249] width 281 height 30
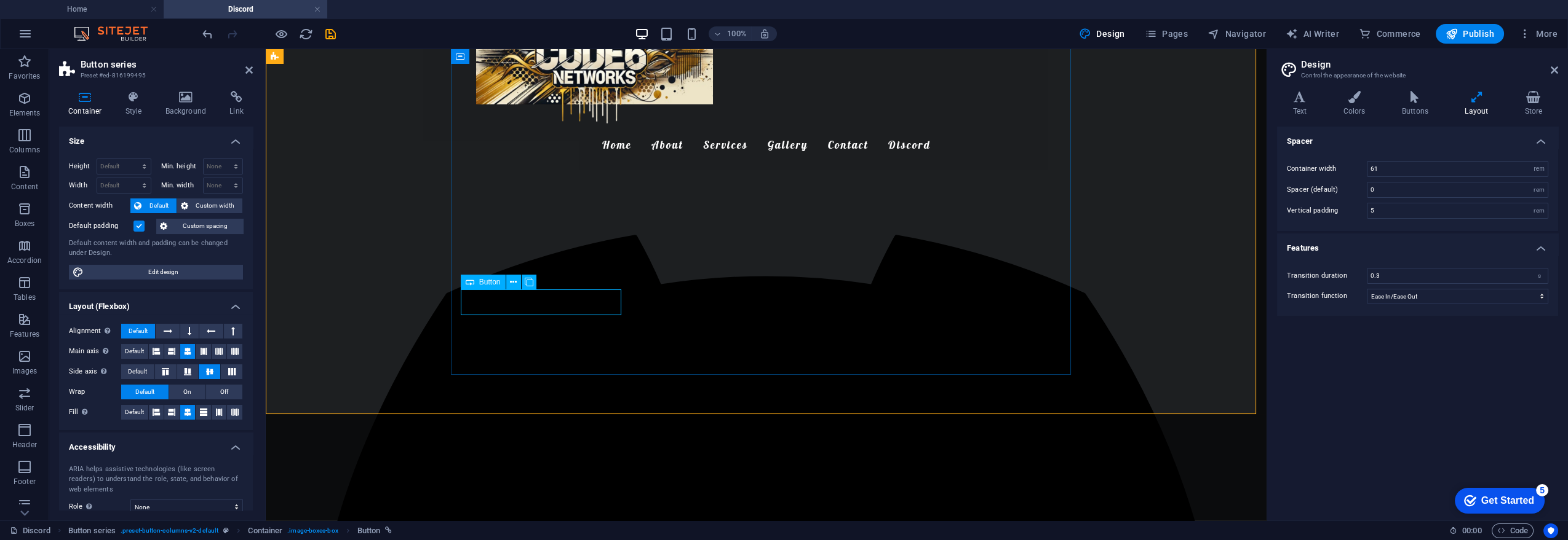
click at [483, 282] on span "Button" at bounding box center [490, 281] width 22 height 7
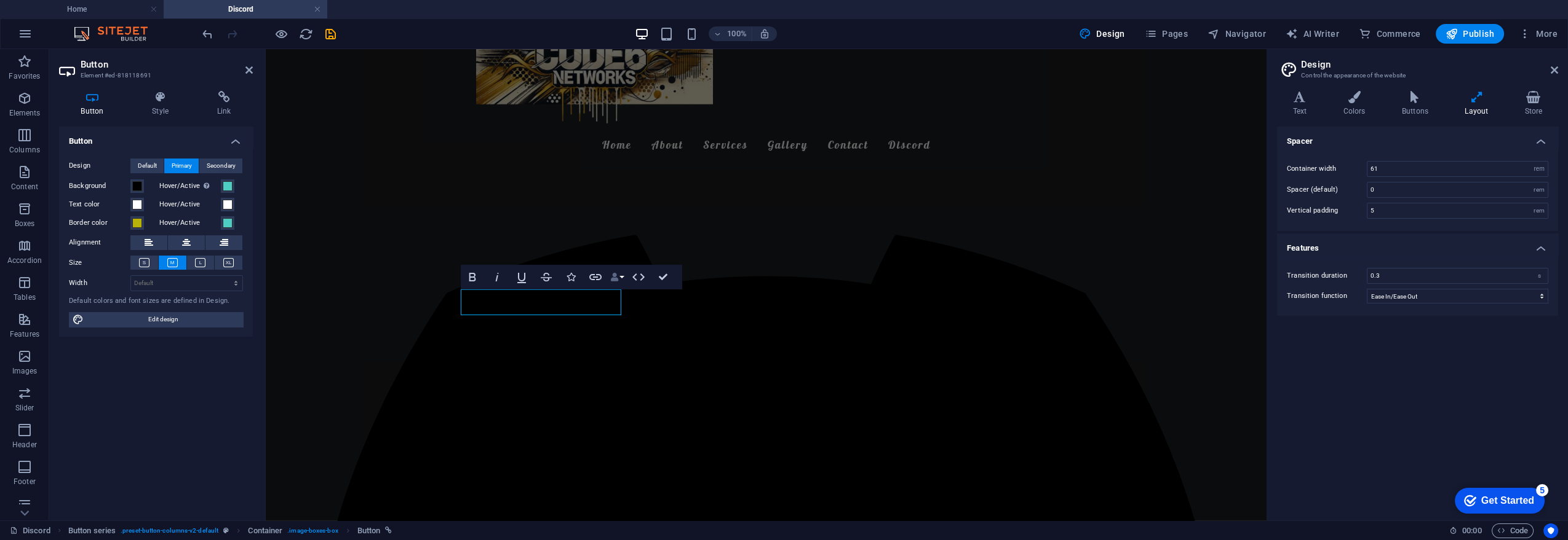
click at [621, 276] on button "Data Bindings" at bounding box center [617, 276] width 17 height 25
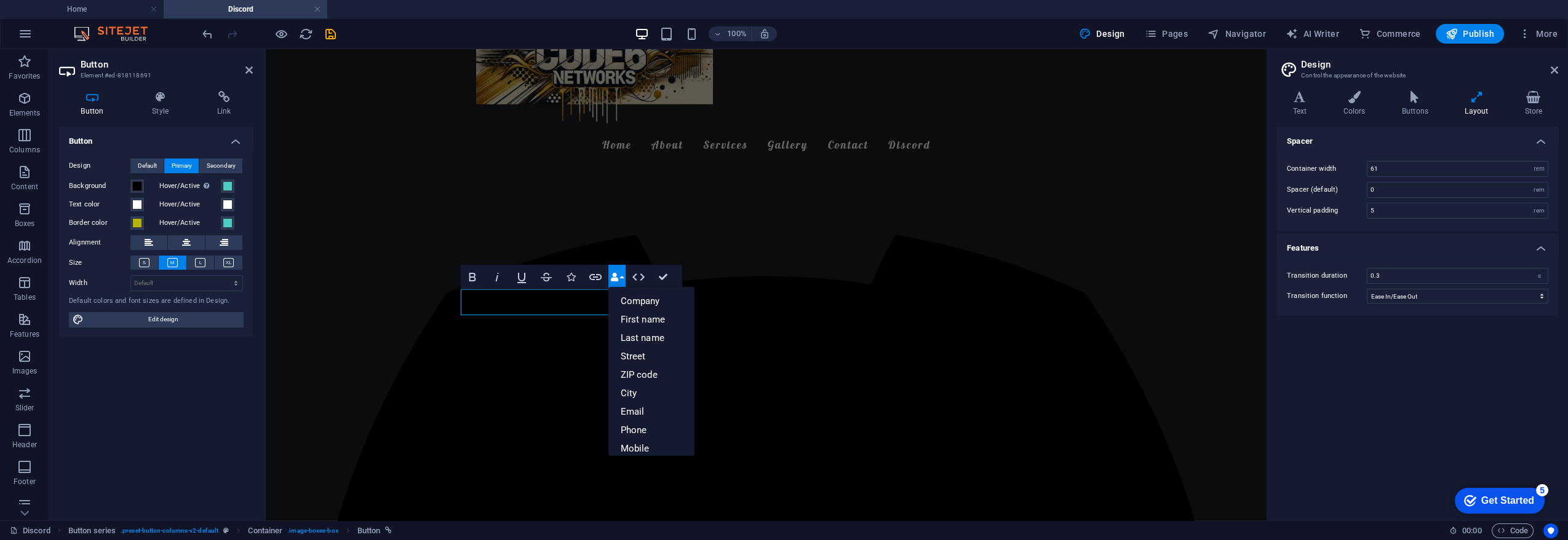
click at [621, 276] on button "Data Bindings" at bounding box center [617, 276] width 17 height 25
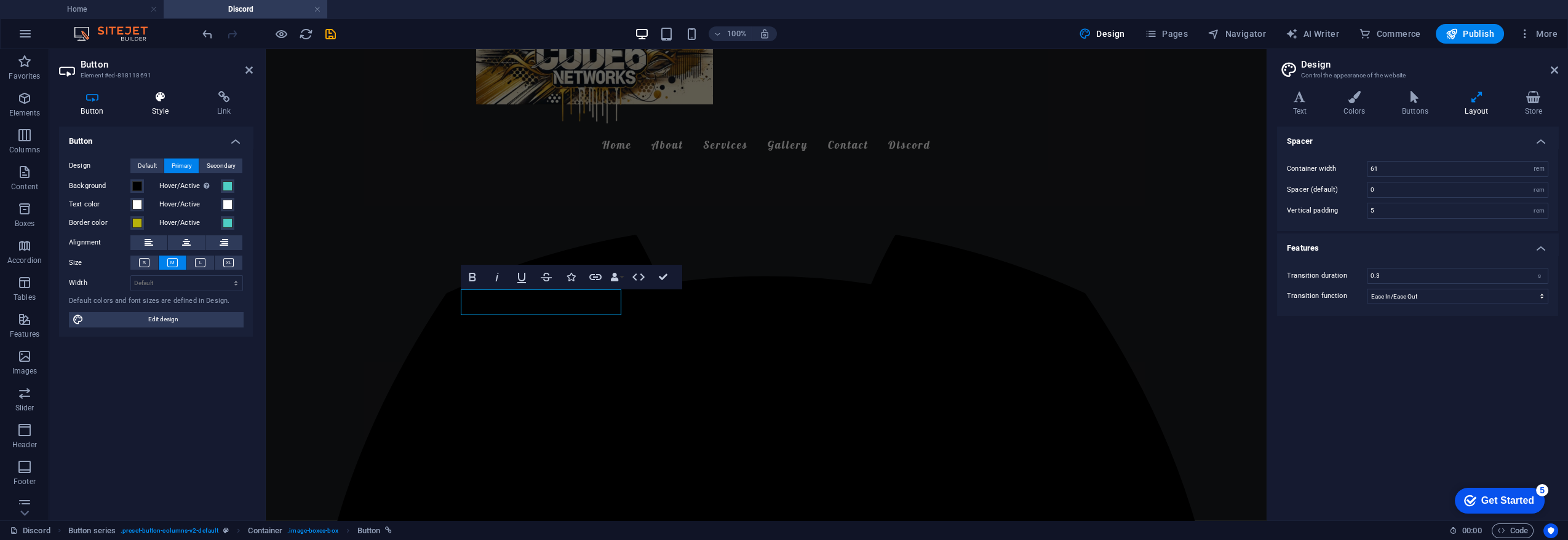
click at [150, 99] on icon at bounding box center [160, 97] width 60 height 12
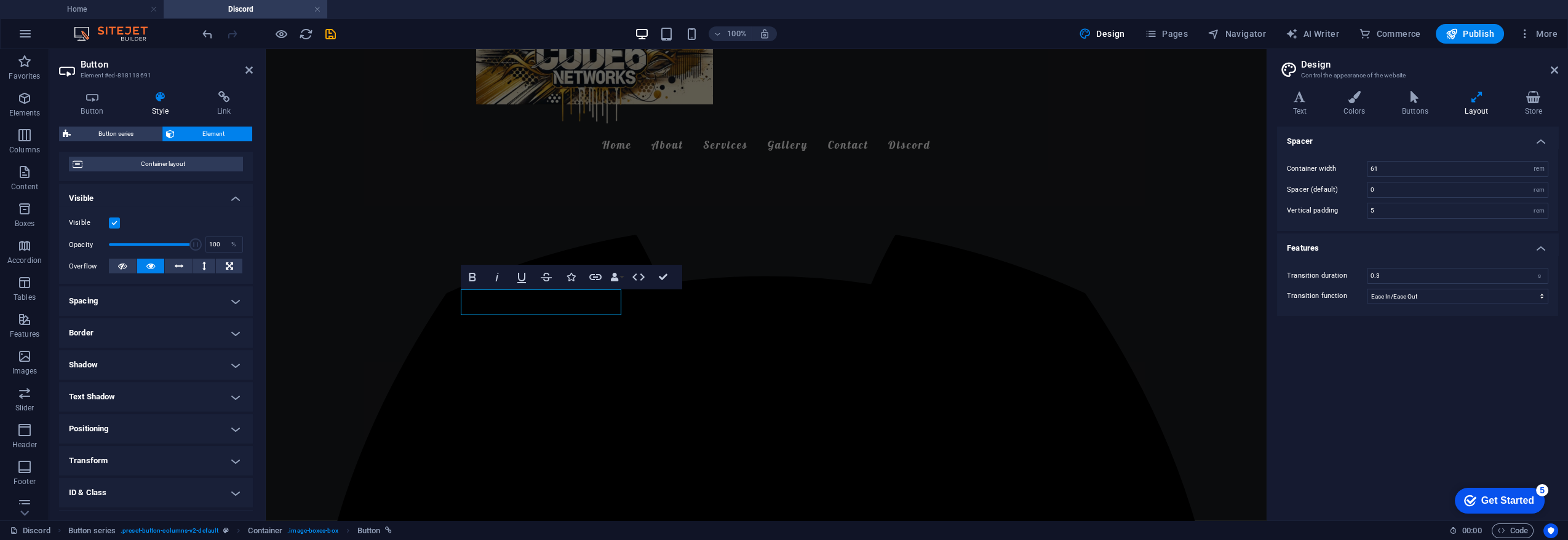
scroll to position [160, 0]
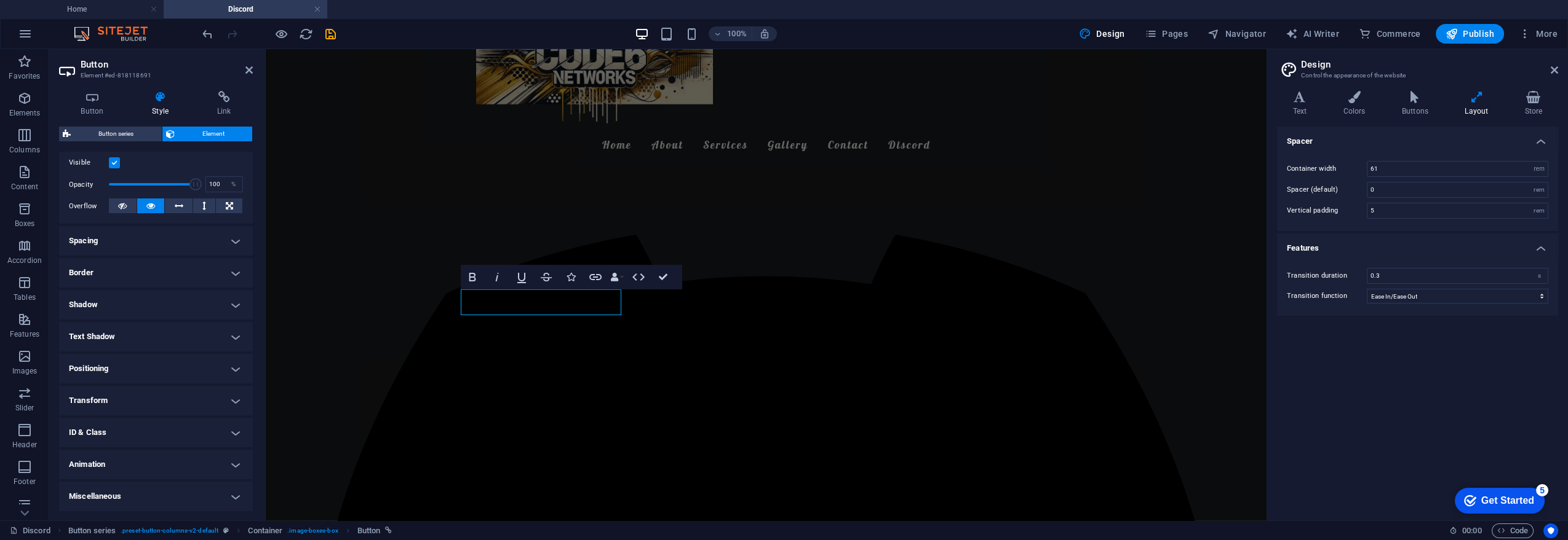
click at [134, 365] on h4 "Positioning" at bounding box center [156, 369] width 194 height 30
click at [203, 390] on span "Fixed" at bounding box center [203, 393] width 15 height 15
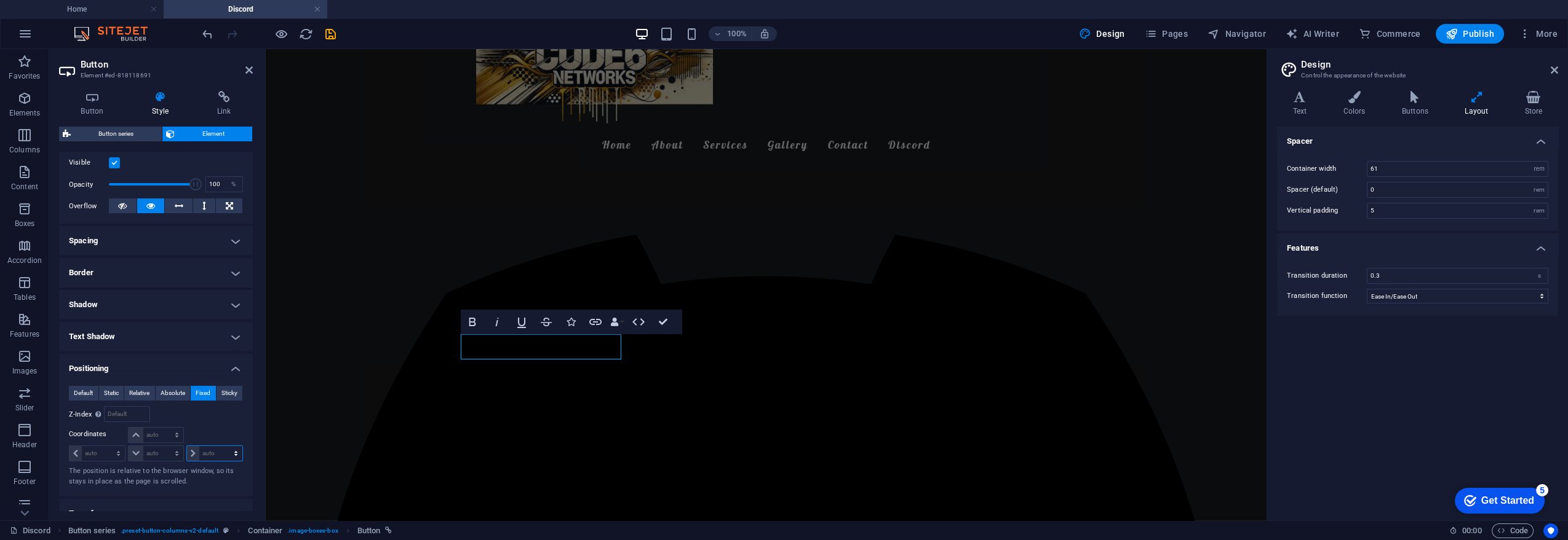
click at [205, 453] on select "auto px rem % em" at bounding box center [214, 453] width 55 height 15
select select "rem"
click at [222, 446] on select "auto px rem % em" at bounding box center [214, 453] width 55 height 15
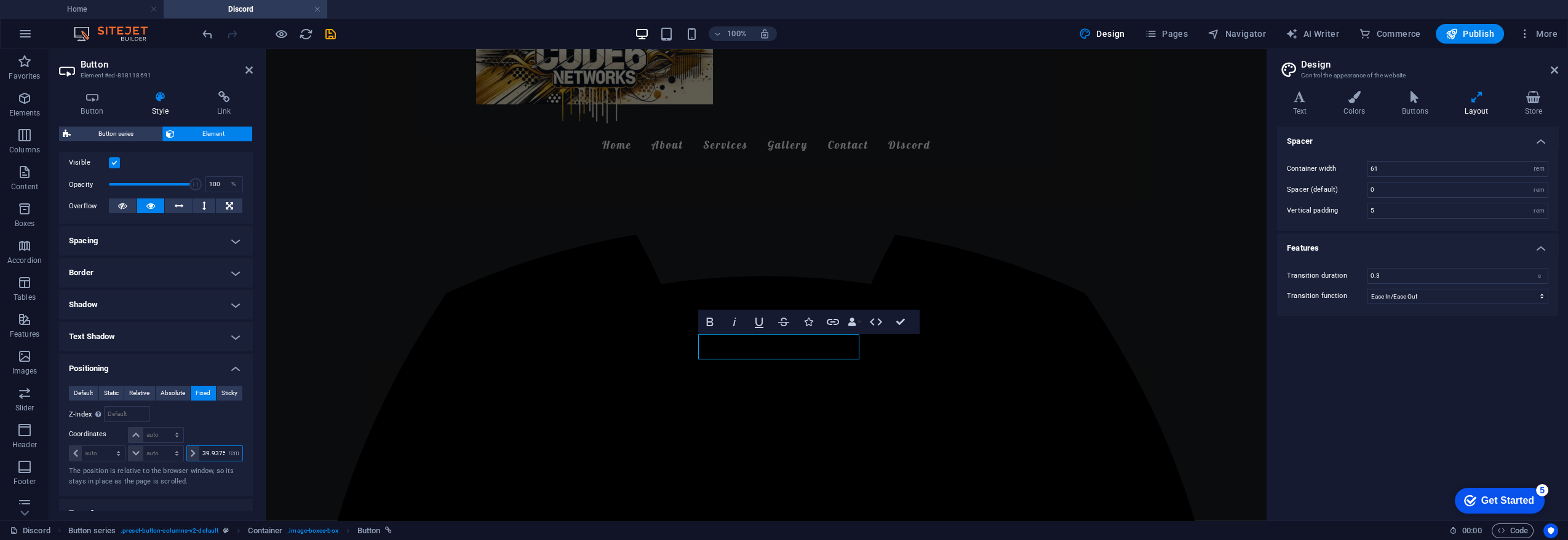
type input "40"
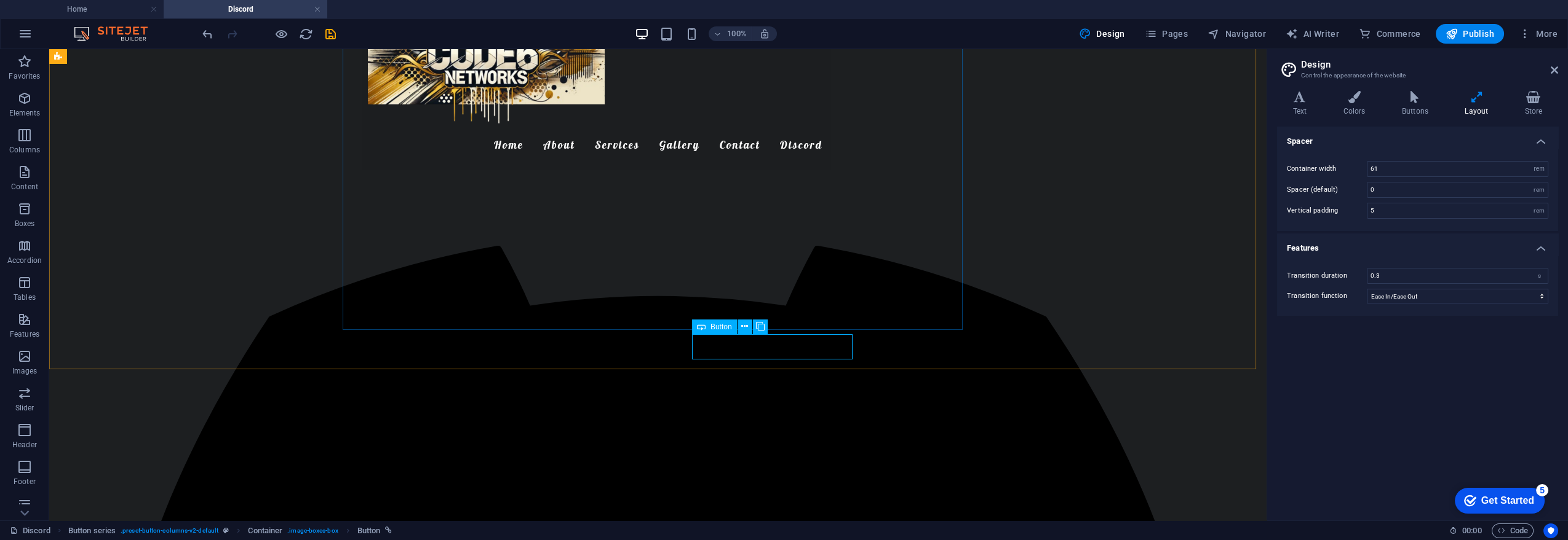
click at [709, 329] on div "Button" at bounding box center [713, 327] width 44 height 15
select select "rem"
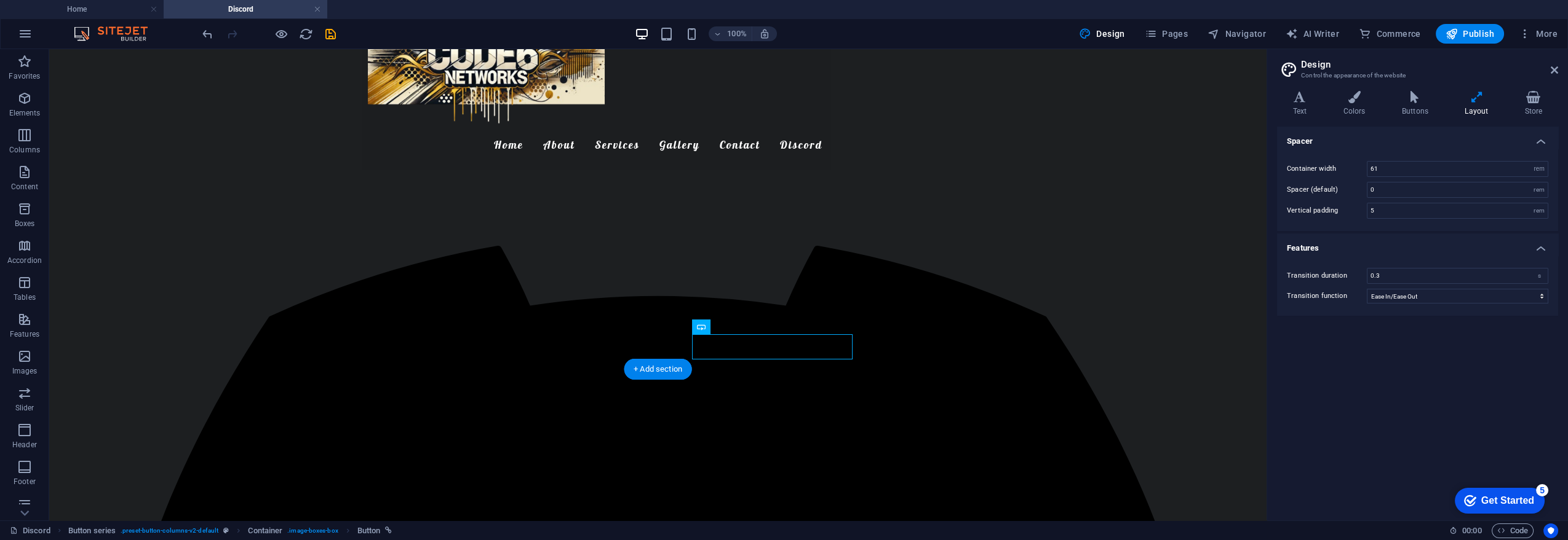
drag, startPoint x: 773, startPoint y: 374, endPoint x: 701, endPoint y: 343, distance: 78.4
click at [700, 326] on icon at bounding box center [701, 327] width 9 height 15
select select "rem"
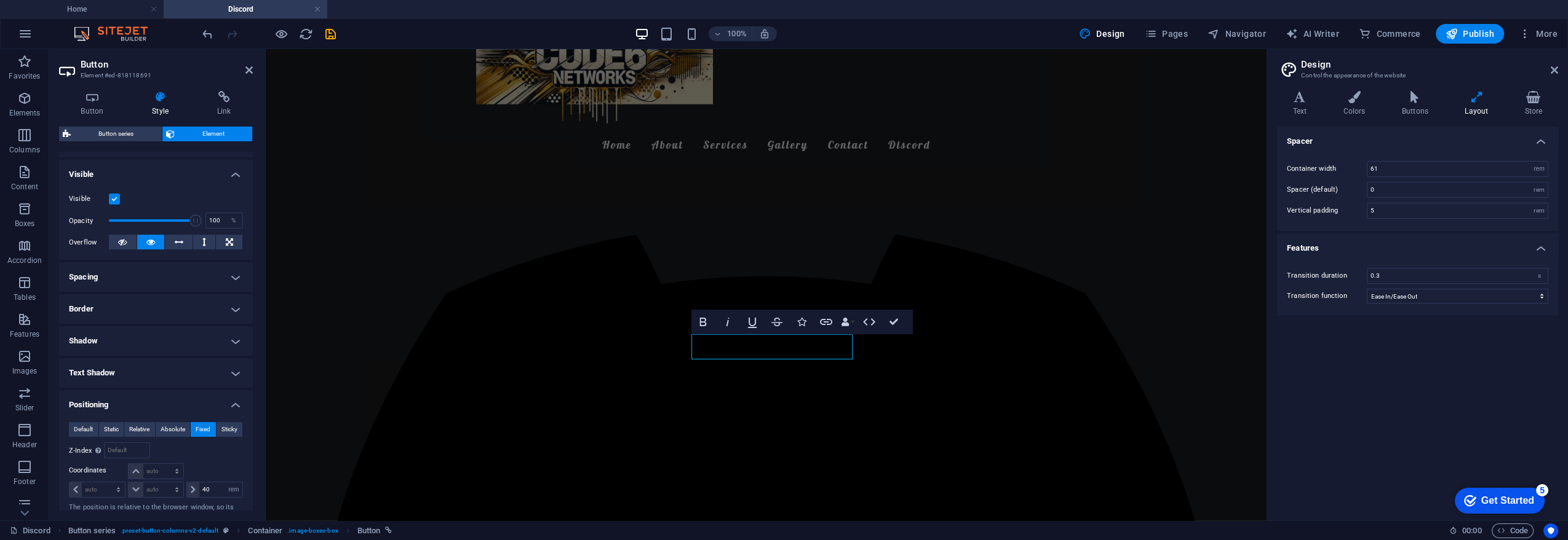
scroll to position [271, 0]
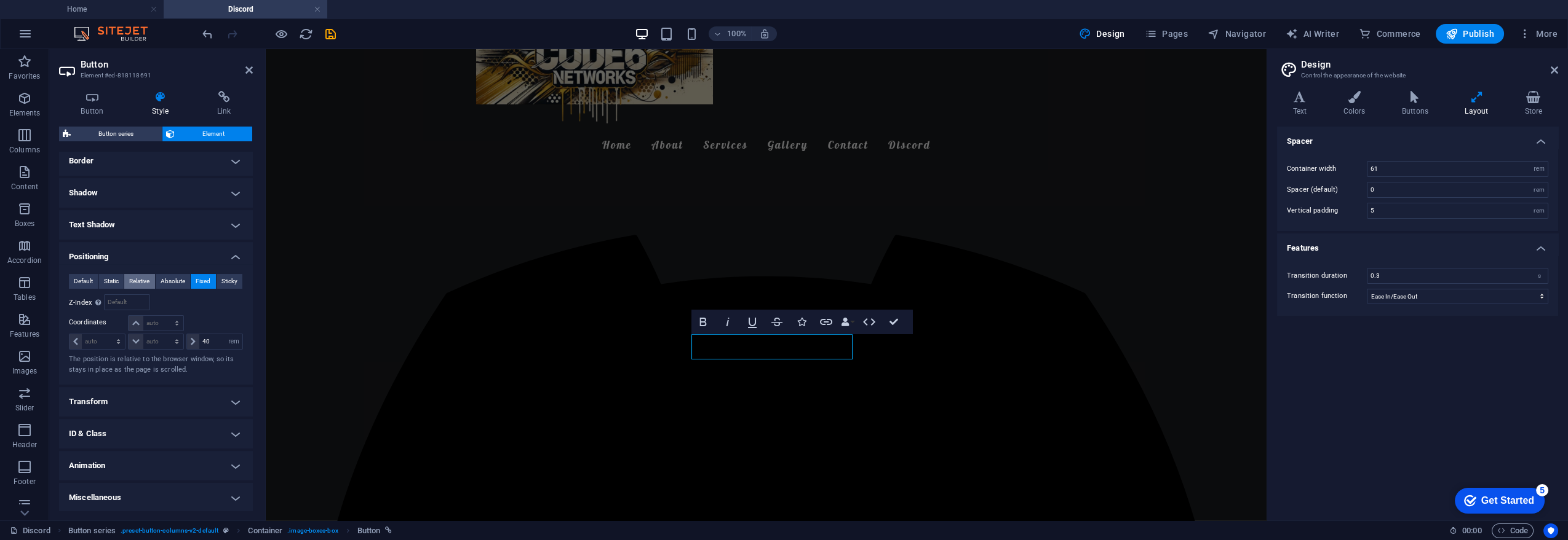
click at [139, 285] on span "Relative" at bounding box center [139, 281] width 21 height 15
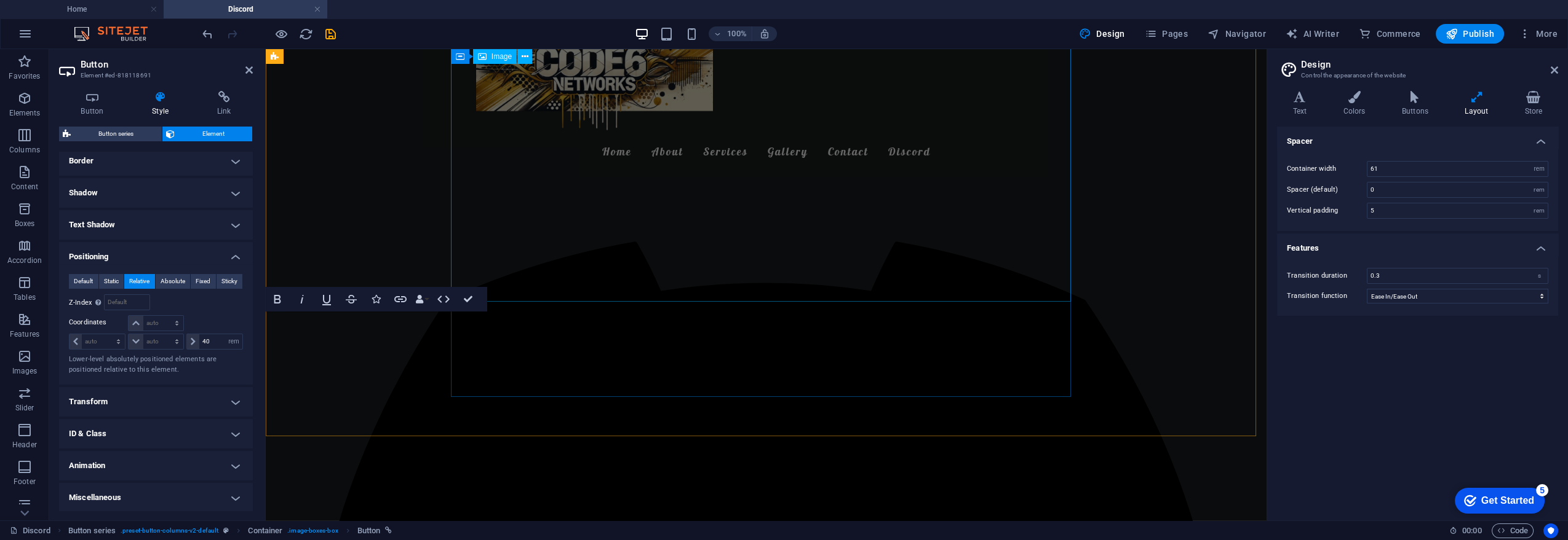
scroll to position [502, 0]
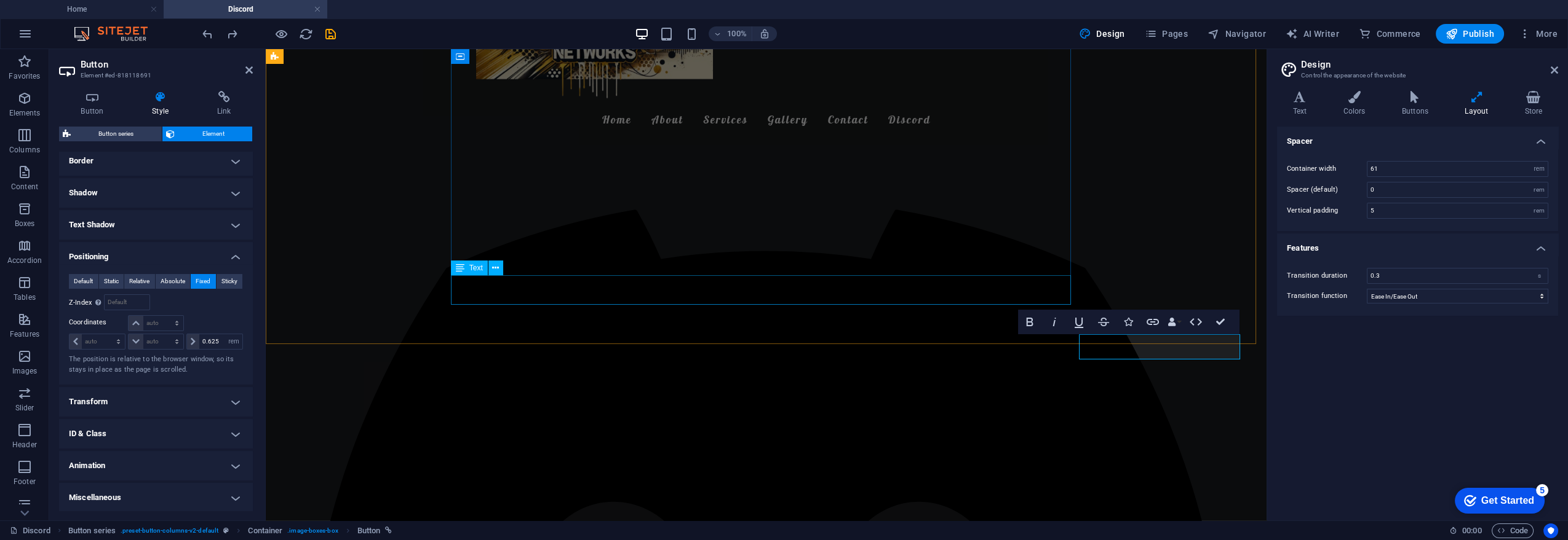
type input "0"
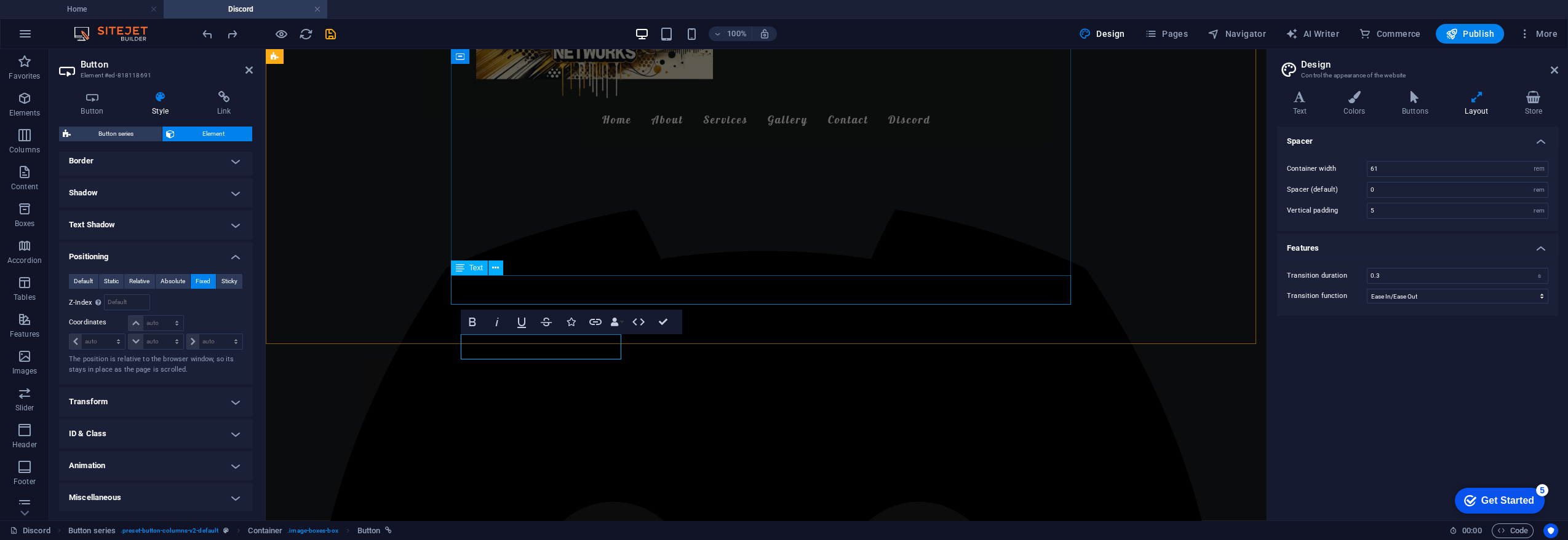
scroll to position [202, 0]
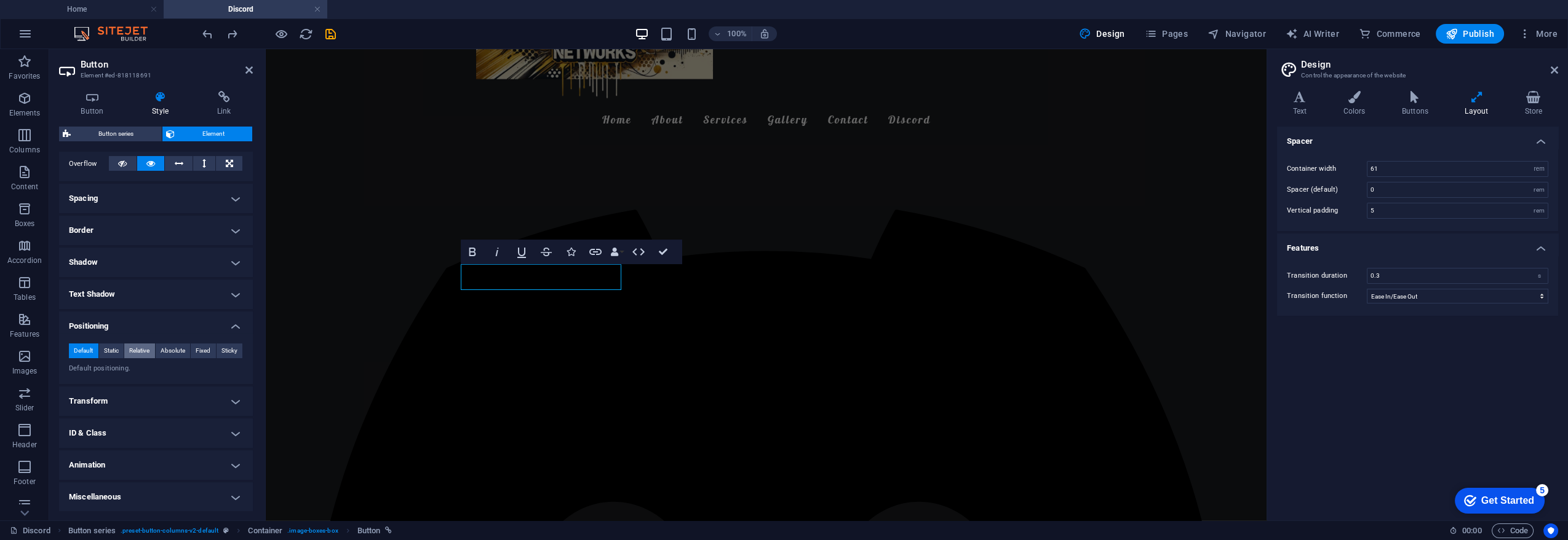
click at [142, 351] on span "Relative" at bounding box center [139, 350] width 21 height 15
click at [210, 410] on select "auto px rem % em" at bounding box center [214, 411] width 55 height 15
select select "rem"
click at [222, 404] on select "auto px rem % em" at bounding box center [214, 411] width 55 height 15
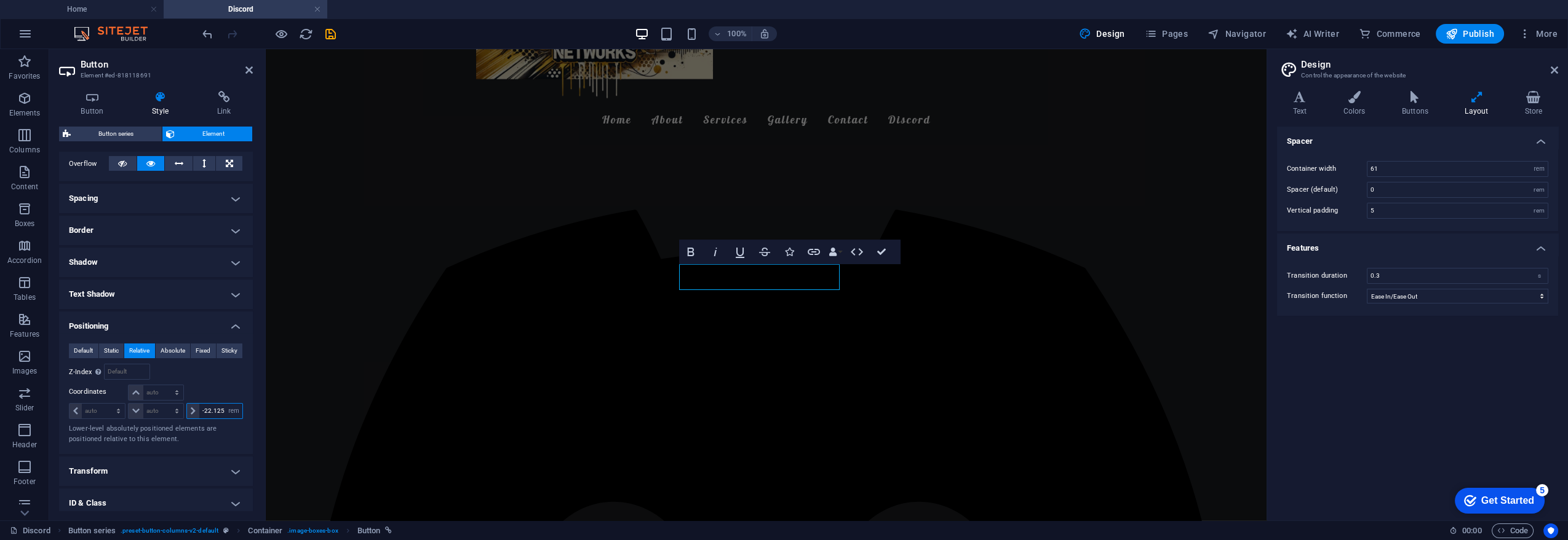
type input "-22.0625"
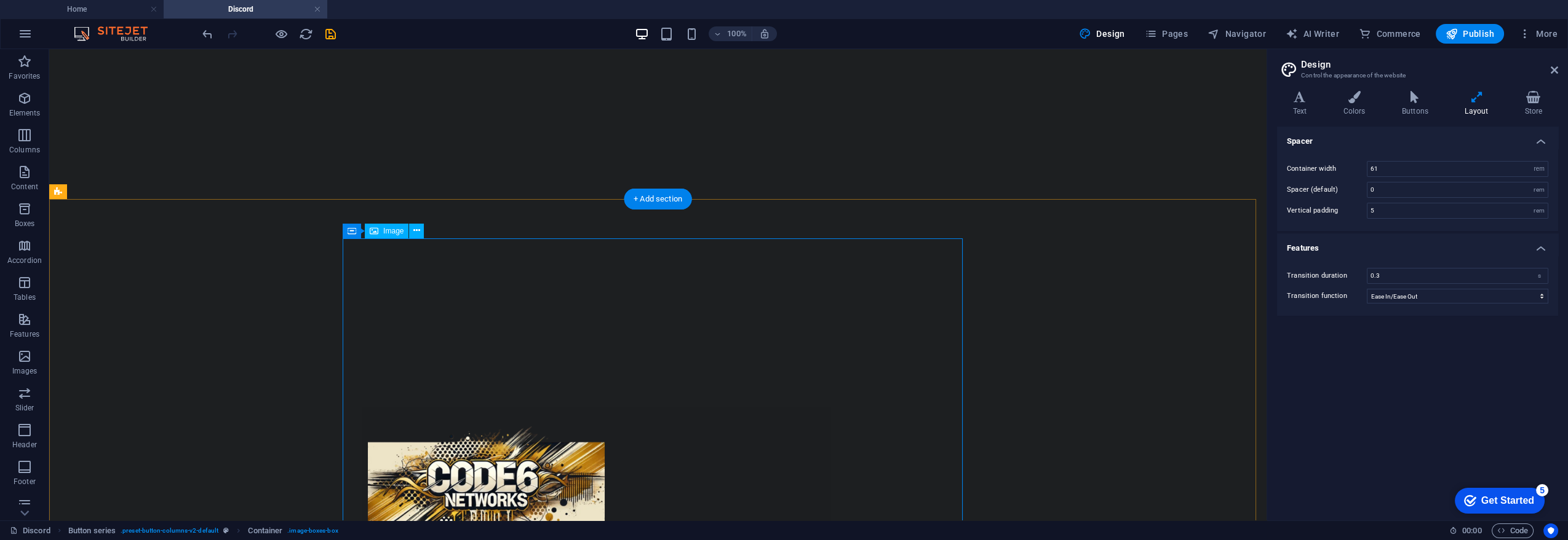
scroll to position [0, 0]
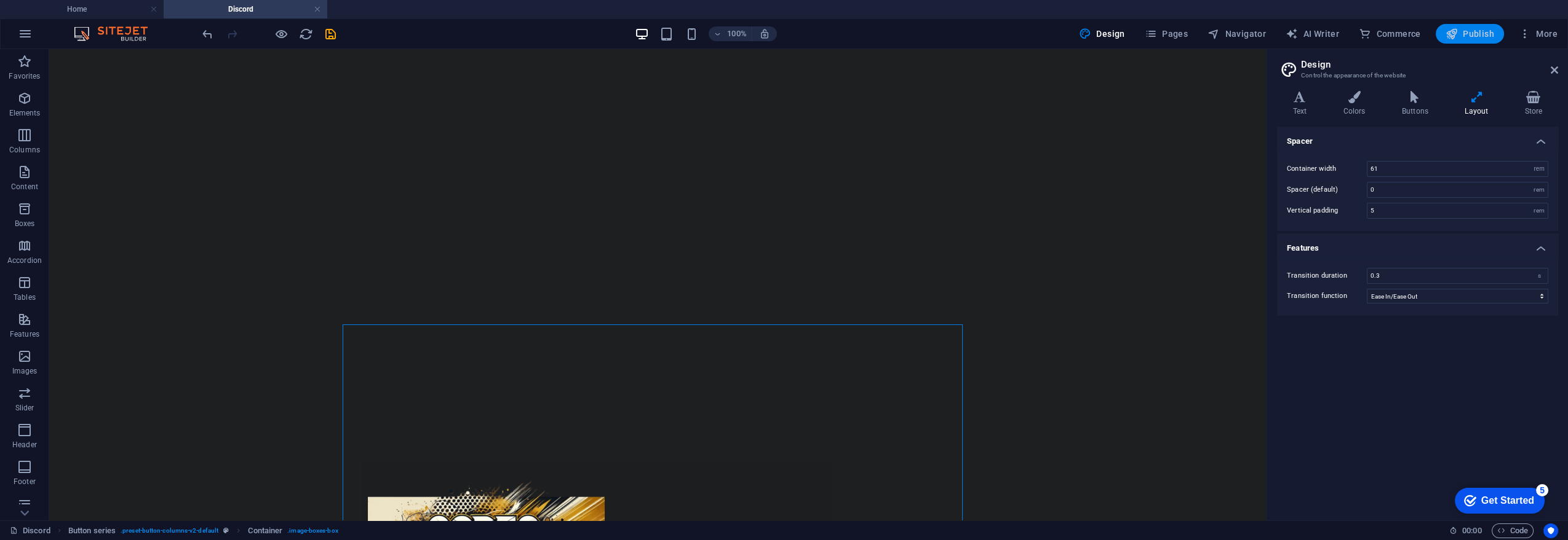
click at [1462, 38] on span "Publish" at bounding box center [1469, 34] width 48 height 12
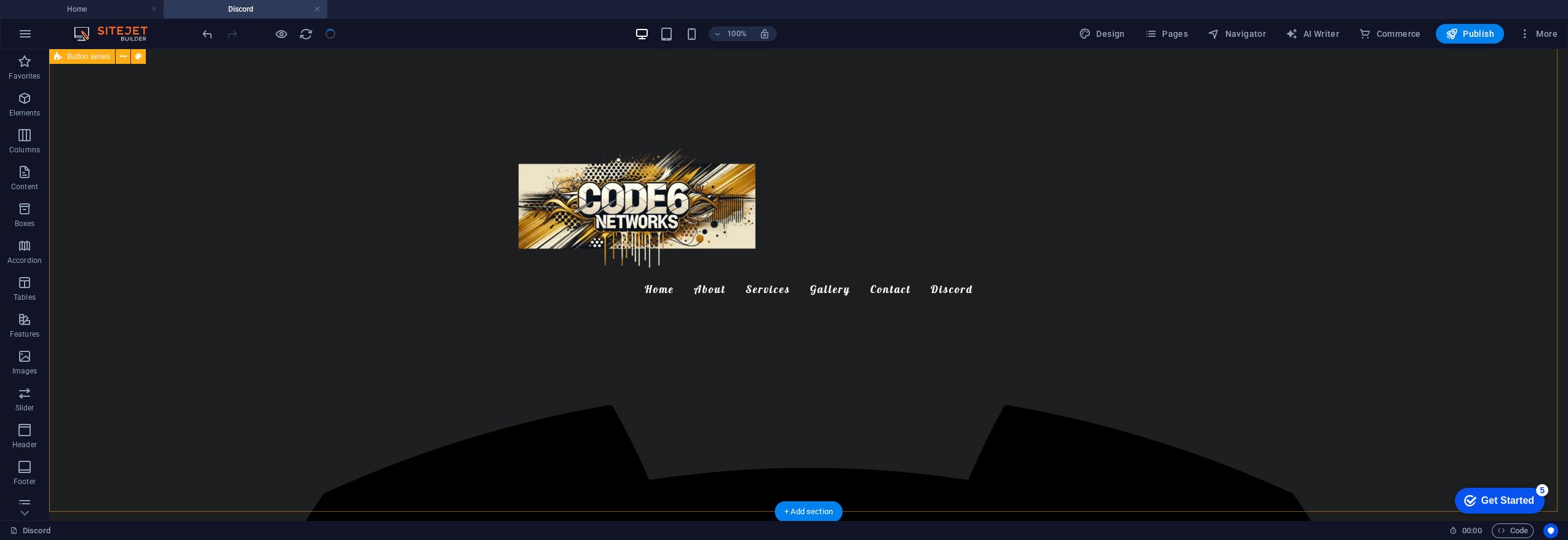
scroll to position [204, 0]
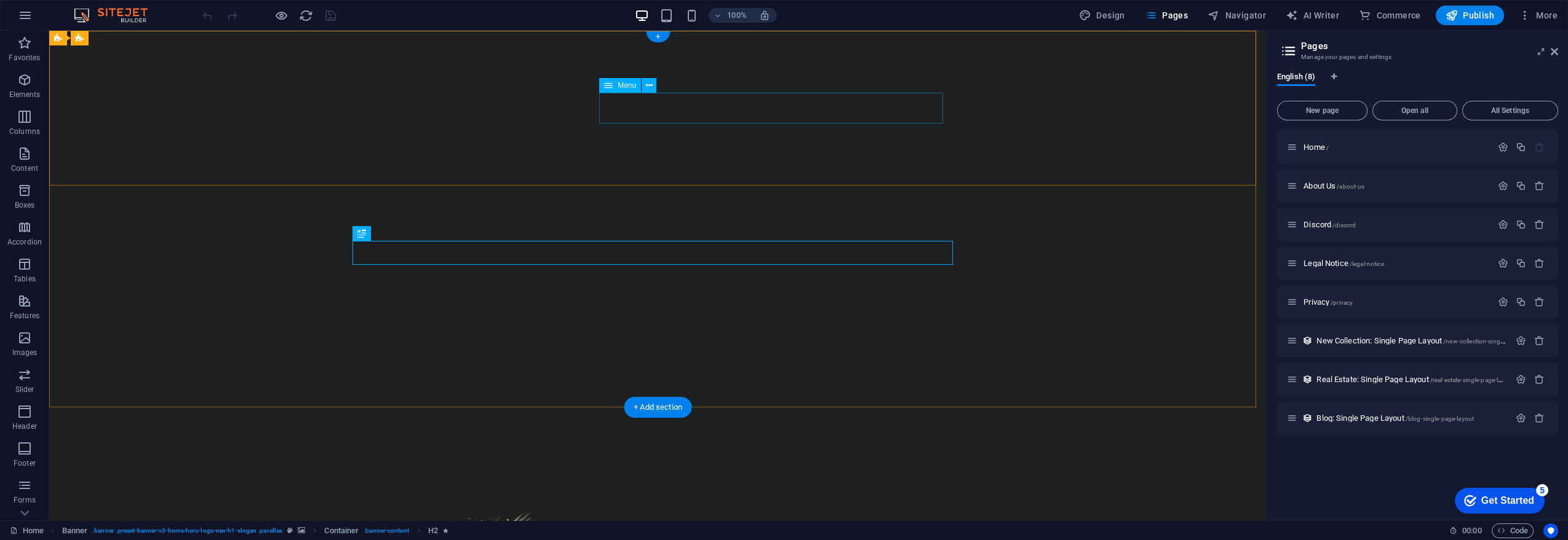
select select
select select "1"
select select
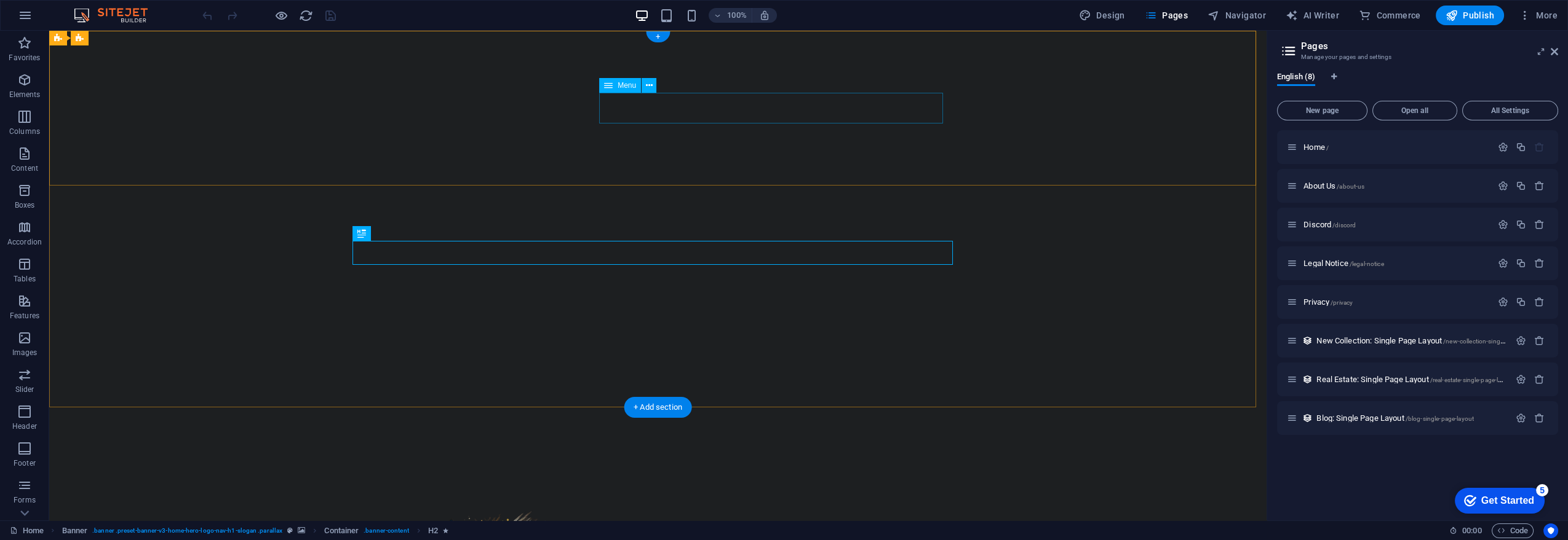
select select
select select "2"
select select
select select "2"
select select
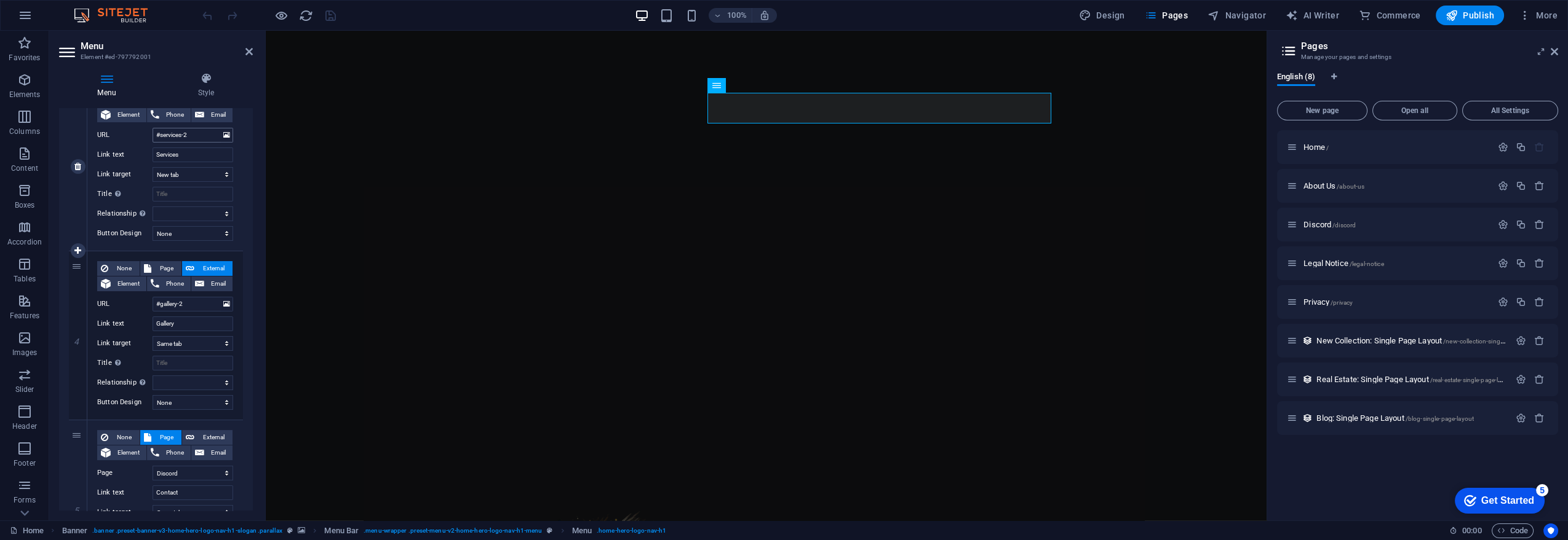
scroll to position [614, 0]
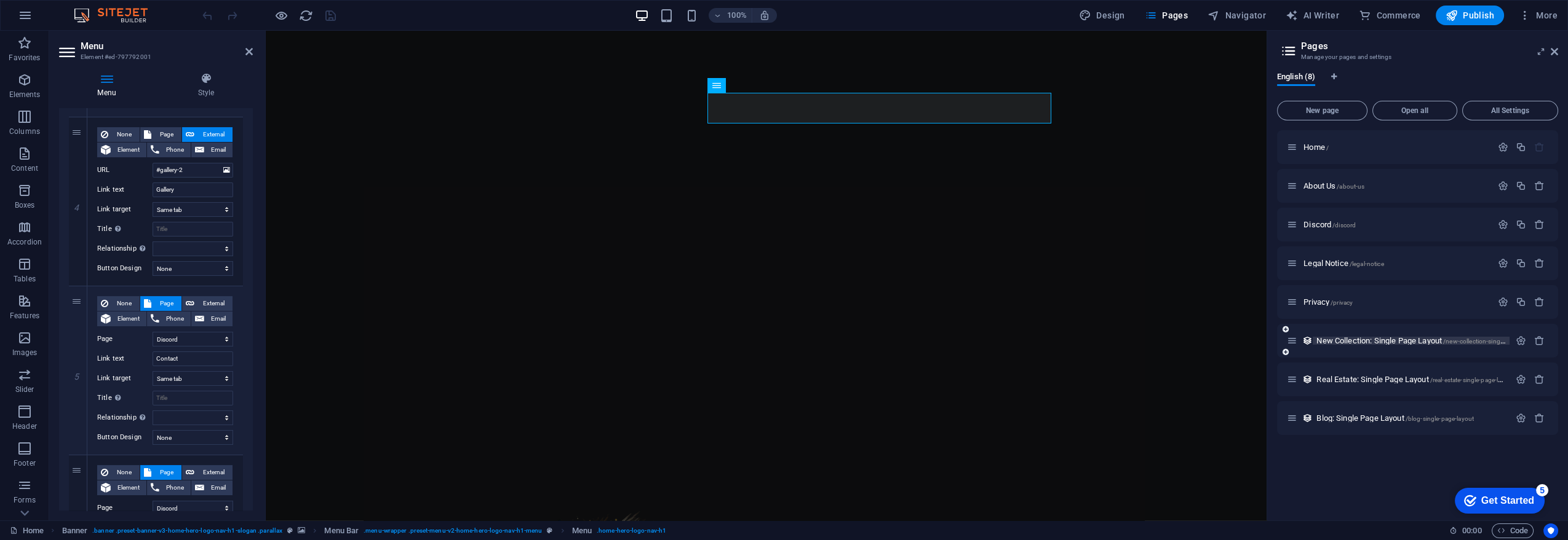
click at [1351, 339] on span "New Collection: Single Page Layout /new-collection-single-page-layout" at bounding box center [1427, 341] width 222 height 9
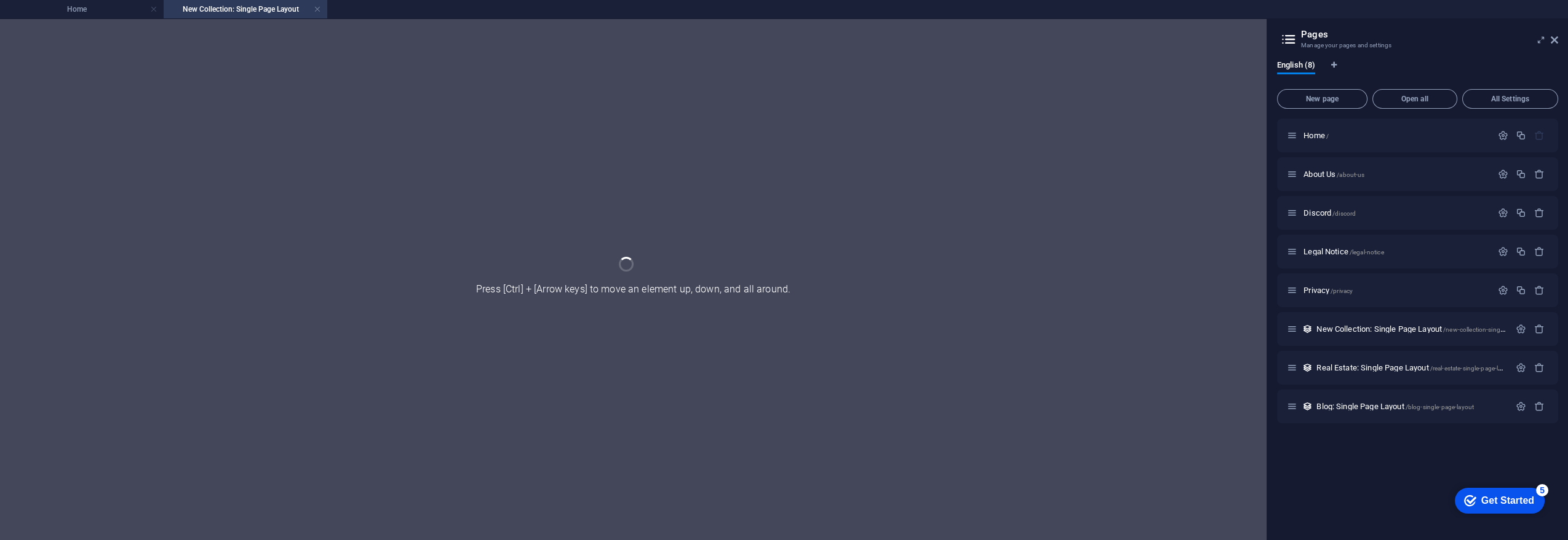
scroll to position [0, 0]
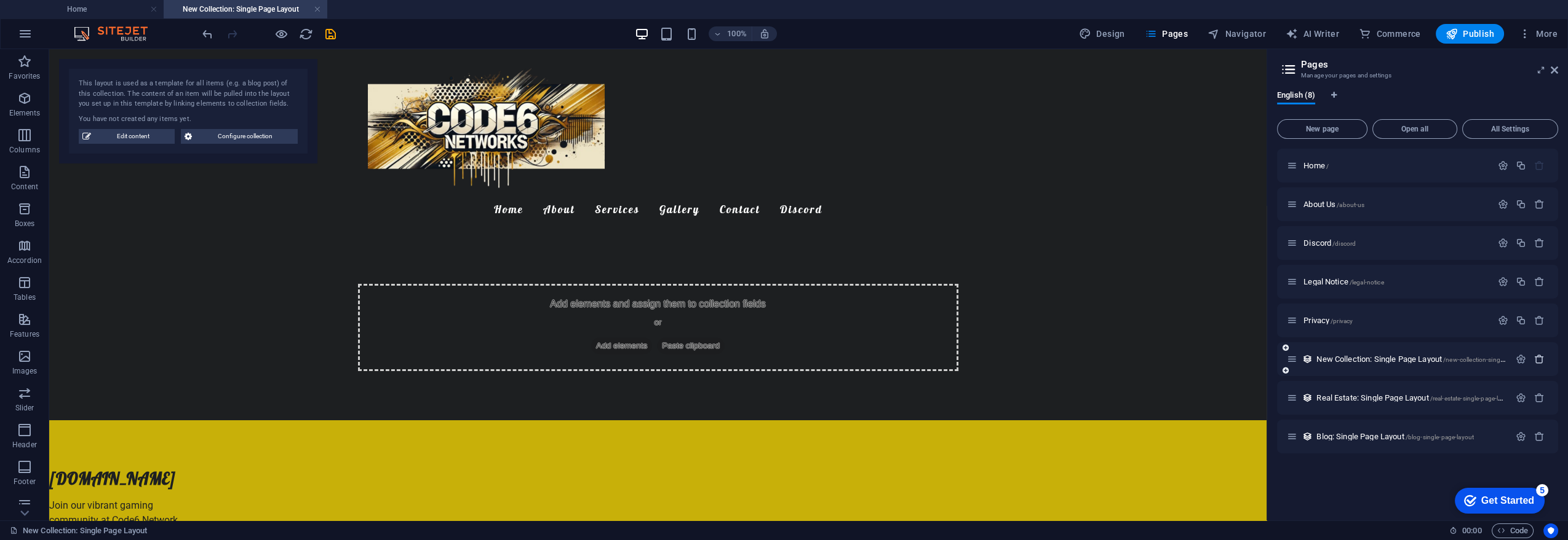
click at [1537, 361] on icon "button" at bounding box center [1538, 359] width 11 height 11
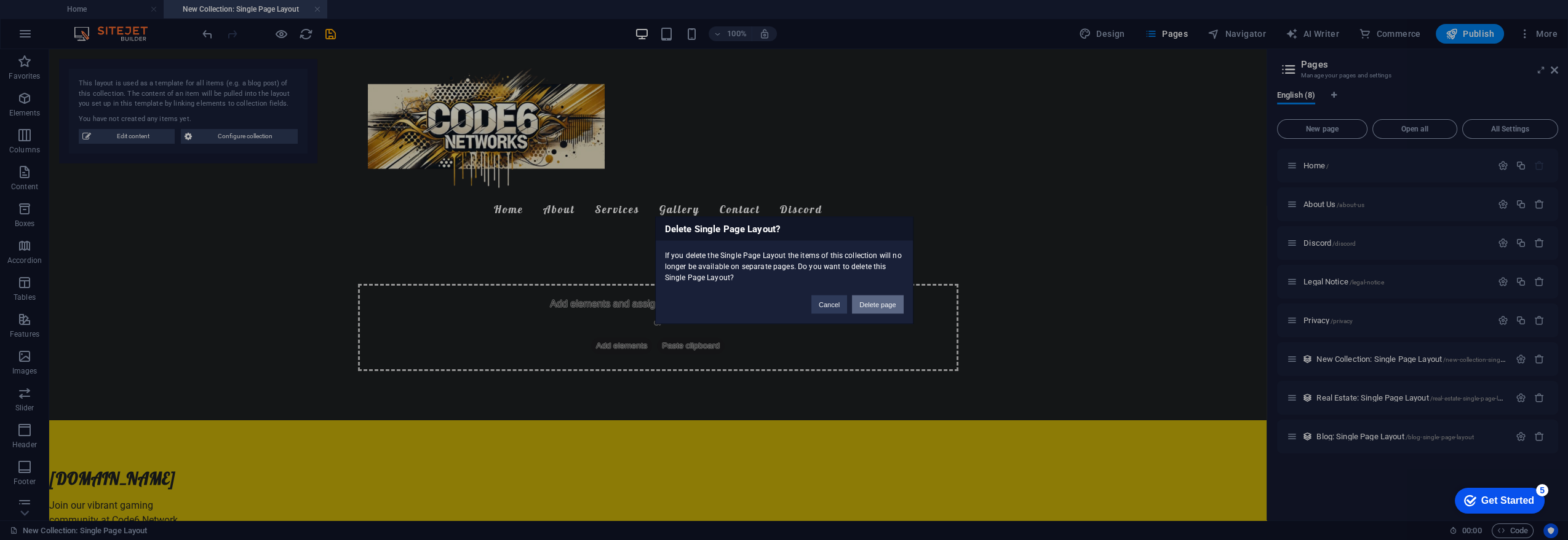
click at [888, 308] on button "Delete page" at bounding box center [877, 304] width 51 height 19
select select "1"
select select "2"
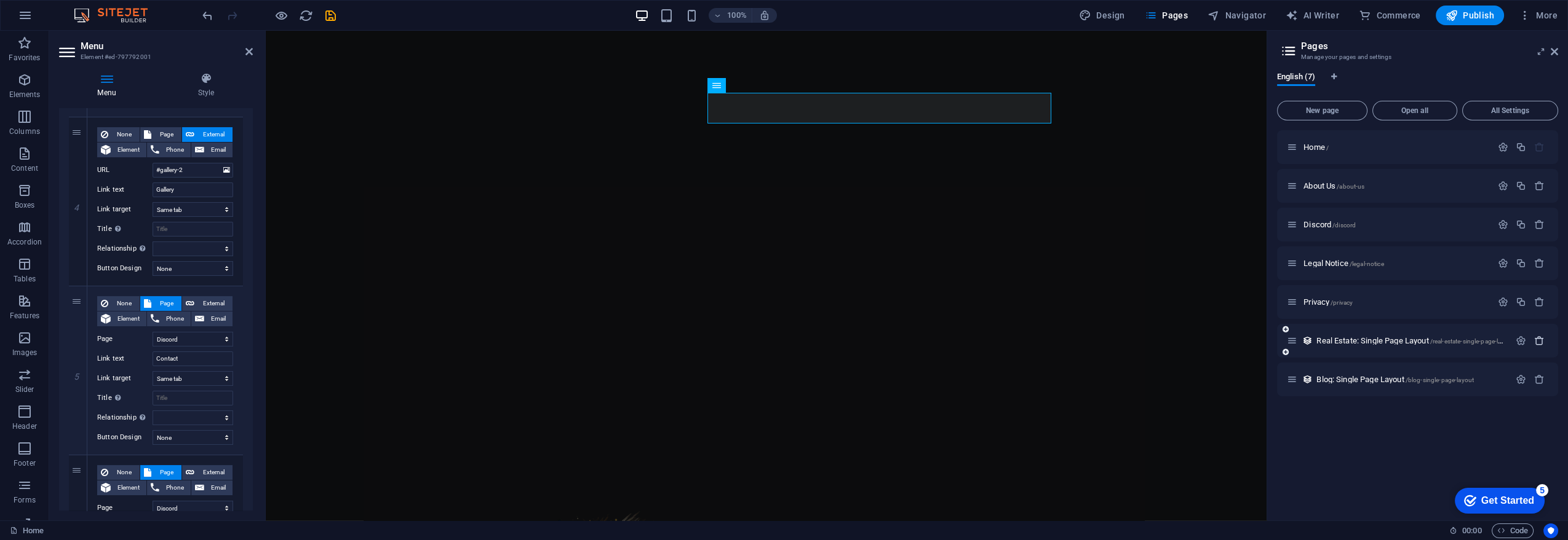
click at [1541, 340] on icon "button" at bounding box center [1538, 341] width 11 height 11
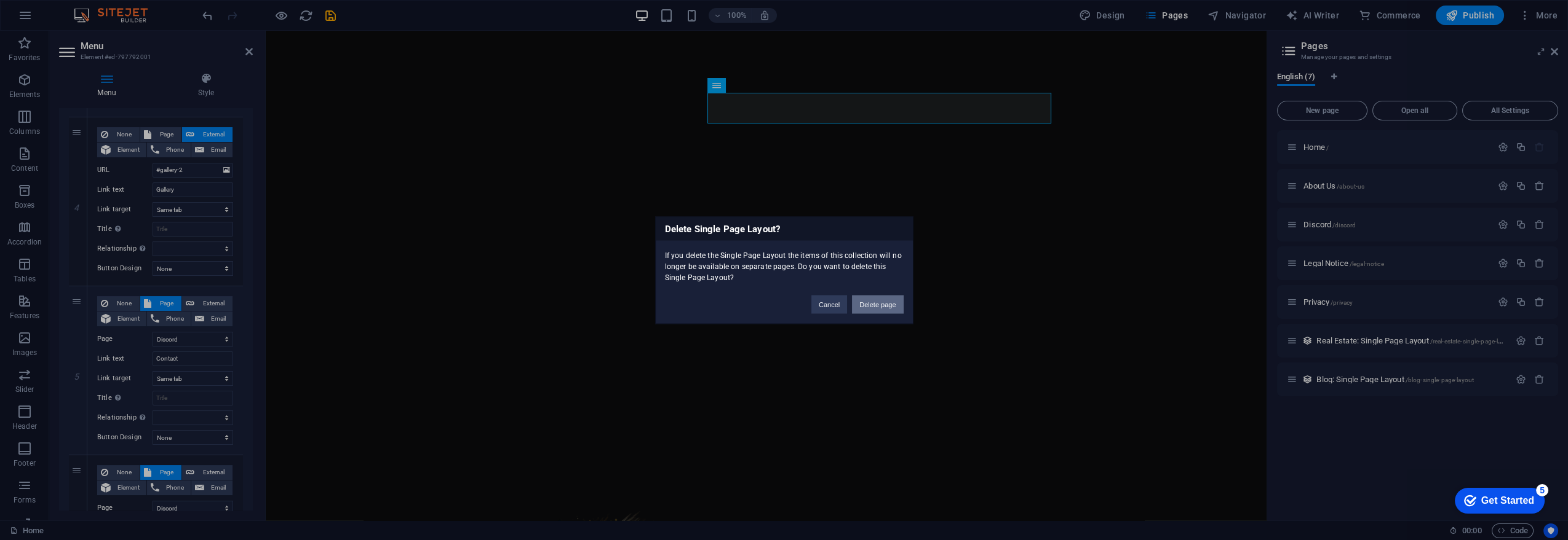
click at [871, 299] on button "Delete page" at bounding box center [877, 304] width 51 height 19
select select "1"
select select "2"
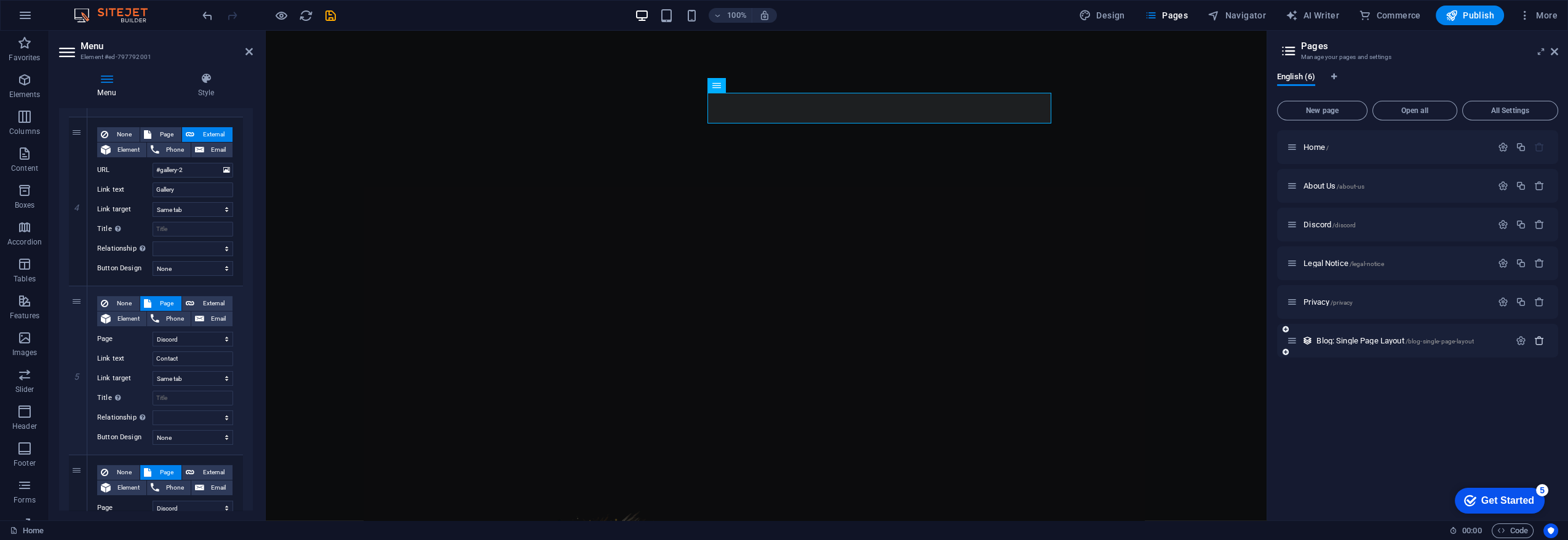
click at [1542, 344] on icon "button" at bounding box center [1538, 341] width 11 height 11
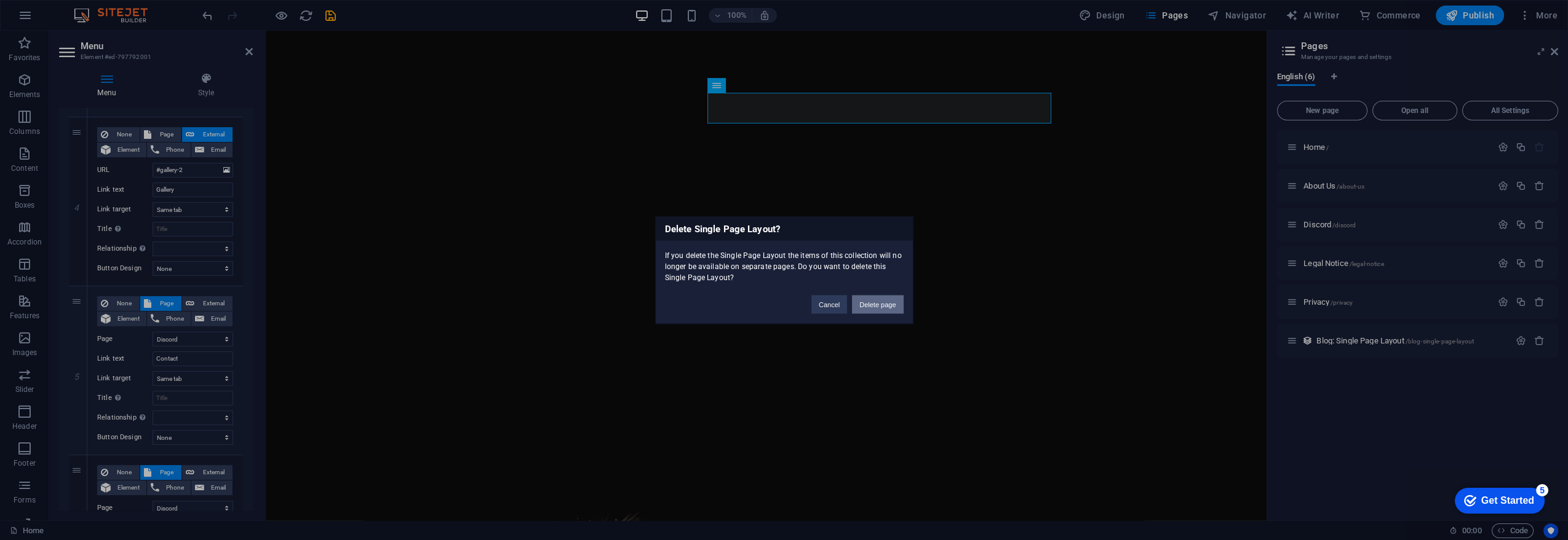
click at [878, 306] on button "Delete page" at bounding box center [877, 304] width 51 height 19
select select "1"
select select "2"
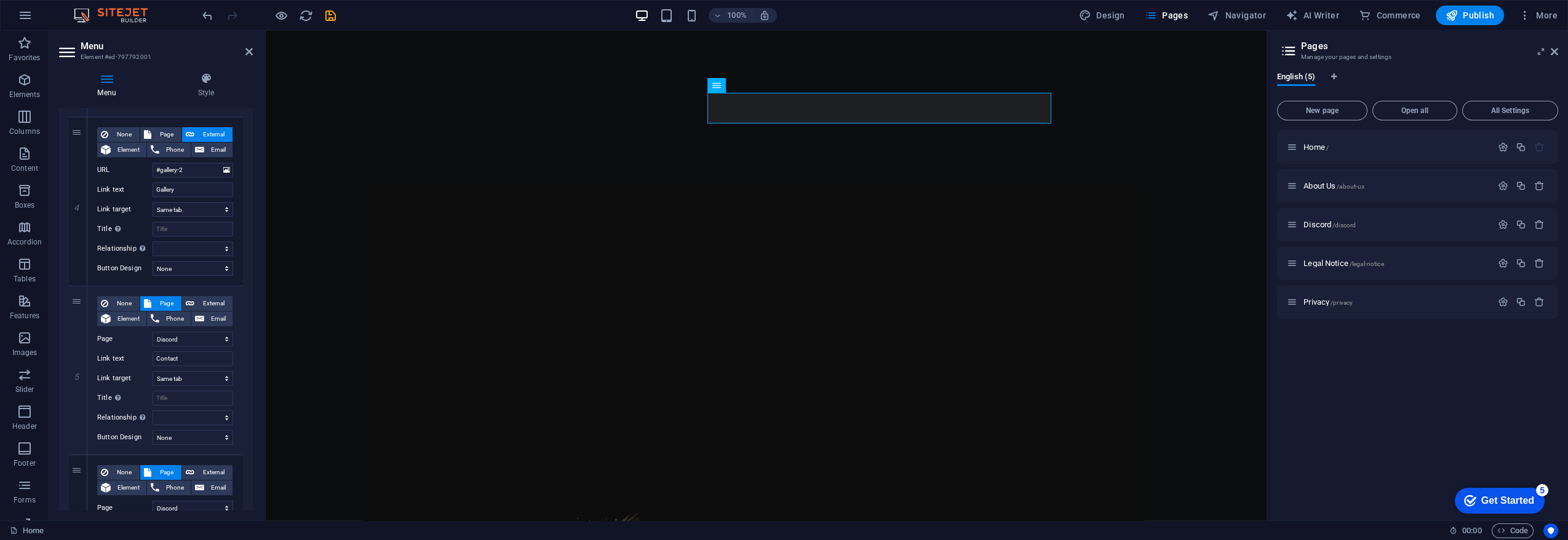
click at [1355, 355] on div "Home / About Us /about-us Discord /discord Legal Notice /legal-notice Privacy /…" at bounding box center [1417, 320] width 281 height 380
click at [1487, 16] on span "Publish" at bounding box center [1469, 15] width 48 height 12
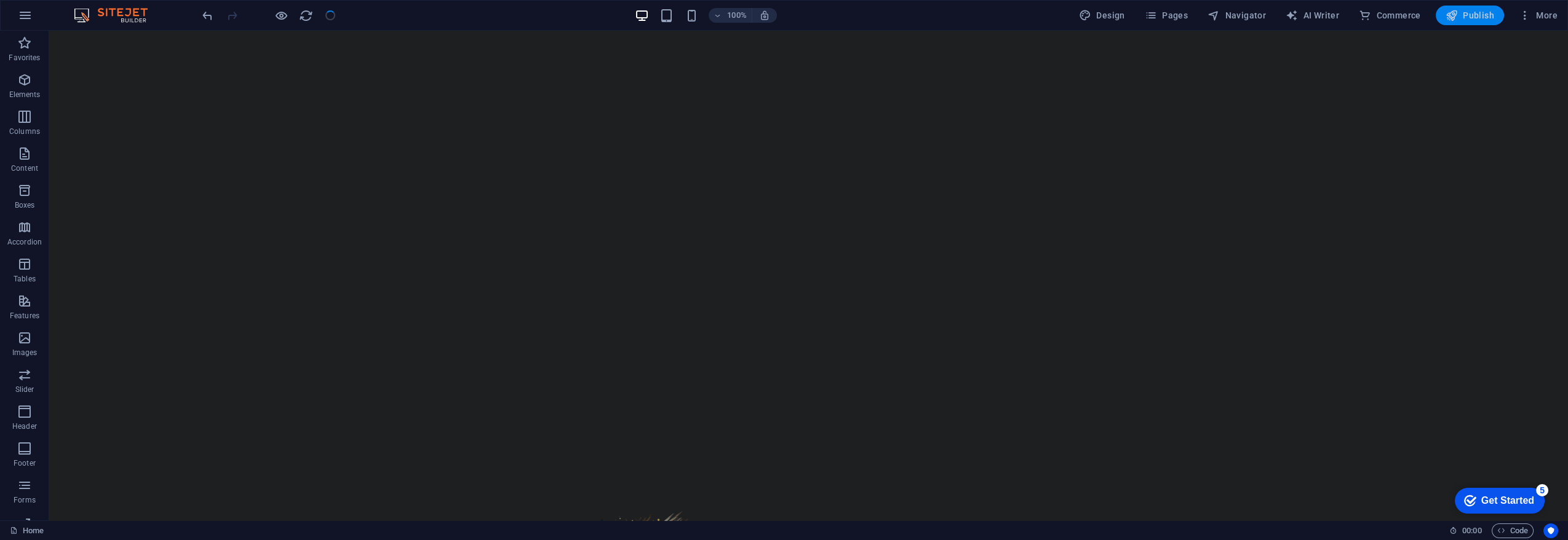
click at [1475, 15] on span "Publish" at bounding box center [1469, 15] width 48 height 12
click at [1478, 18] on span "Publish" at bounding box center [1469, 15] width 48 height 12
